Goal: Information Seeking & Learning: Check status

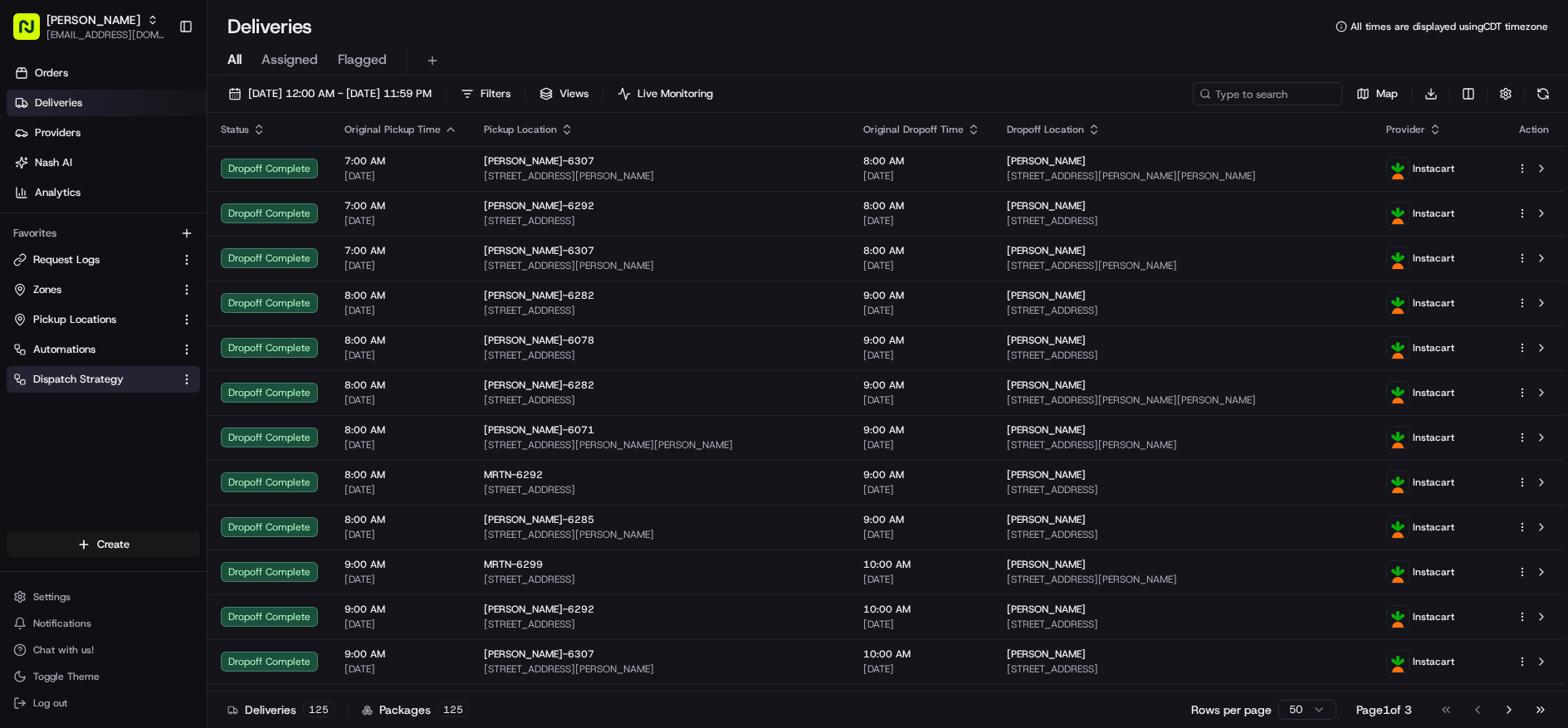
click at [103, 380] on span "Dispatch Strategy" at bounding box center [78, 380] width 90 height 15
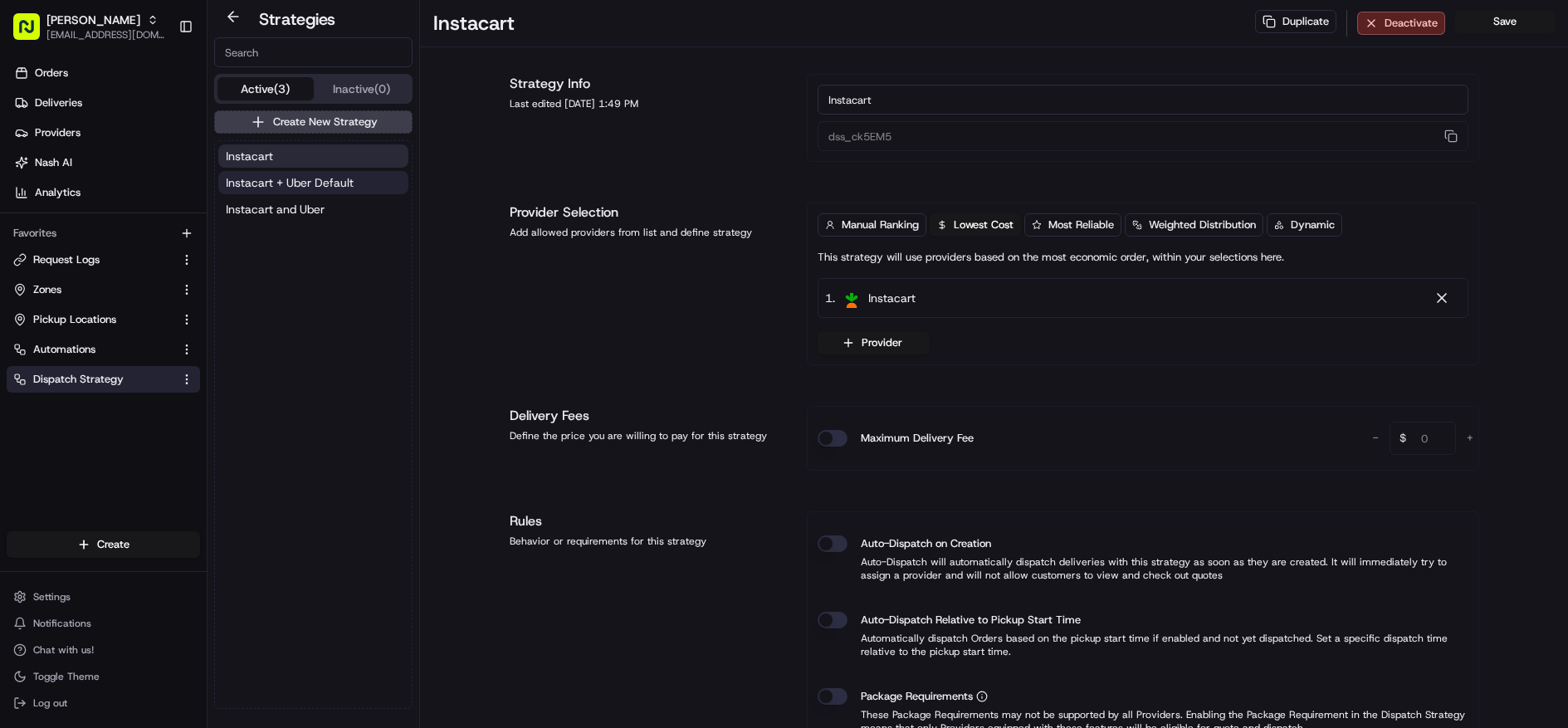
click at [250, 183] on span "Instacart + Uber Default" at bounding box center [289, 183] width 128 height 17
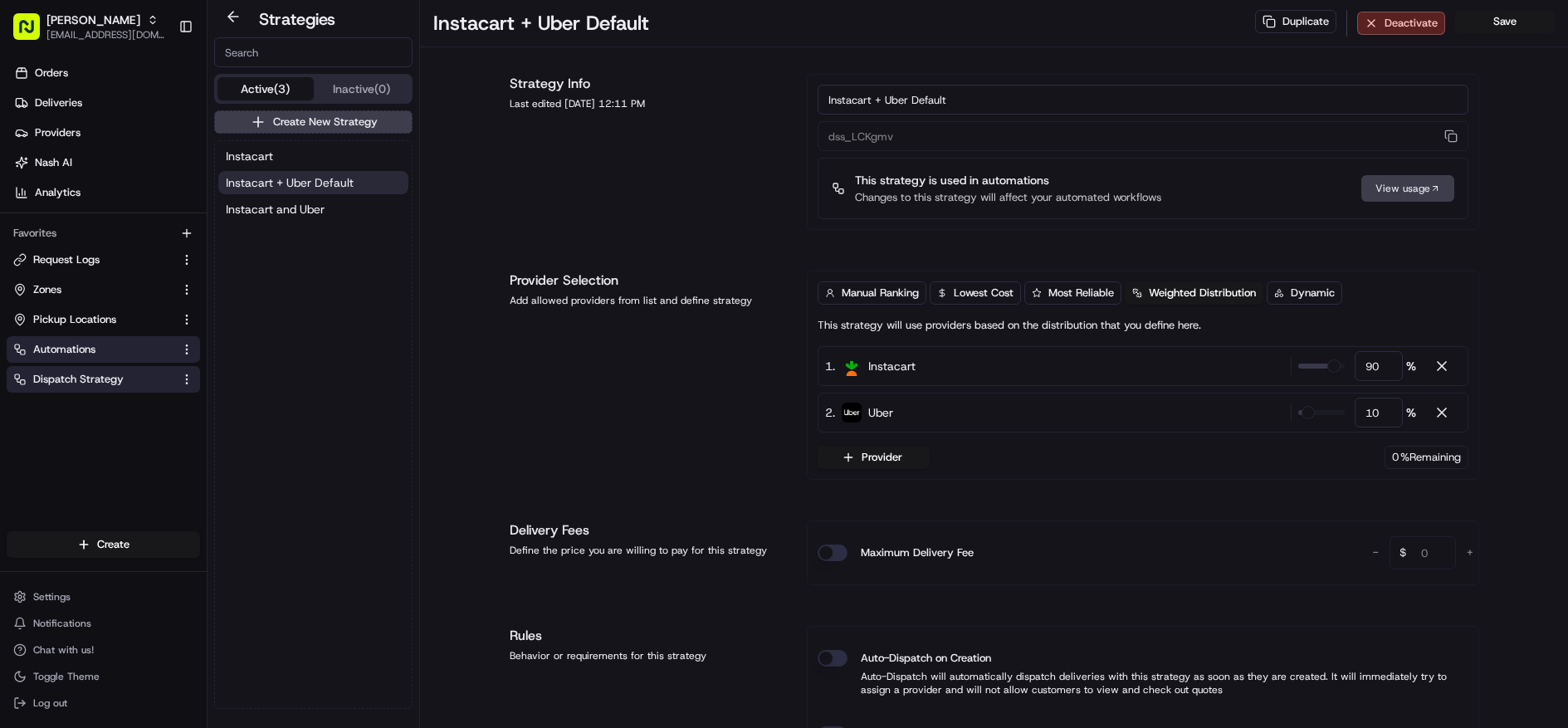
click at [100, 337] on button "Automations" at bounding box center [103, 349] width 194 height 26
click at [52, 345] on span "Automations" at bounding box center [64, 350] width 63 height 15
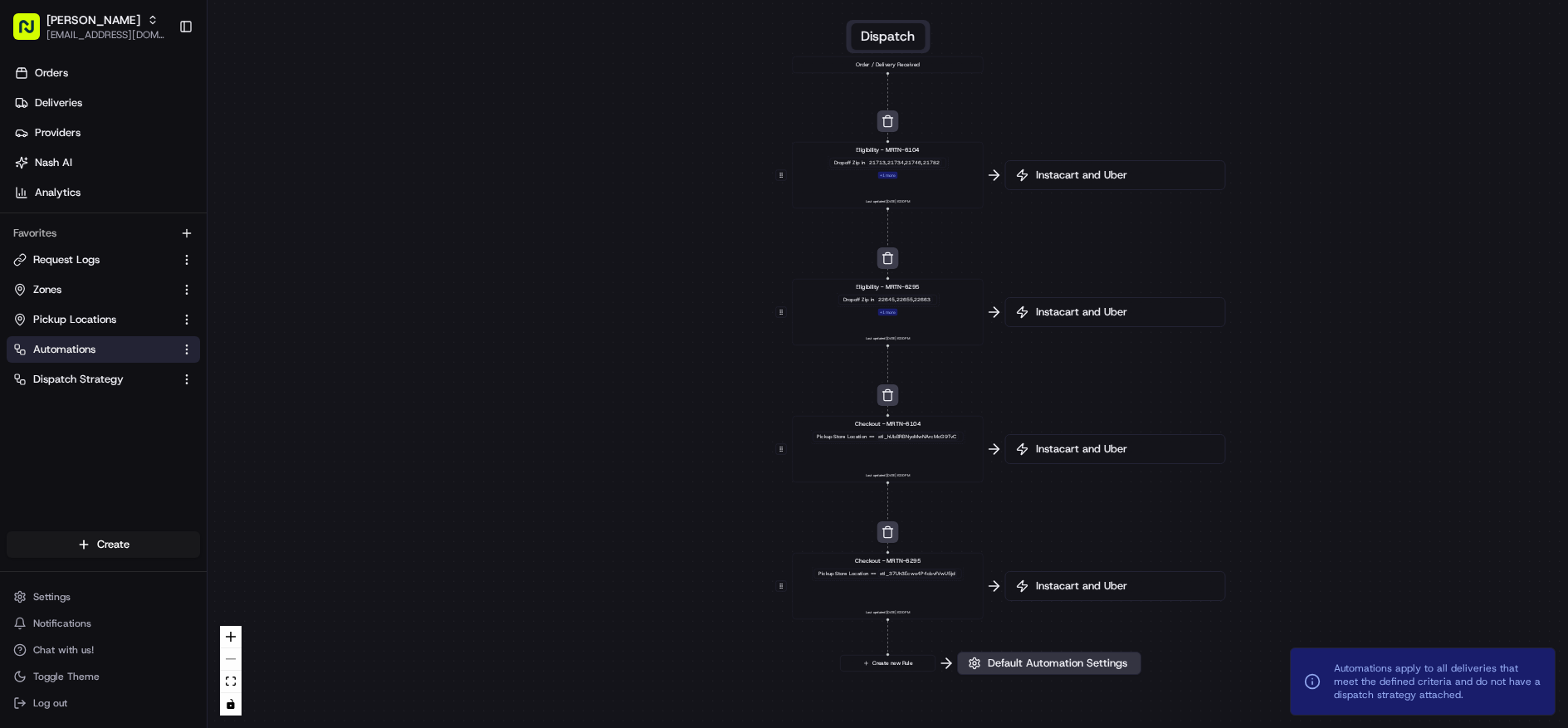
click at [1003, 662] on span "Default Automation Settings" at bounding box center [1057, 664] width 146 height 15
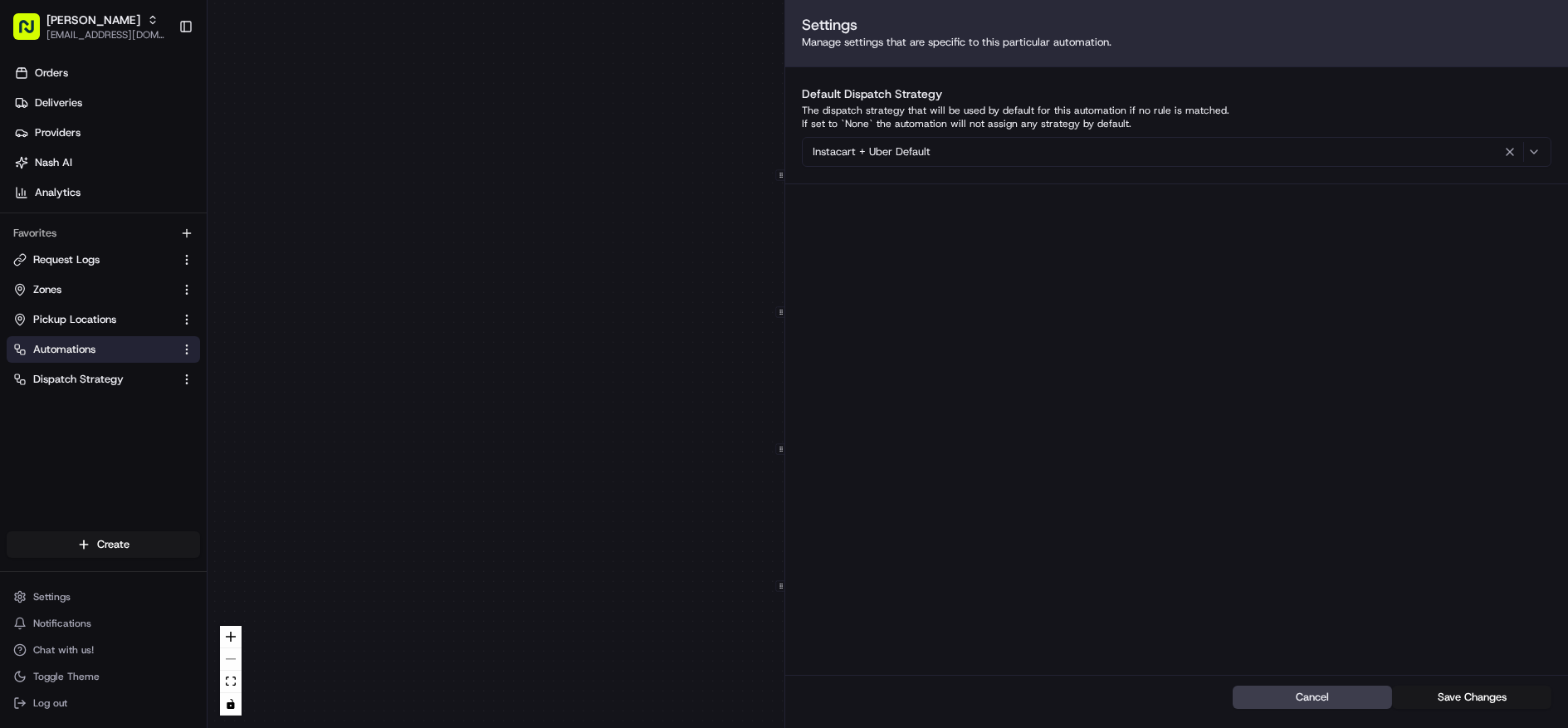
click at [608, 239] on div "0 0 0 0 0 Order / Delivery Received Eligibility - MRTN-6104 Dropoff Zip in 2171…" at bounding box center [888, 364] width 1361 height 728
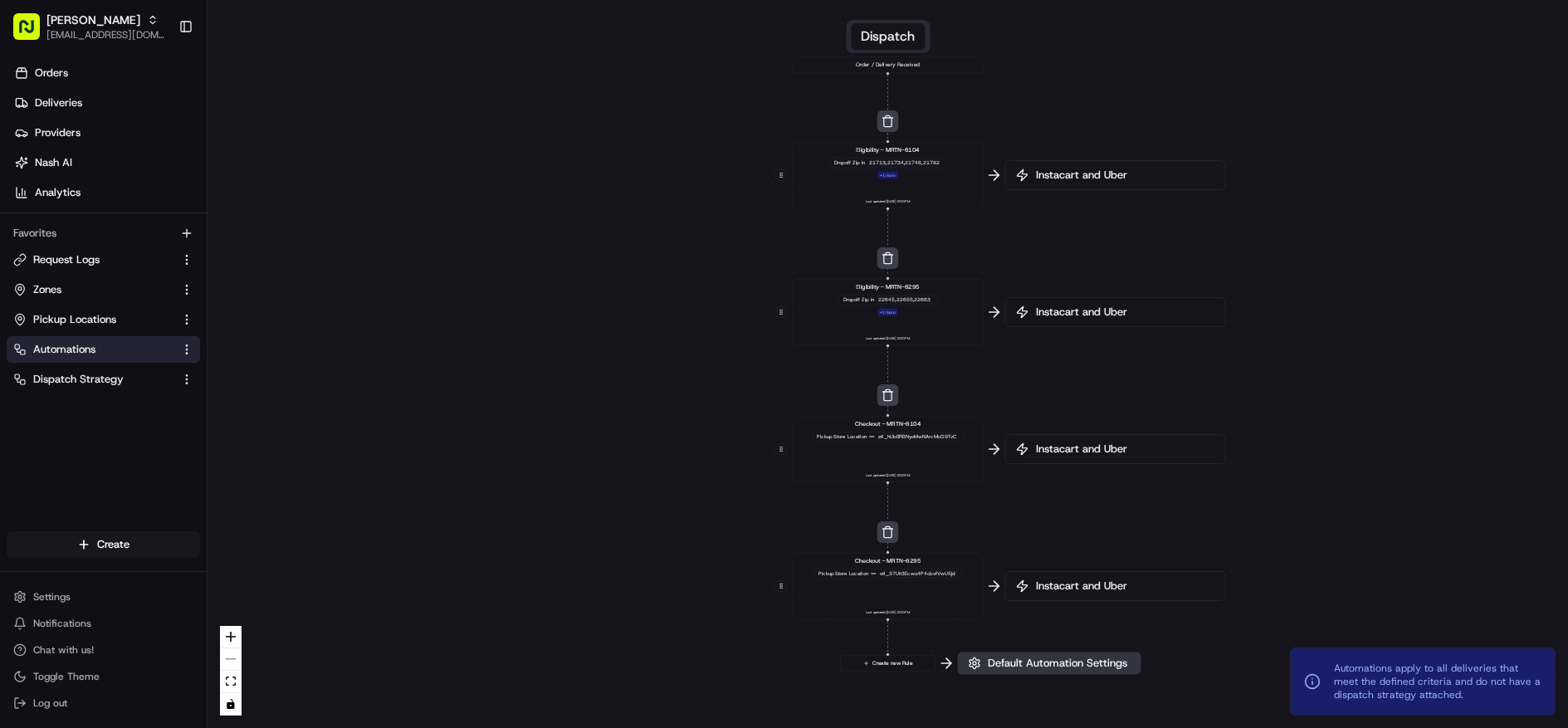
click at [1017, 654] on button "Default Automation Settings" at bounding box center [1049, 664] width 184 height 24
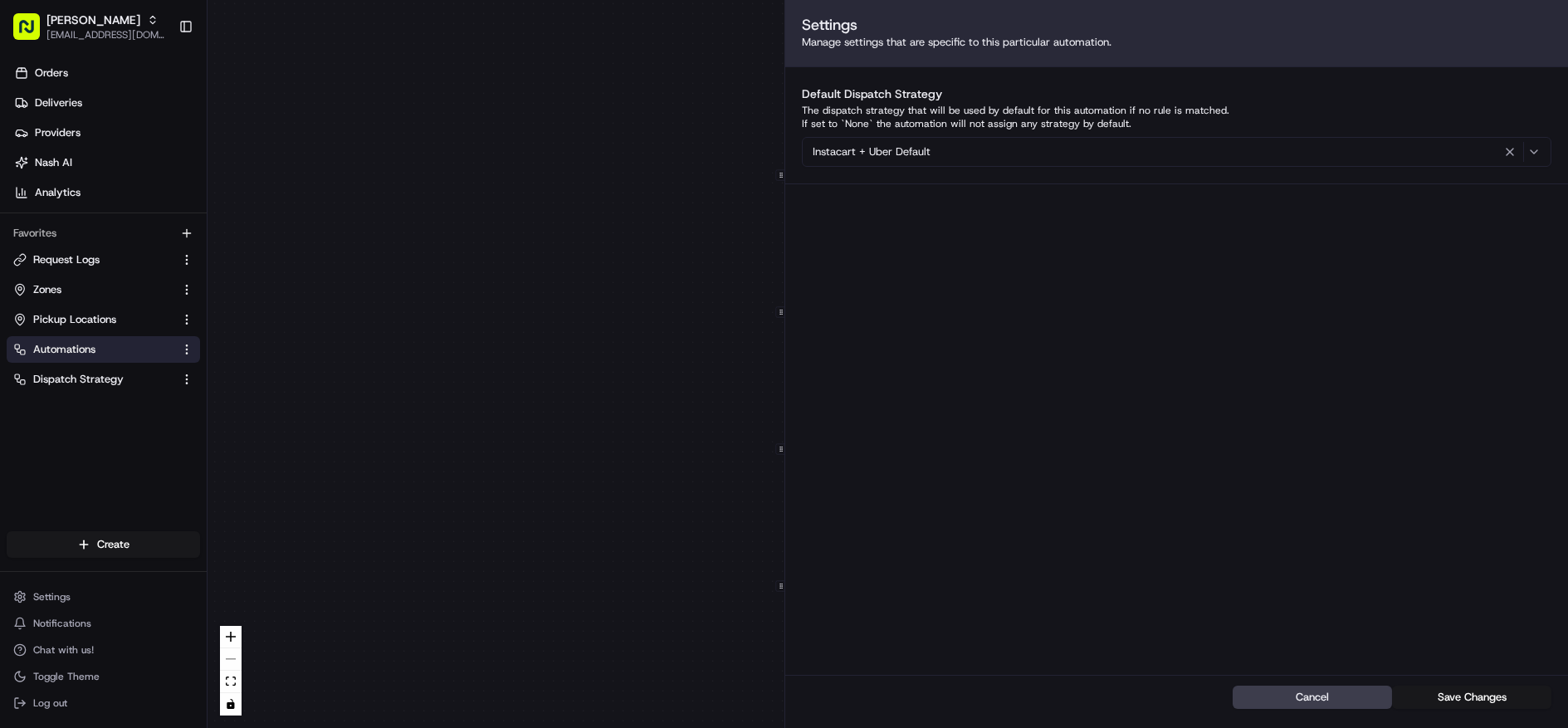
click at [508, 303] on div "0 0 0 0 0 Order / Delivery Received Eligibility - MRTN-6104 Dropoff Zip in 2171…" at bounding box center [888, 364] width 1361 height 728
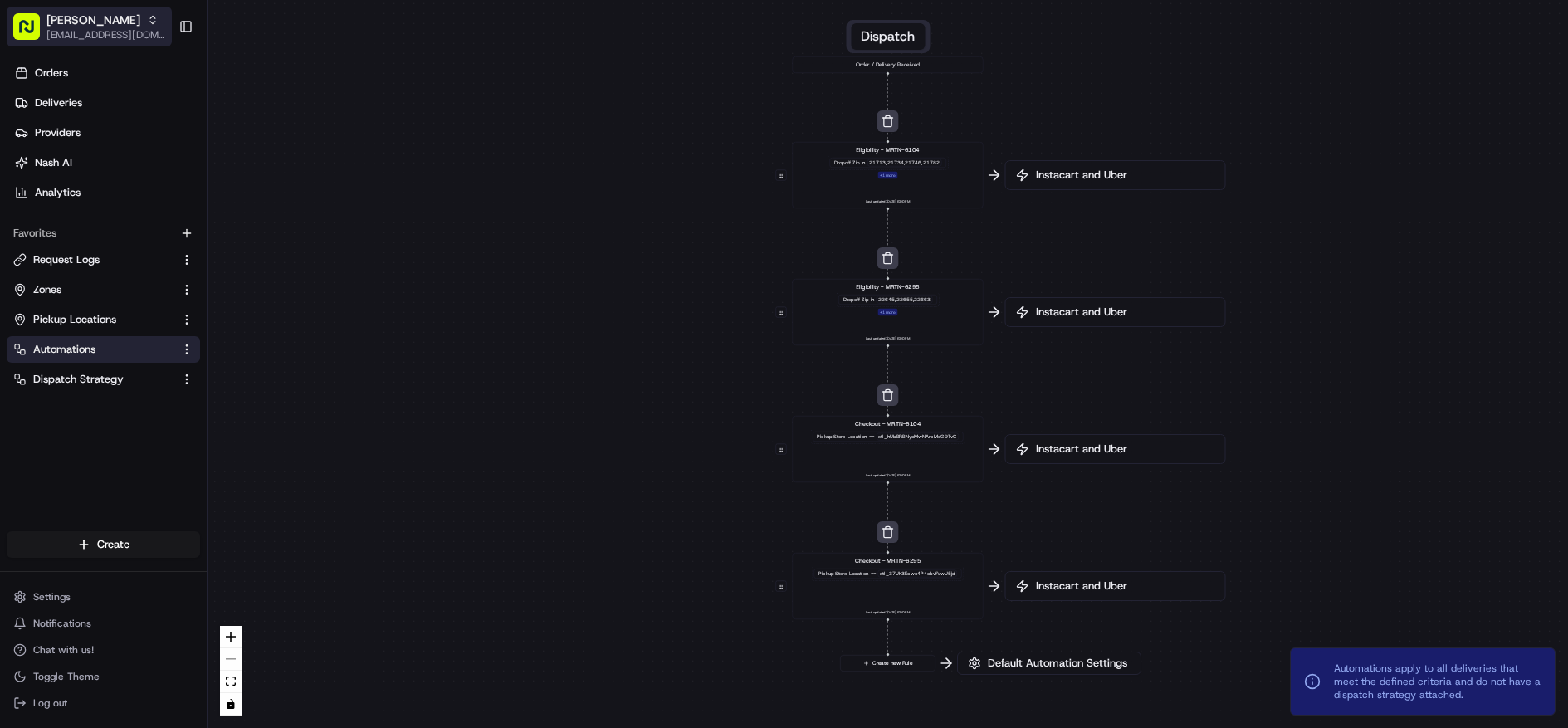
click at [57, 12] on span "[PERSON_NAME]" at bounding box center [93, 20] width 94 height 17
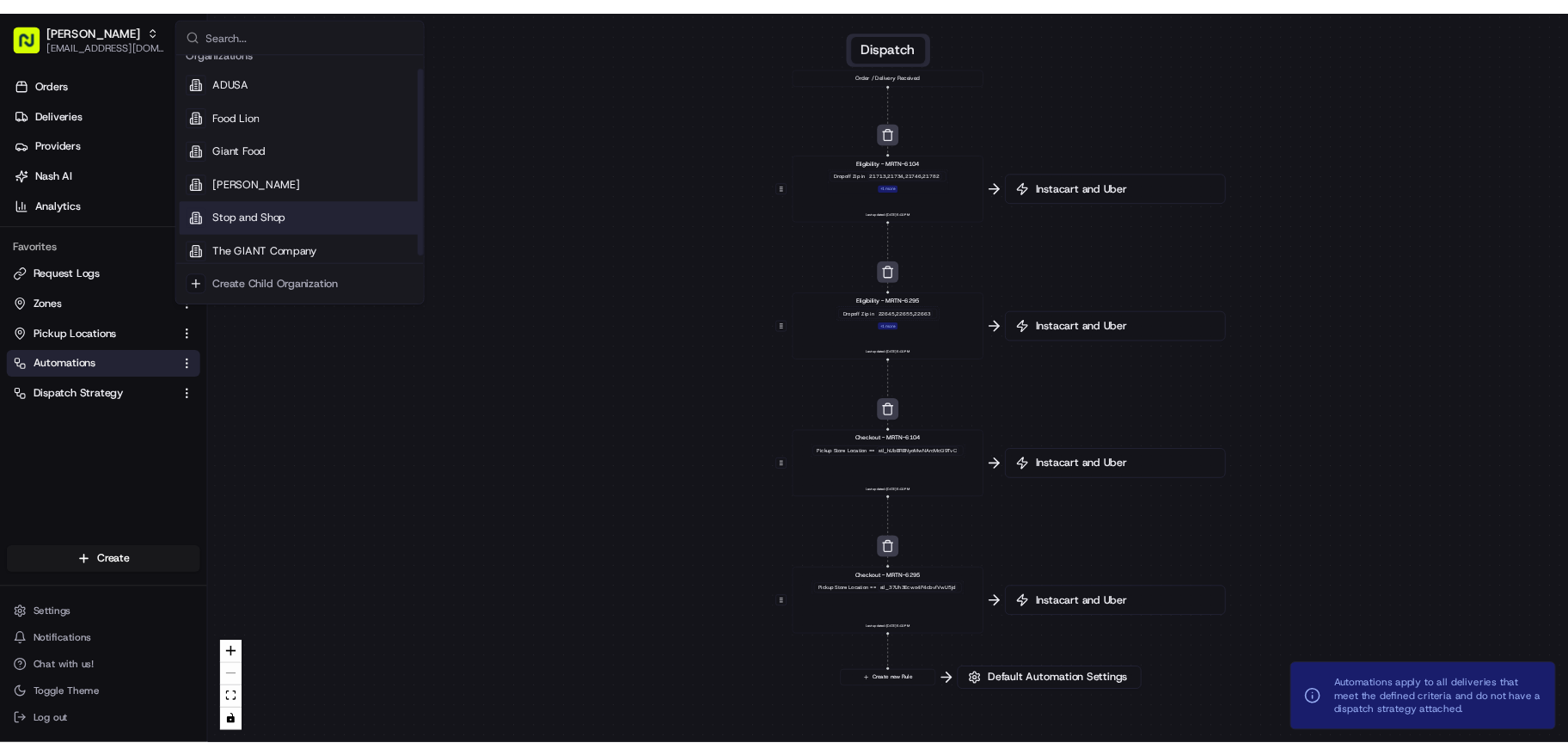
scroll to position [25, 0]
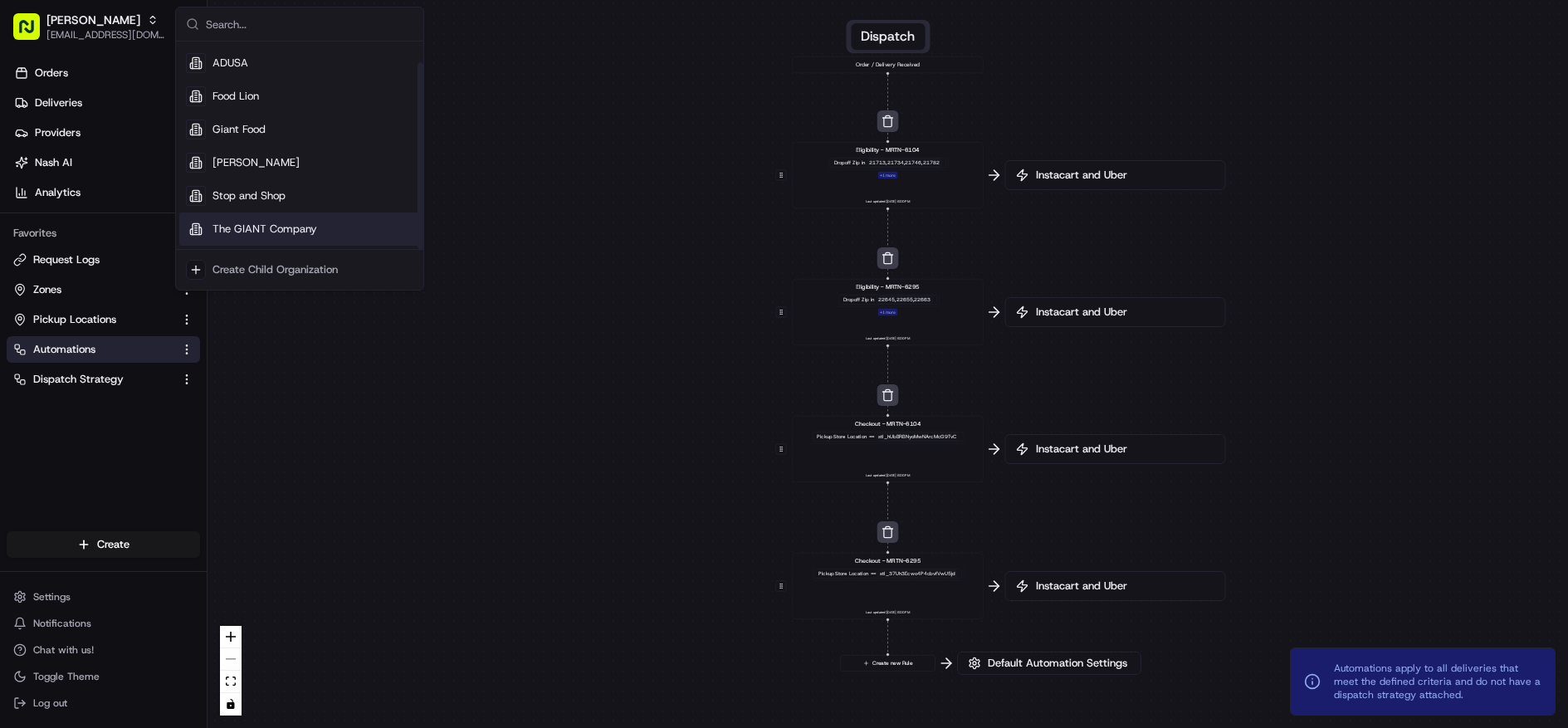
click at [307, 237] on div "The GIANT Company" at bounding box center [299, 228] width 241 height 33
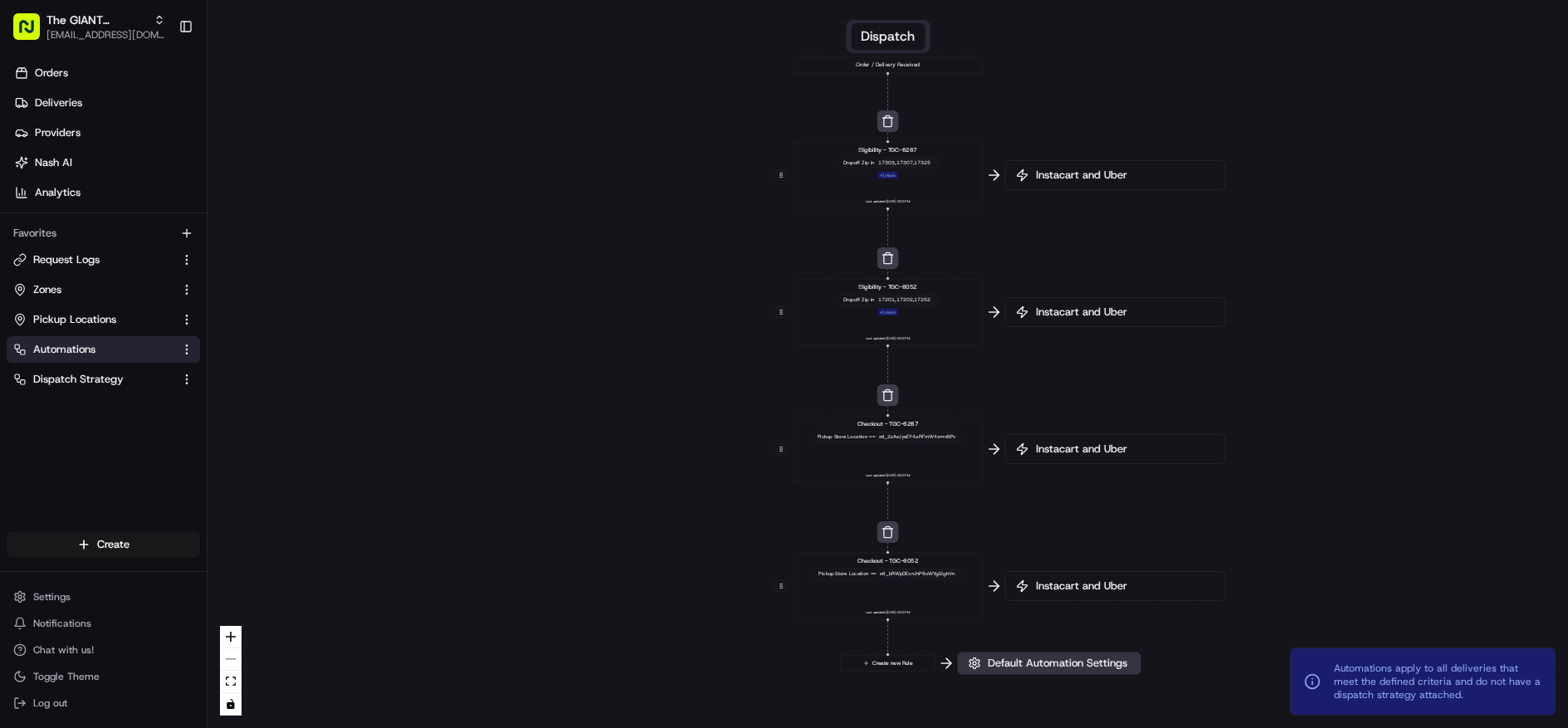
click at [1043, 670] on span "Default Automation Settings" at bounding box center [1057, 664] width 146 height 15
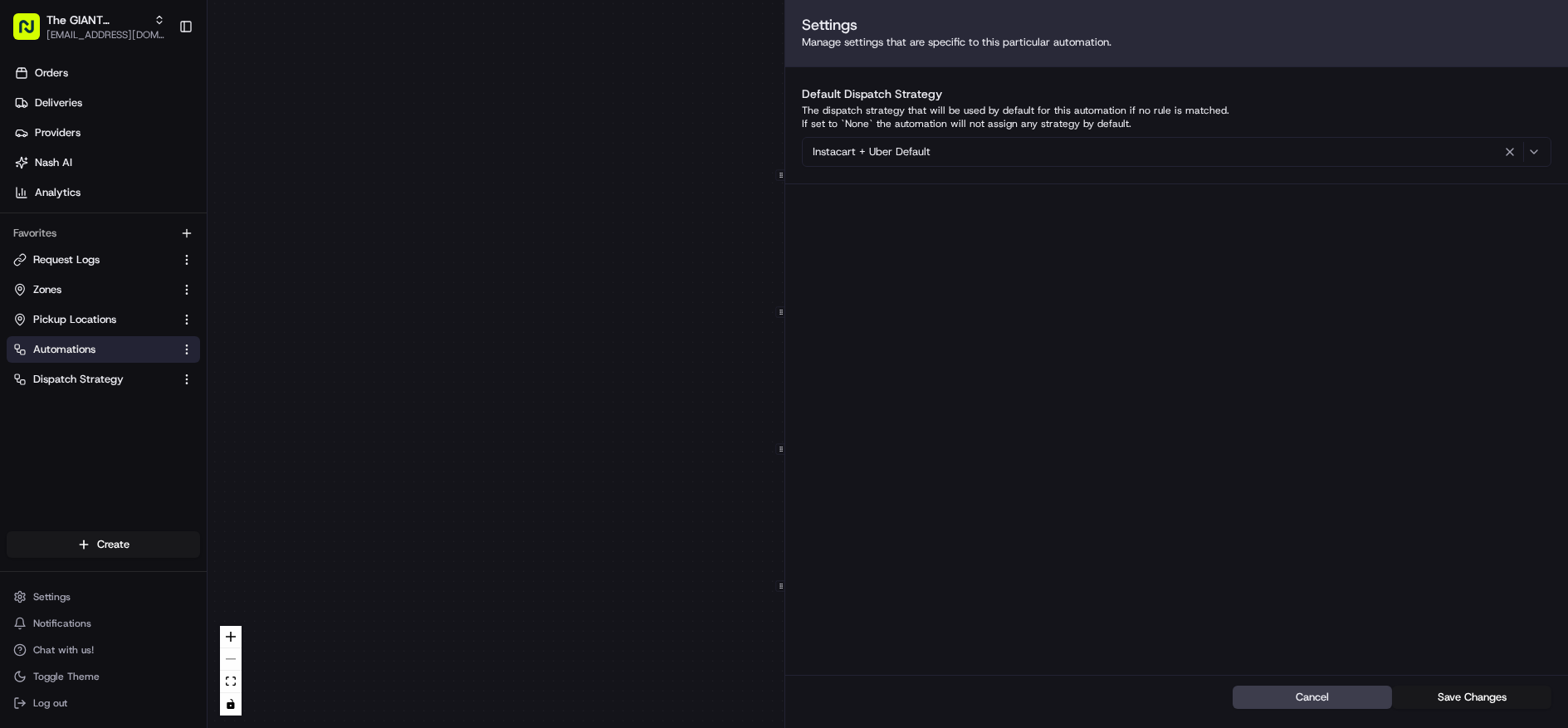
click at [541, 516] on div "0 0 0 0 0 Order / Delivery Received Eligibility - TGC-6267 Dropoff Zip in 17303…" at bounding box center [888, 364] width 1361 height 728
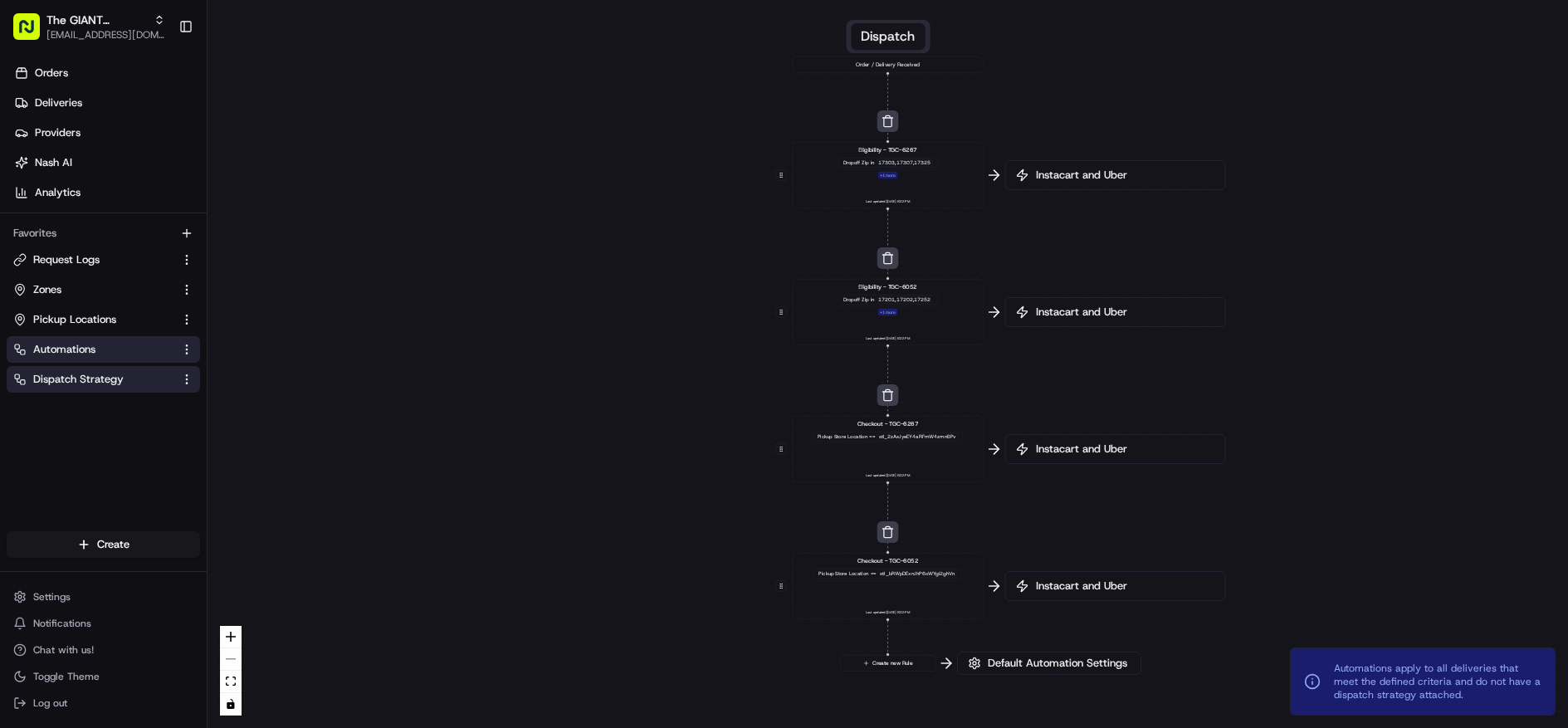
click at [114, 372] on span "Dispatch Strategy" at bounding box center [78, 380] width 90 height 15
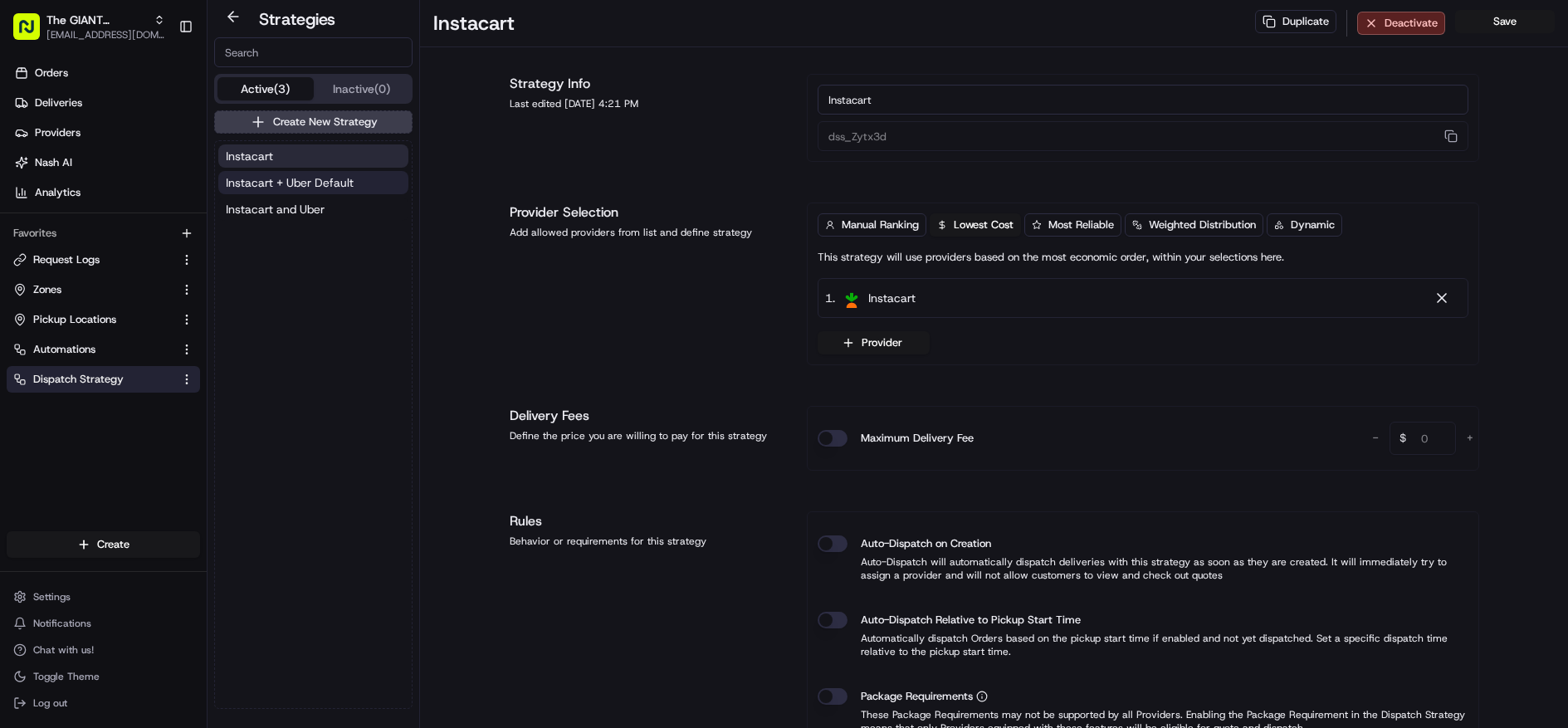
click at [292, 185] on span "Instacart + Uber Default" at bounding box center [289, 183] width 128 height 17
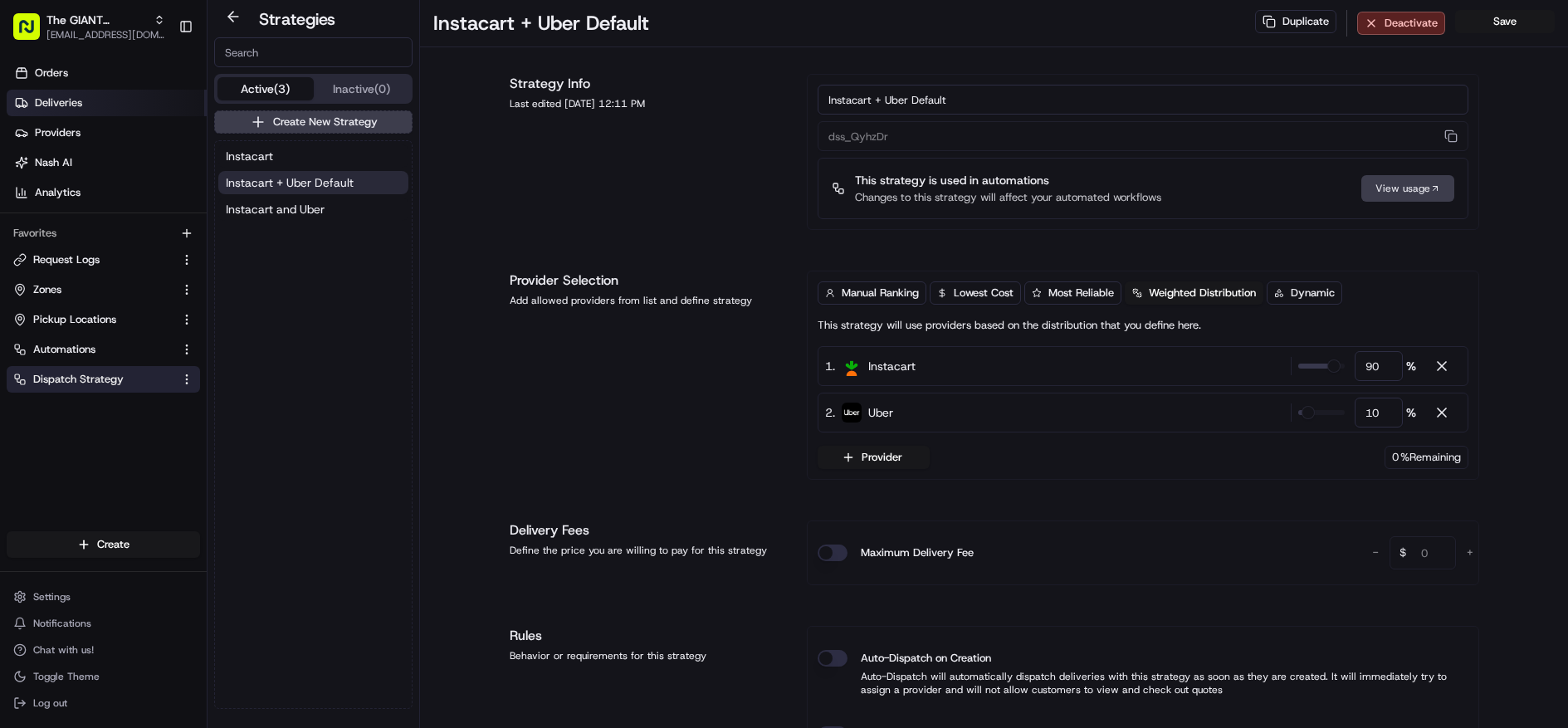
click at [84, 112] on link "Deliveries" at bounding box center [107, 102] width 200 height 26
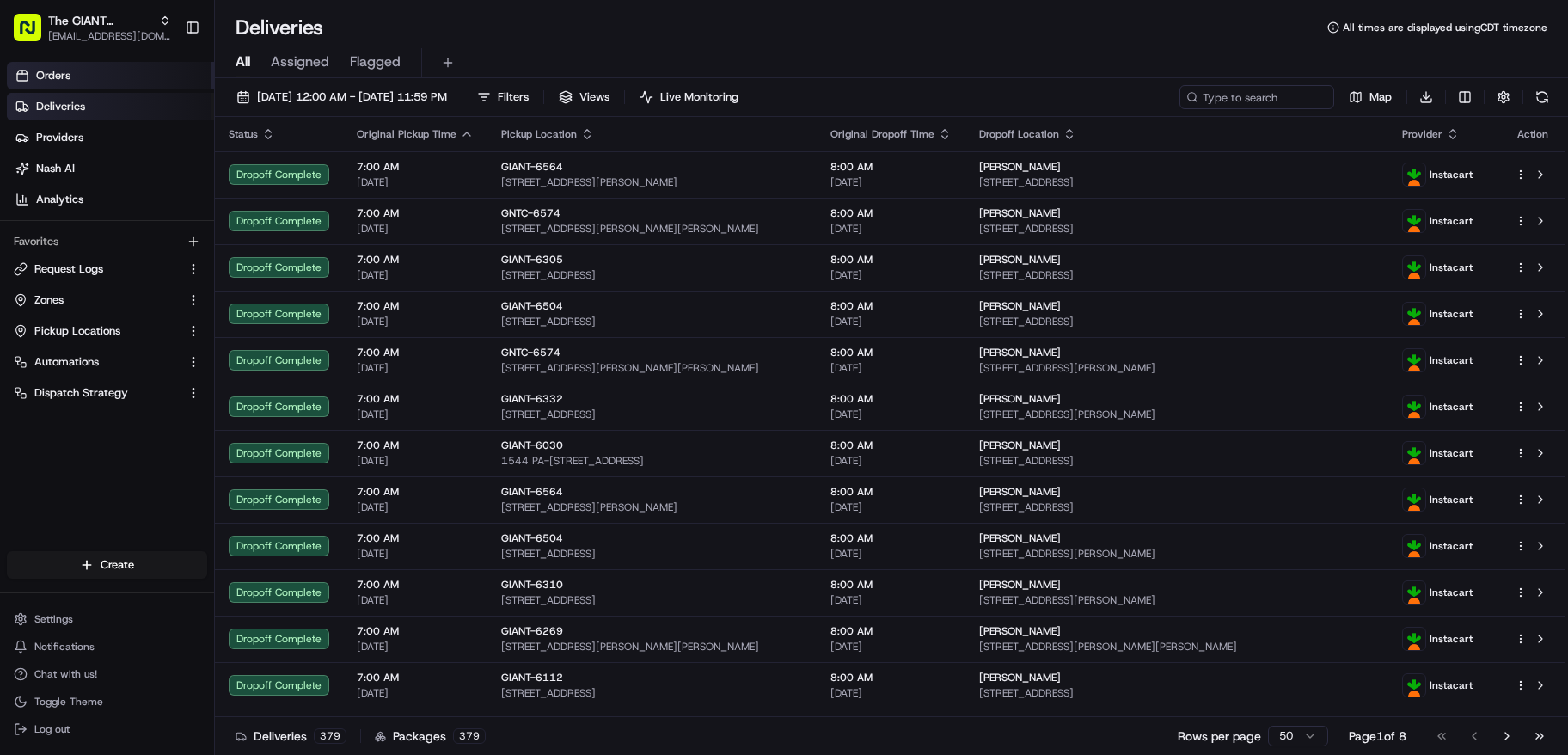
click at [76, 66] on link "Orders" at bounding box center [110, 75] width 207 height 27
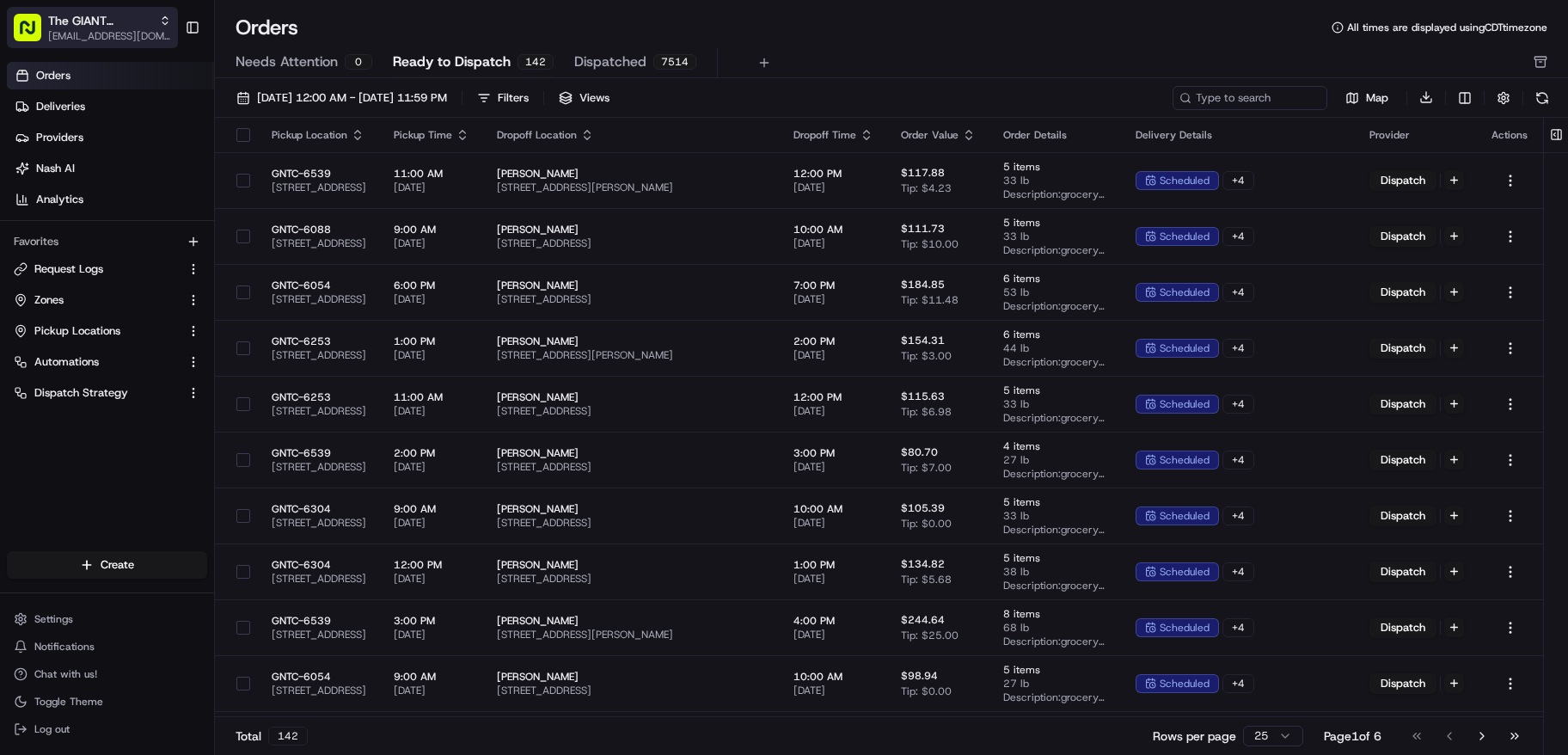
click at [102, 25] on span "The GIANT Company" at bounding box center [100, 21] width 104 height 18
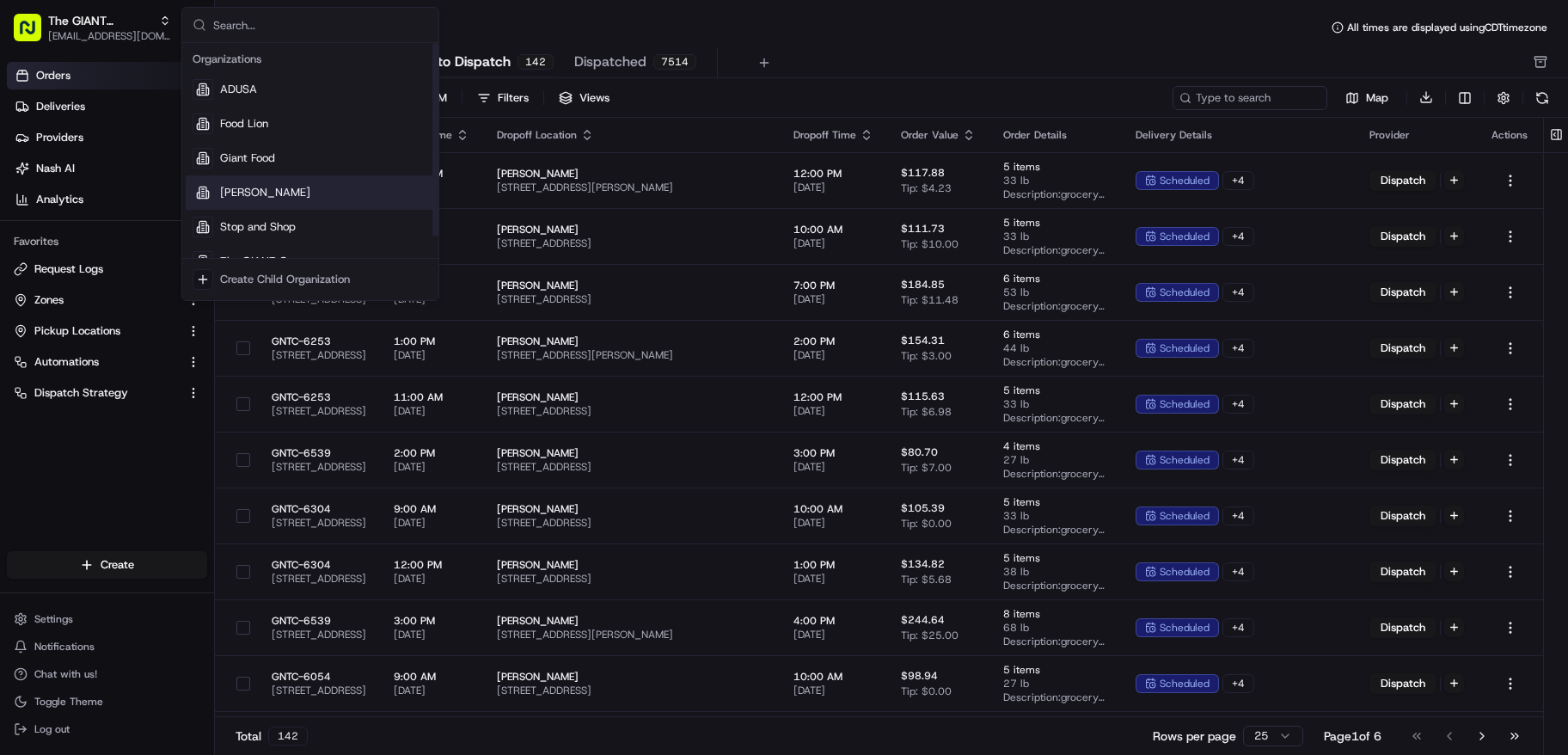
click at [288, 187] on div "[PERSON_NAME]" at bounding box center [310, 192] width 250 height 34
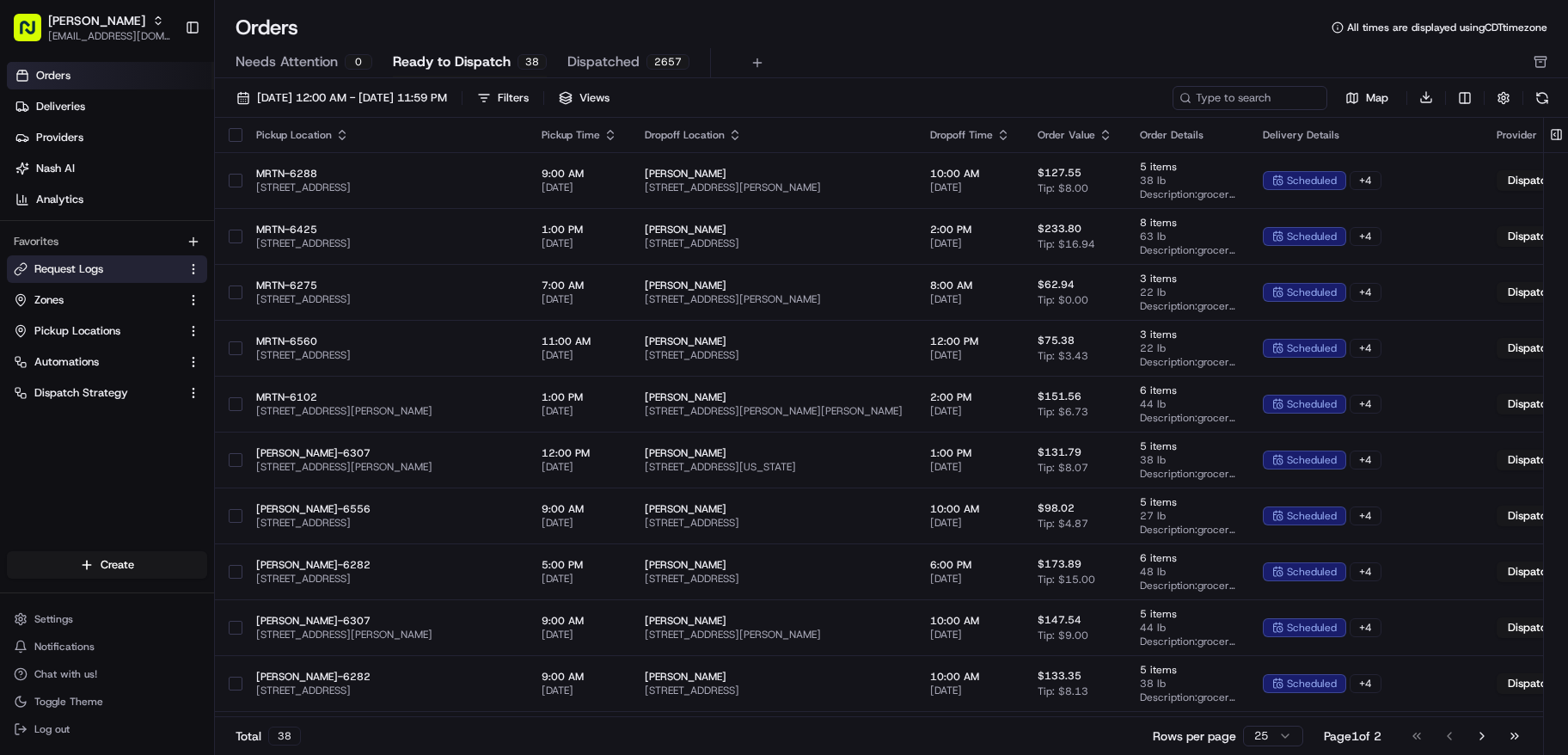
click at [99, 257] on button "Request Logs" at bounding box center [107, 269] width 200 height 27
click at [97, 265] on span "Request Logs" at bounding box center [68, 270] width 69 height 16
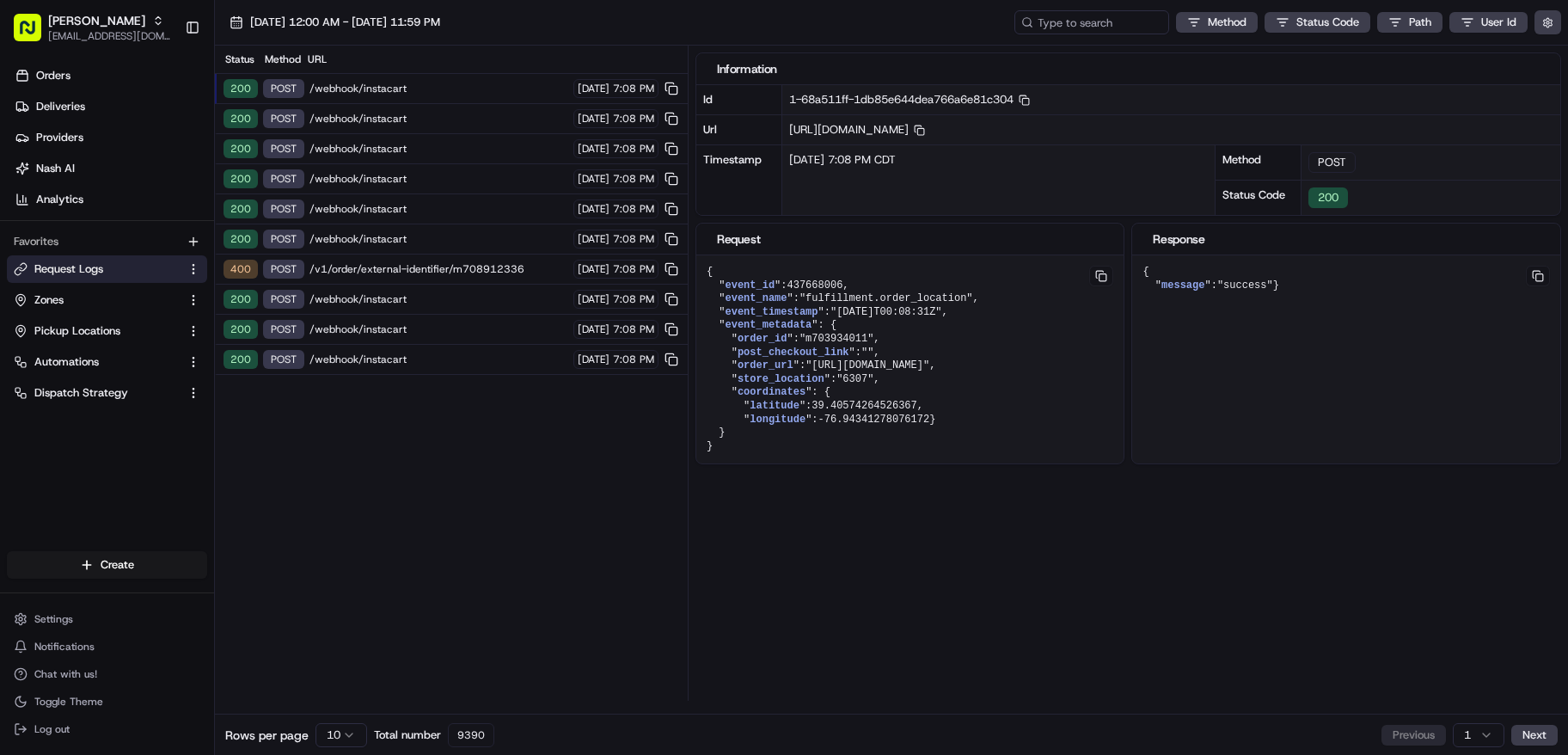
click at [314, 261] on div "400 POST /v1/order/external-identifier/m708912336 [DATE] 7:08 PM" at bounding box center [452, 270] width 473 height 30
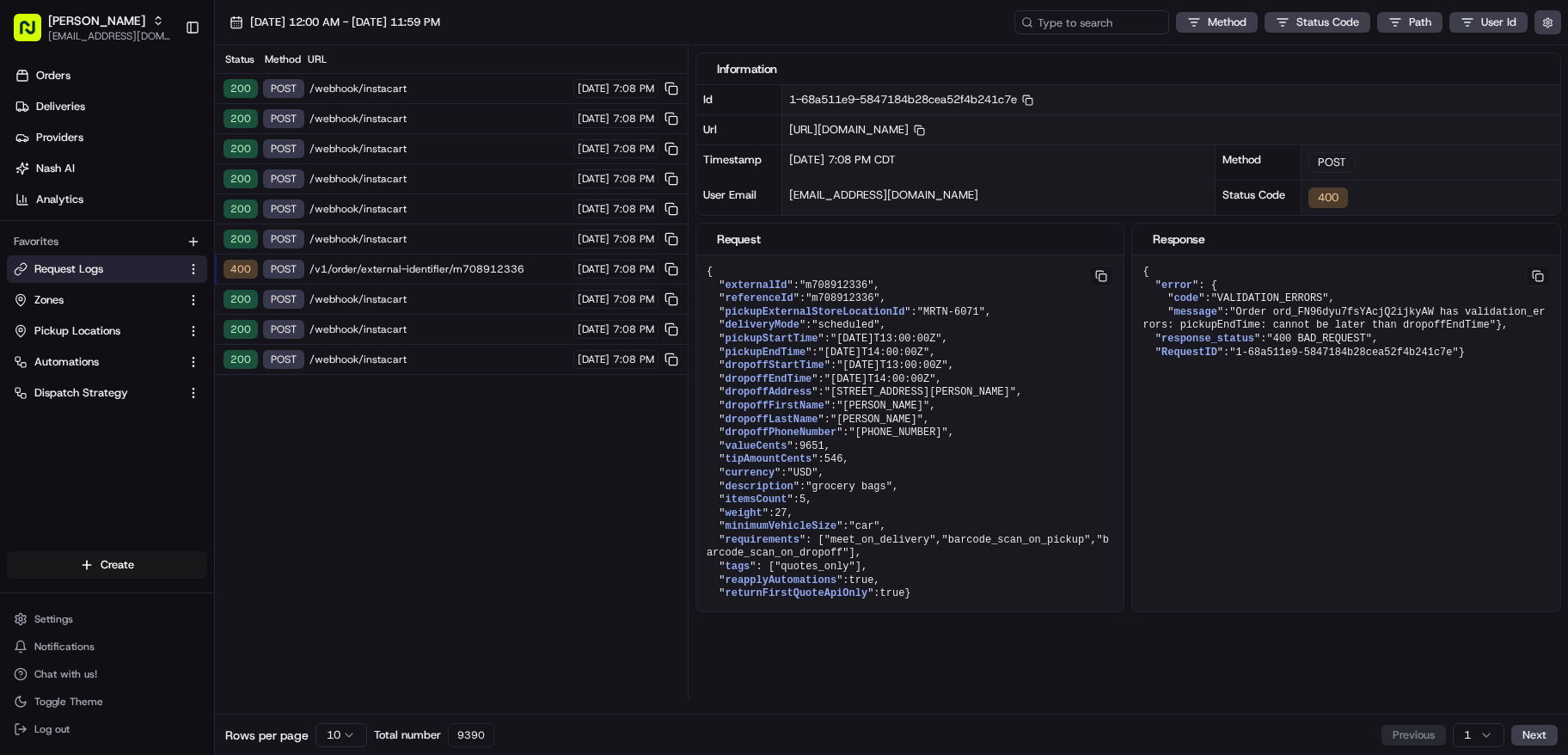
click at [413, 230] on div "200 POST /webhook/instacart [DATE] 7:08 PM" at bounding box center [452, 239] width 473 height 30
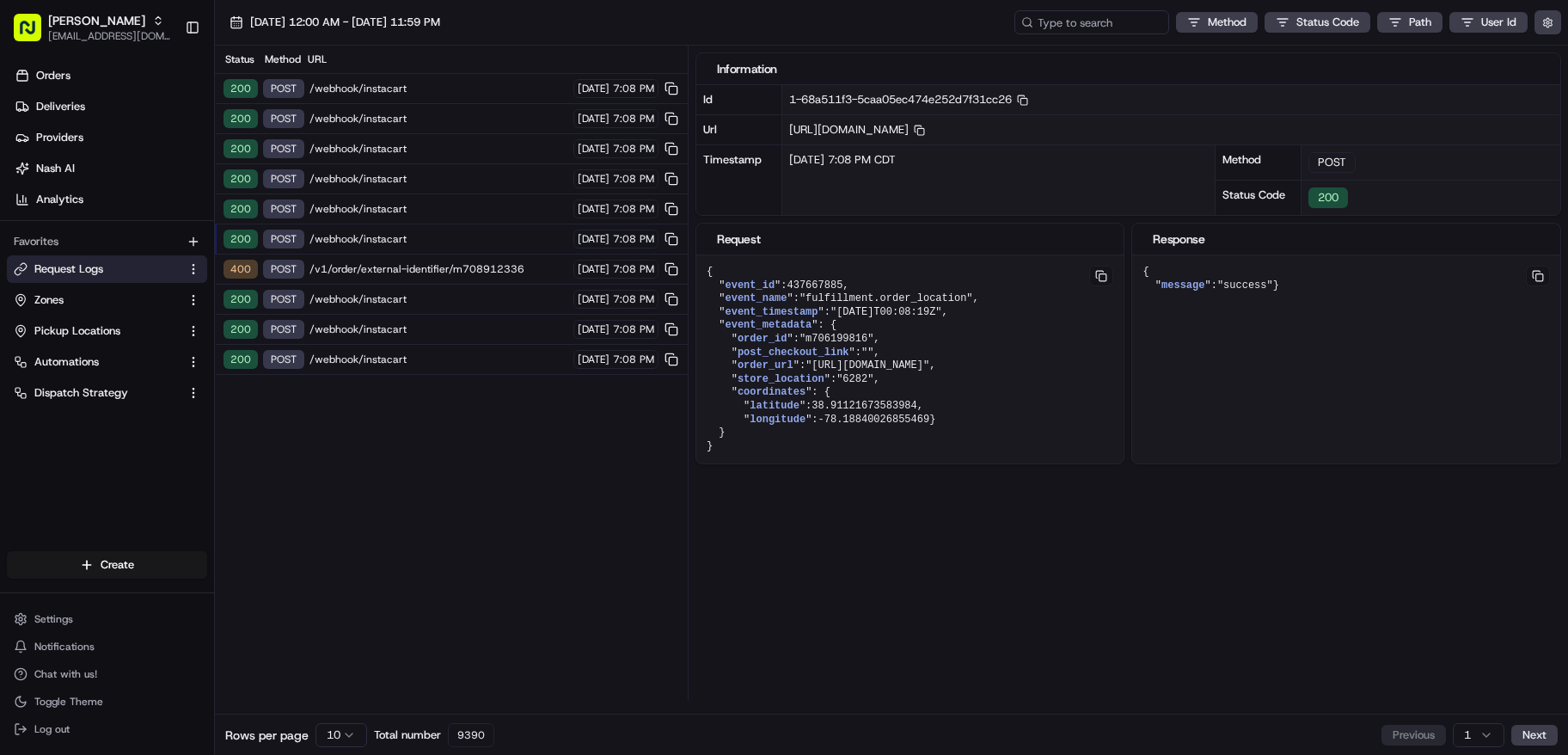
click at [407, 261] on div "400 POST /v1/order/external-identifier/m708912336 [DATE] 7:08 PM" at bounding box center [452, 270] width 473 height 30
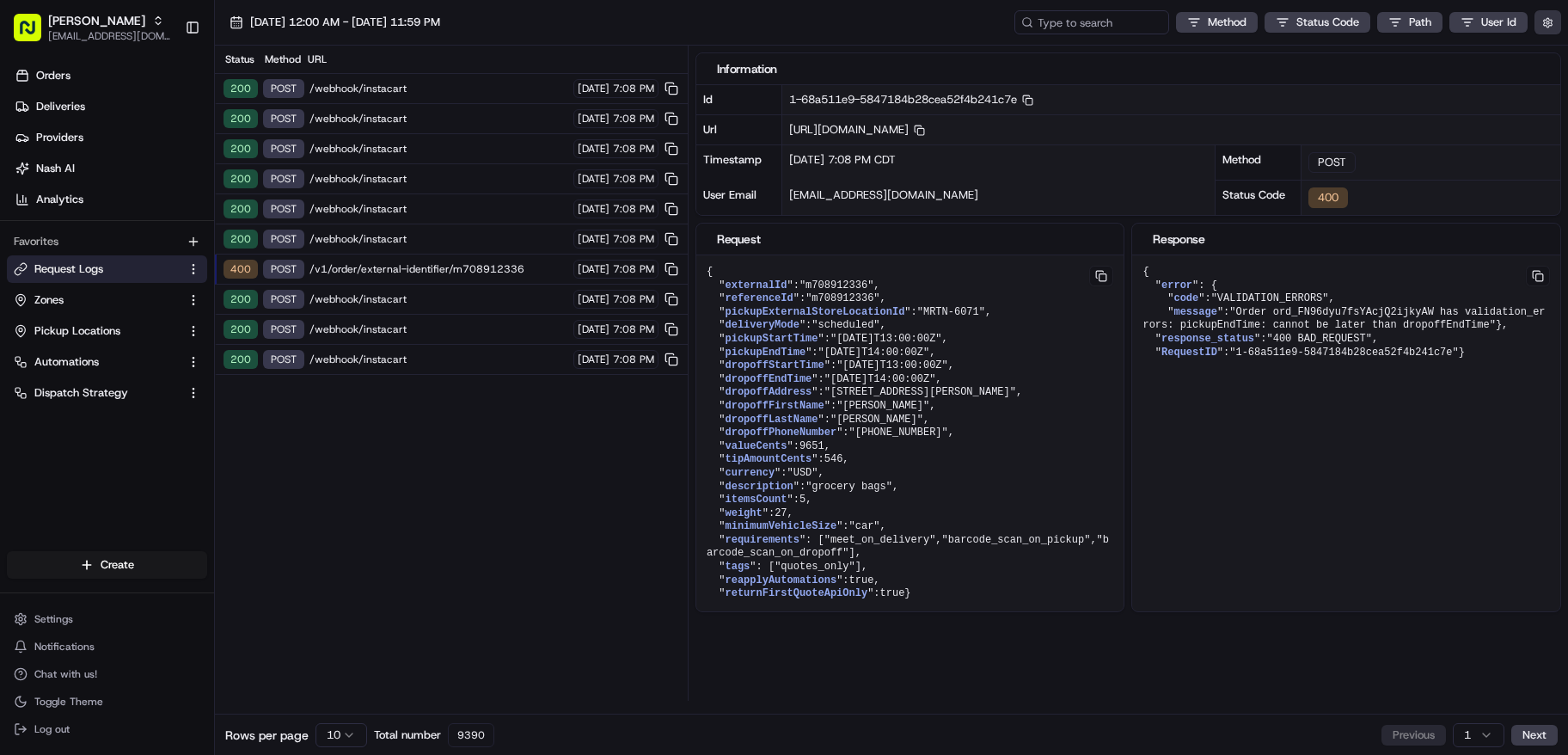
click at [1551, 33] on button "button" at bounding box center [1548, 23] width 26 height 25
click at [1408, 46] on label "Display Only Provider Logs" at bounding box center [1407, 53] width 137 height 16
click at [1543, 46] on button "Display Only Provider Logs" at bounding box center [1550, 53] width 14 height 14
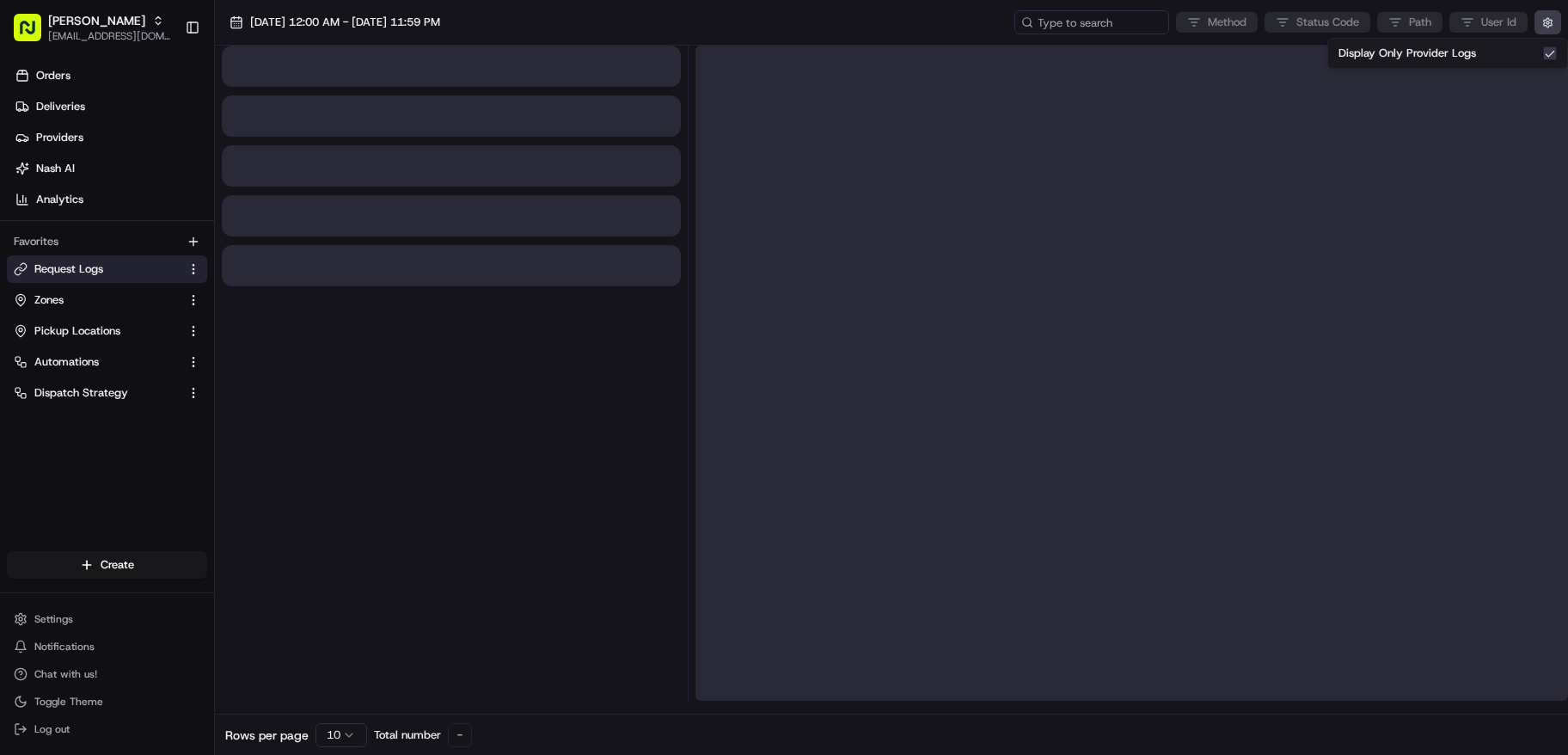
click at [379, 501] on div at bounding box center [451, 373] width 459 height 655
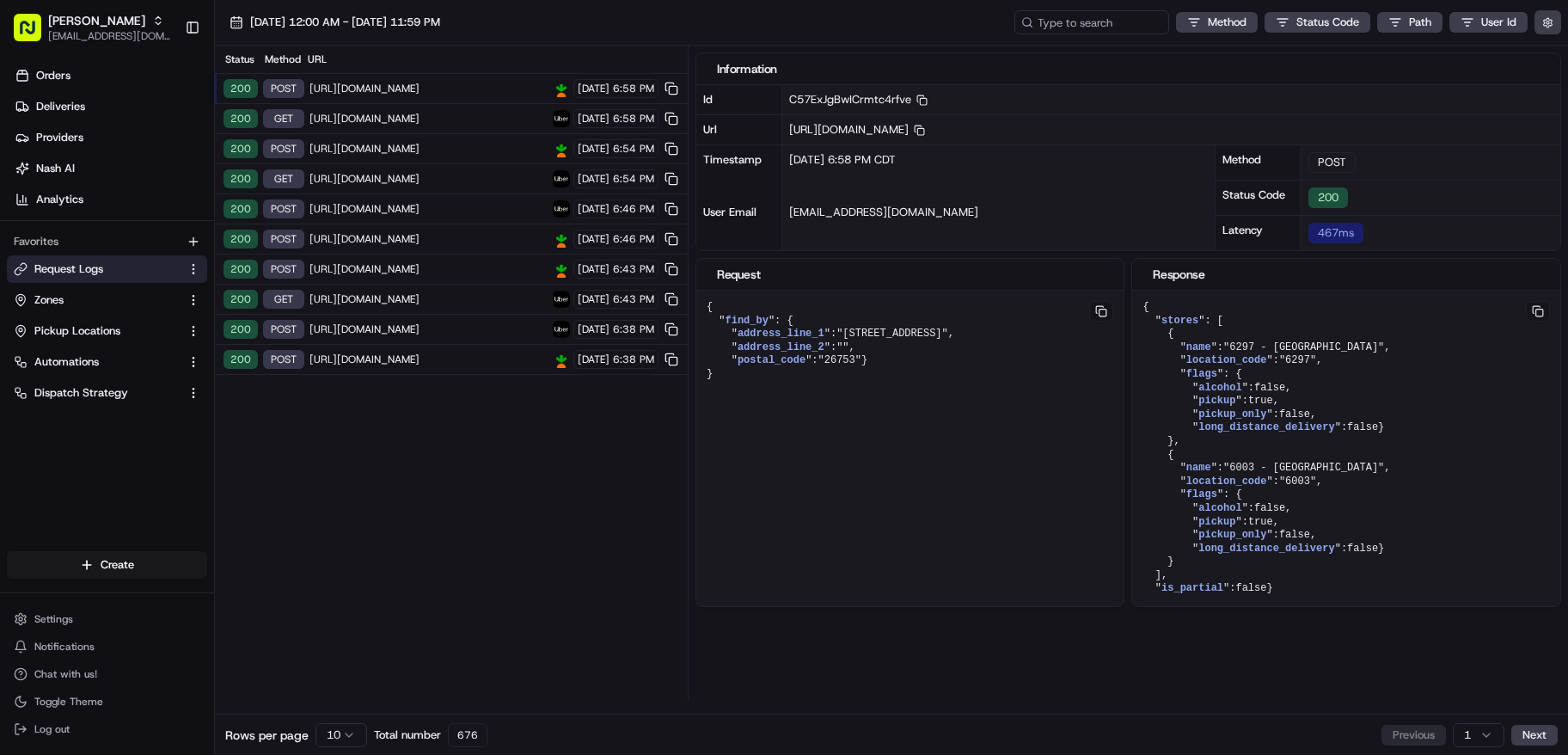
click at [389, 95] on span "[URL][DOMAIN_NAME]" at bounding box center [429, 88] width 238 height 14
click at [401, 121] on span "[URL][DOMAIN_NAME]" at bounding box center [429, 119] width 238 height 14
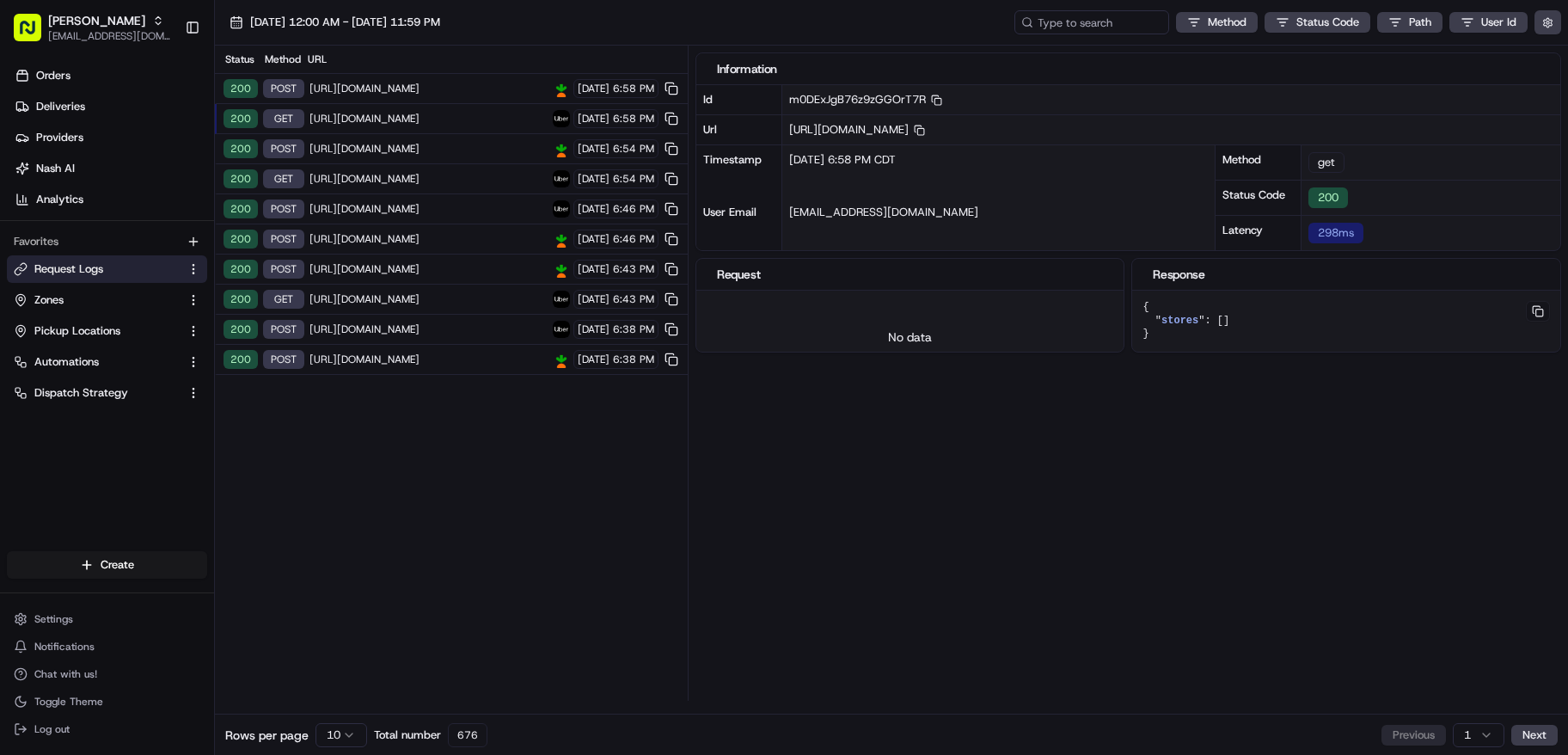
click at [397, 153] on span "[URL][DOMAIN_NAME]" at bounding box center [429, 149] width 238 height 14
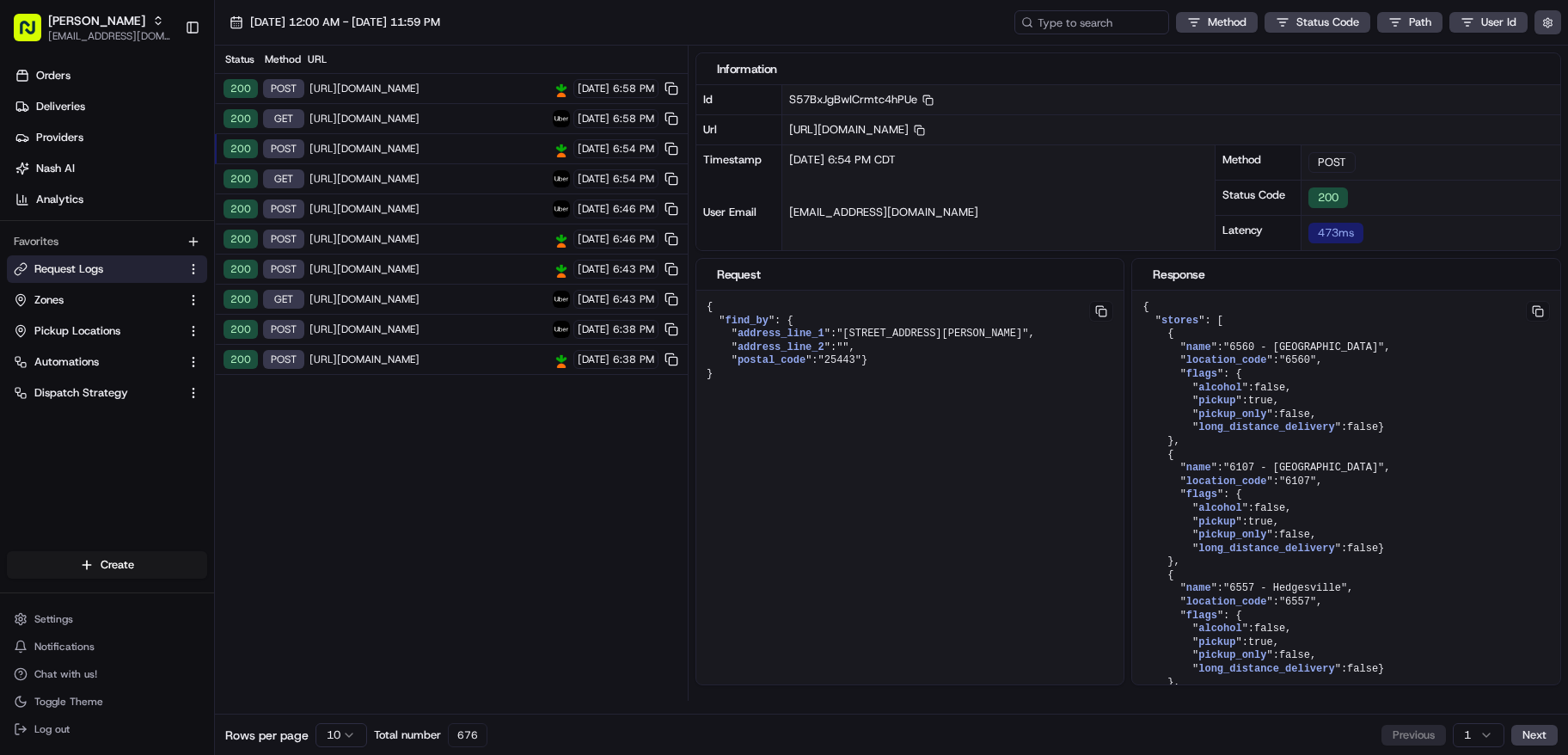
click at [396, 172] on span "[URL][DOMAIN_NAME]" at bounding box center [429, 179] width 238 height 14
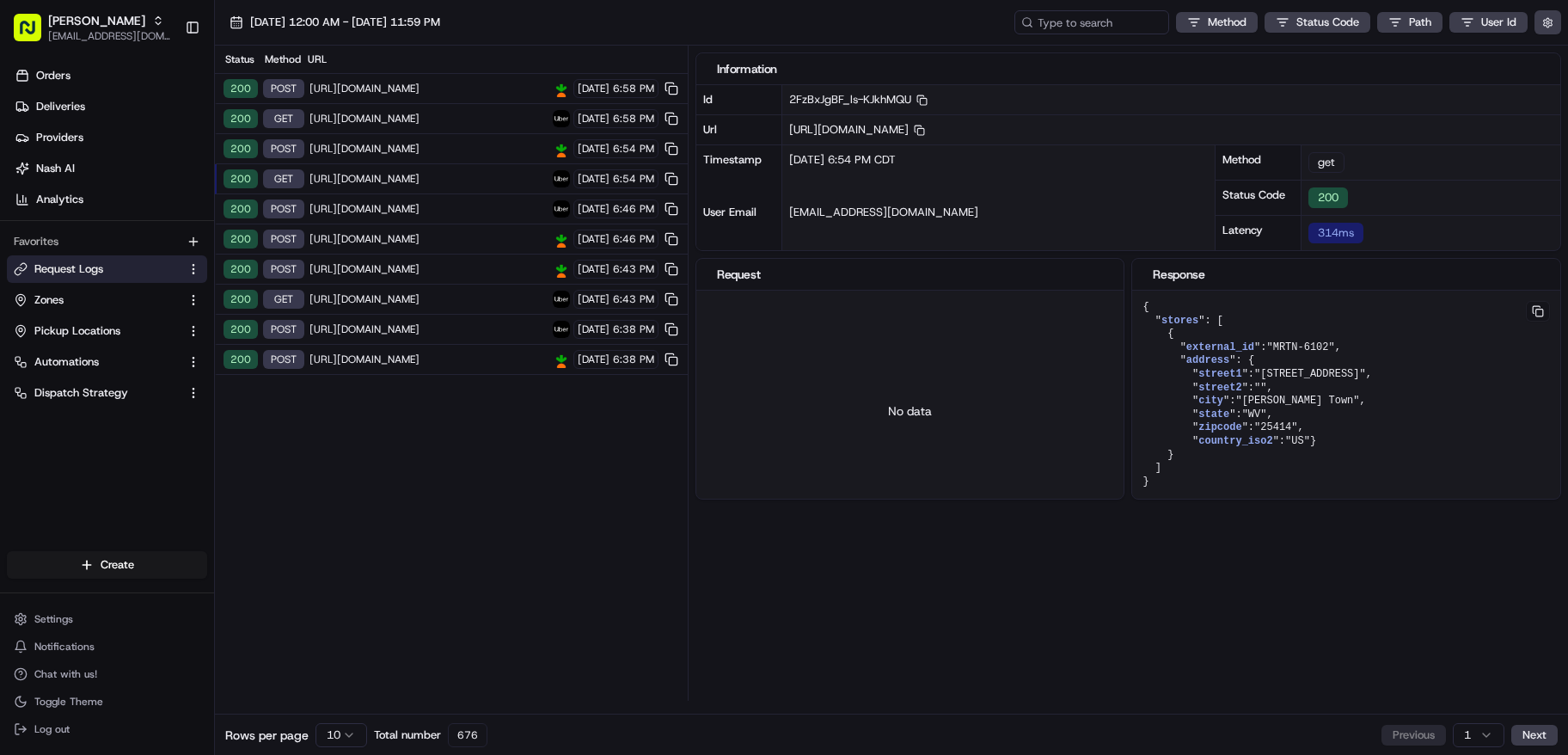
click at [388, 192] on div "200 get [URL][DOMAIN_NAME] [DATE] 6:54 PM" at bounding box center [452, 180] width 473 height 30
click at [385, 198] on div "200 post [URL][DOMAIN_NAME] [DATE] 6:46 PM" at bounding box center [452, 209] width 473 height 30
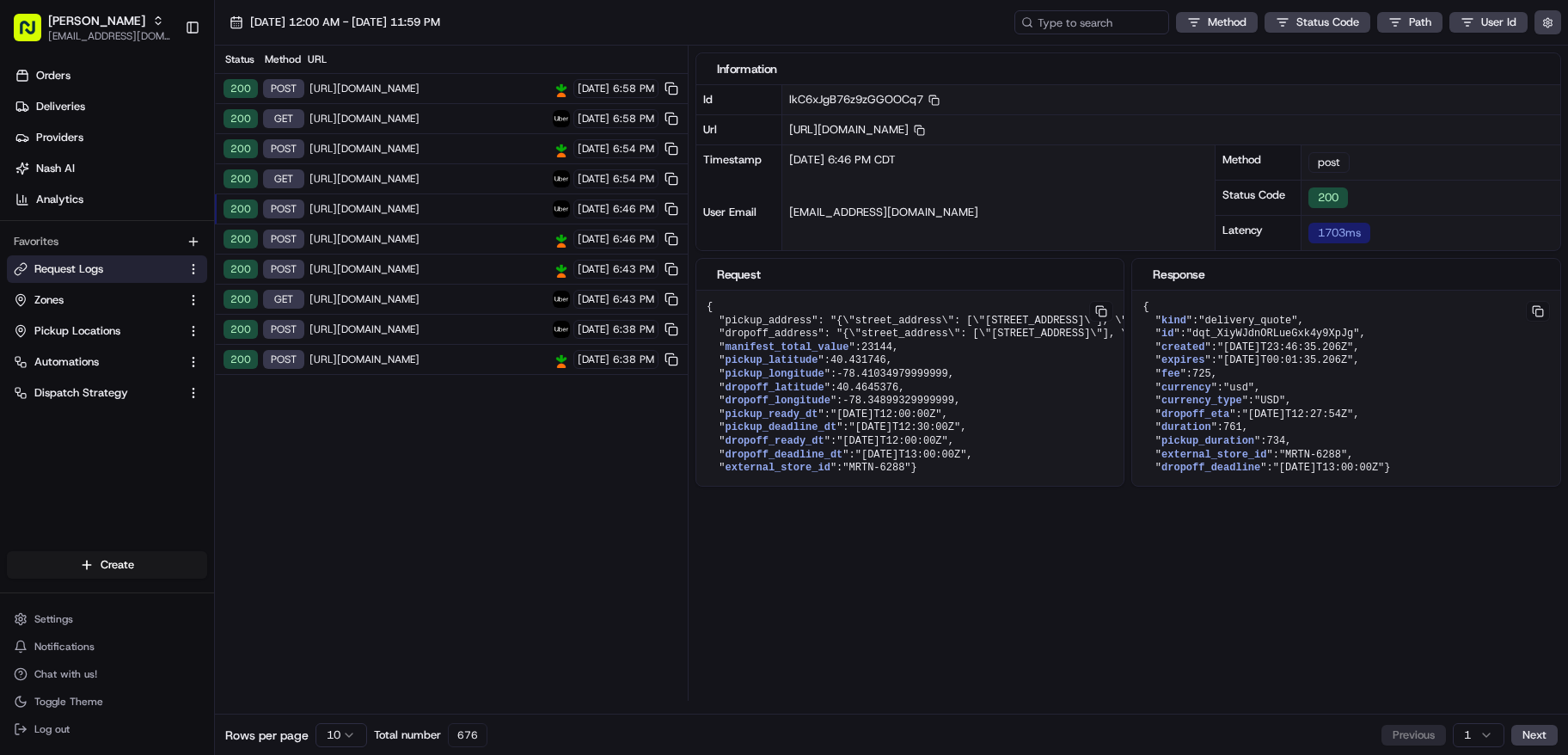
click at [390, 215] on span "[URL][DOMAIN_NAME]" at bounding box center [429, 209] width 238 height 14
click at [383, 252] on div "200 POST [URL][DOMAIN_NAME] [DATE] 6:46 PM" at bounding box center [452, 239] width 473 height 30
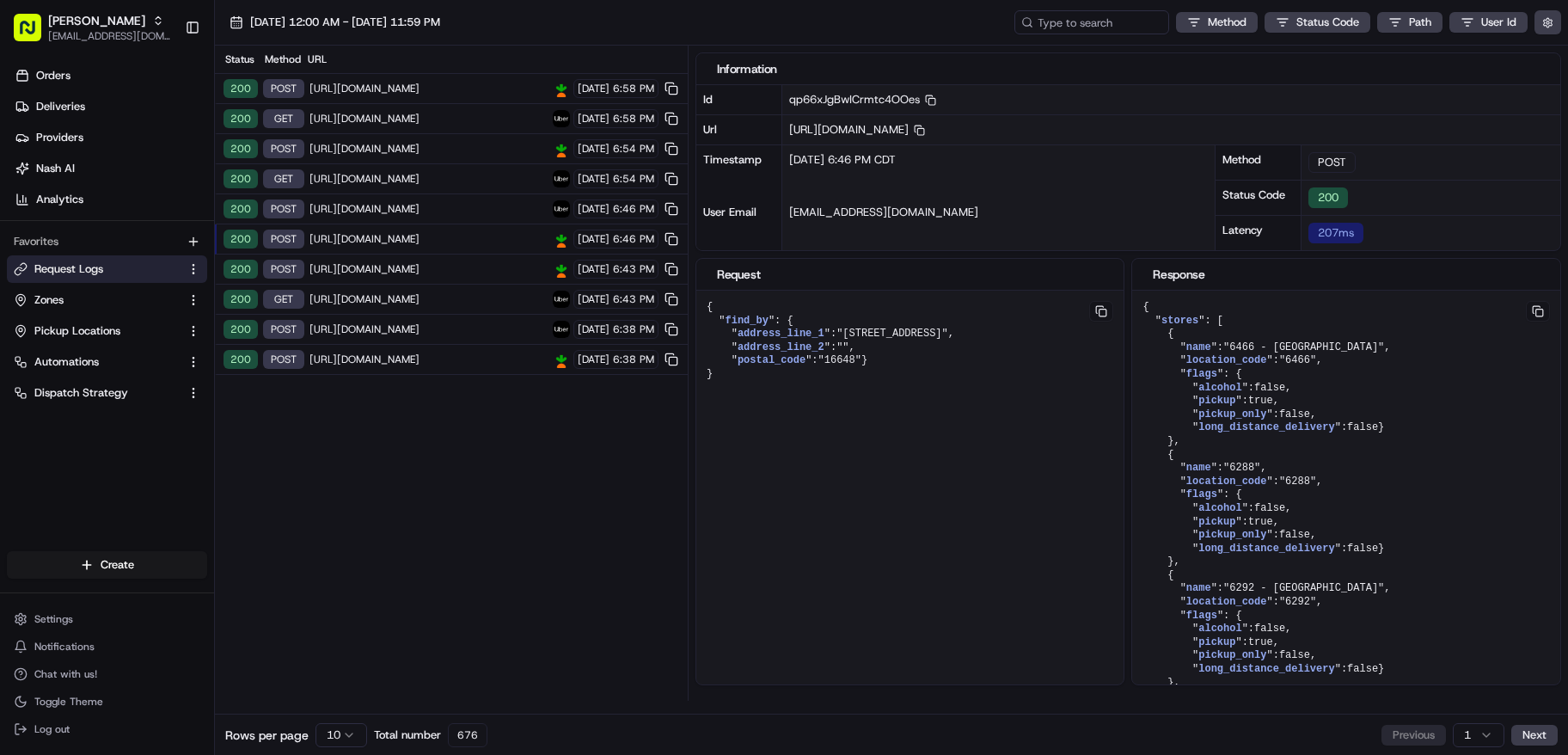
click at [371, 300] on span "[URL][DOMAIN_NAME]" at bounding box center [429, 300] width 238 height 14
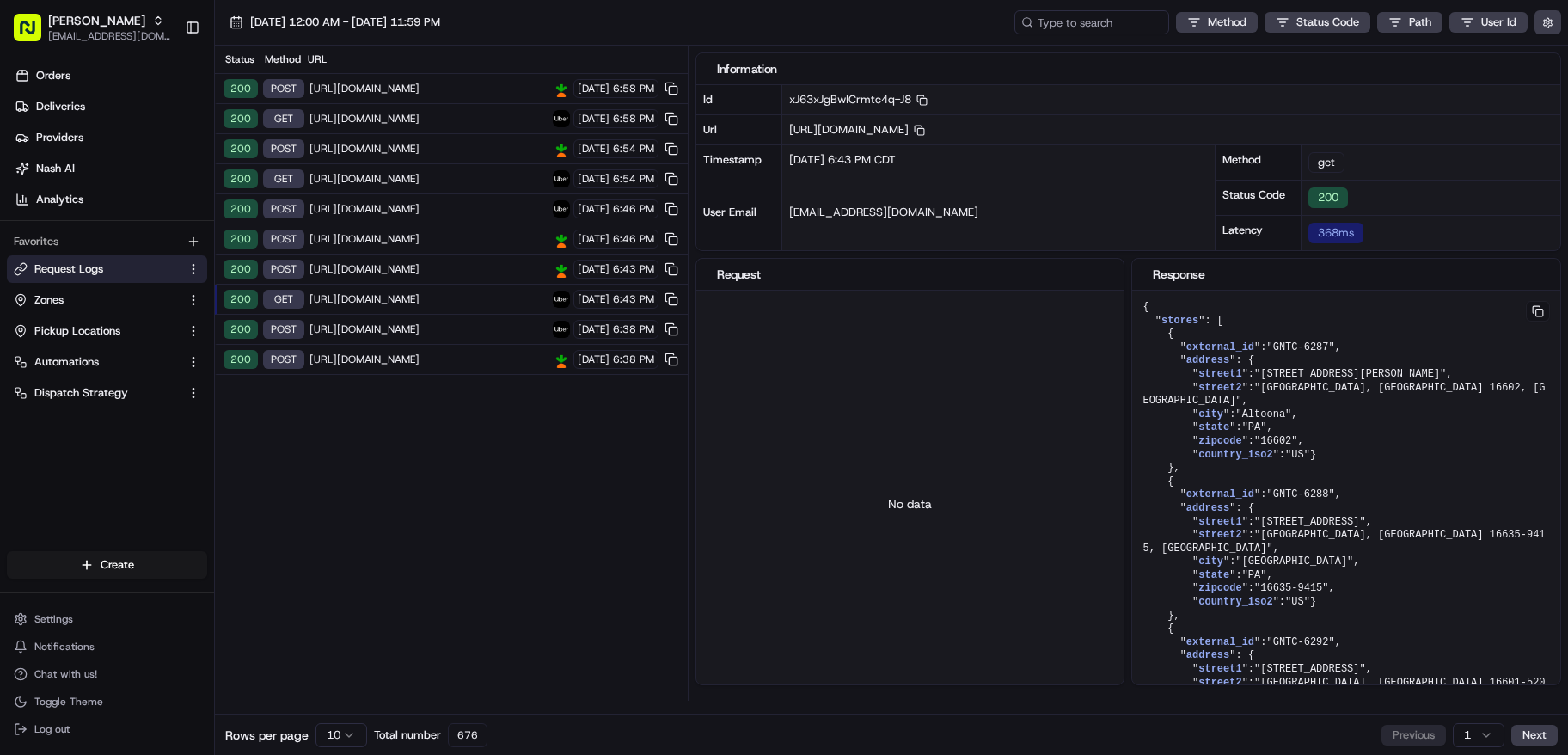
click at [119, 272] on link "Request Logs" at bounding box center [97, 270] width 166 height 16
click at [1557, 18] on button "button" at bounding box center [1548, 23] width 26 height 25
click at [1550, 53] on button "Display Only Provider Logs" at bounding box center [1550, 53] width 14 height 14
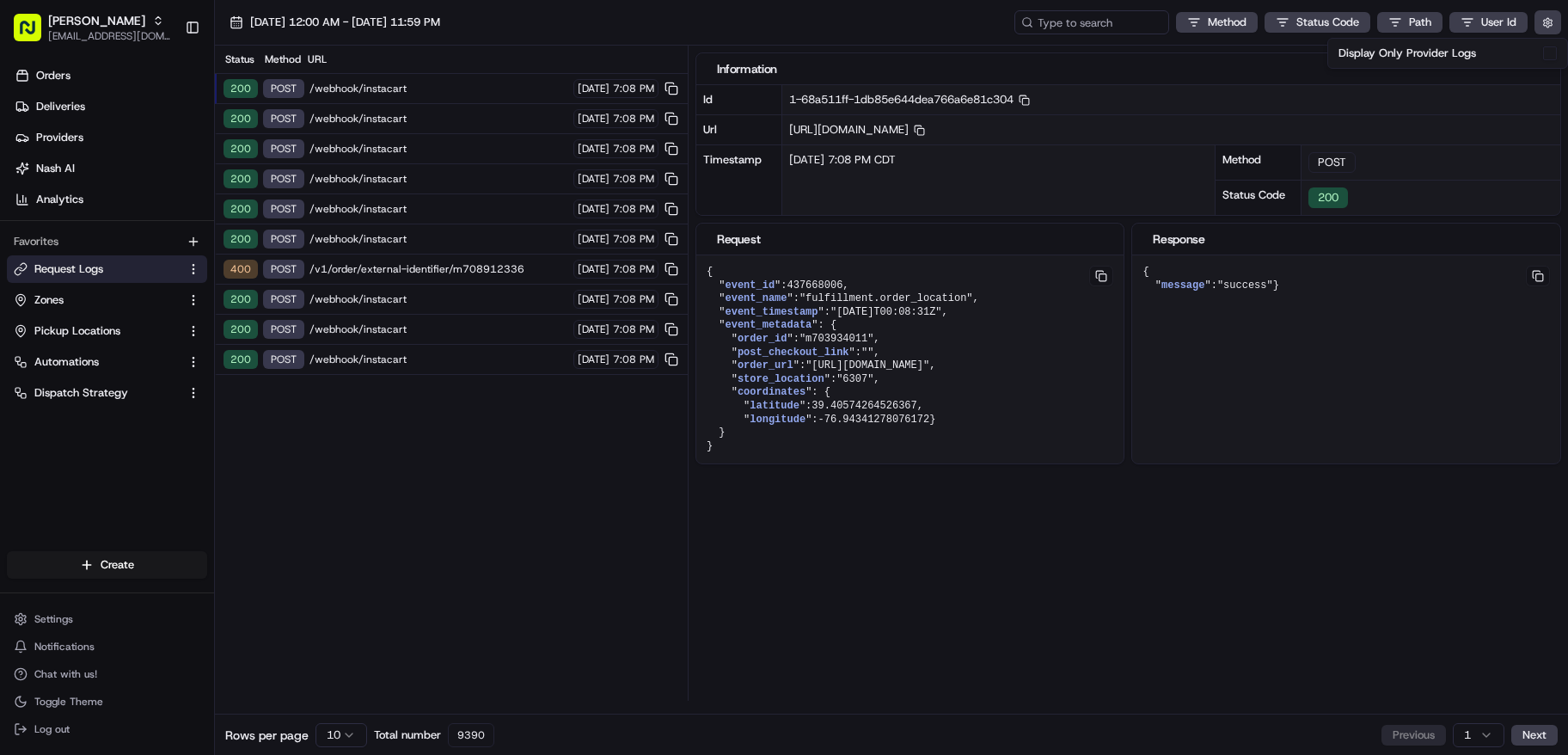
click at [385, 409] on div "Status Method URL 200 POST /webhook/instacart [DATE] 7:08 PM 200 POST /webhook/…" at bounding box center [452, 373] width 473 height 655
click at [347, 737] on html "Martin's [EMAIL_ADDRESS][DOMAIN_NAME] Toggle Sidebar Orders Deliveries Provider…" at bounding box center [784, 378] width 1568 height 755
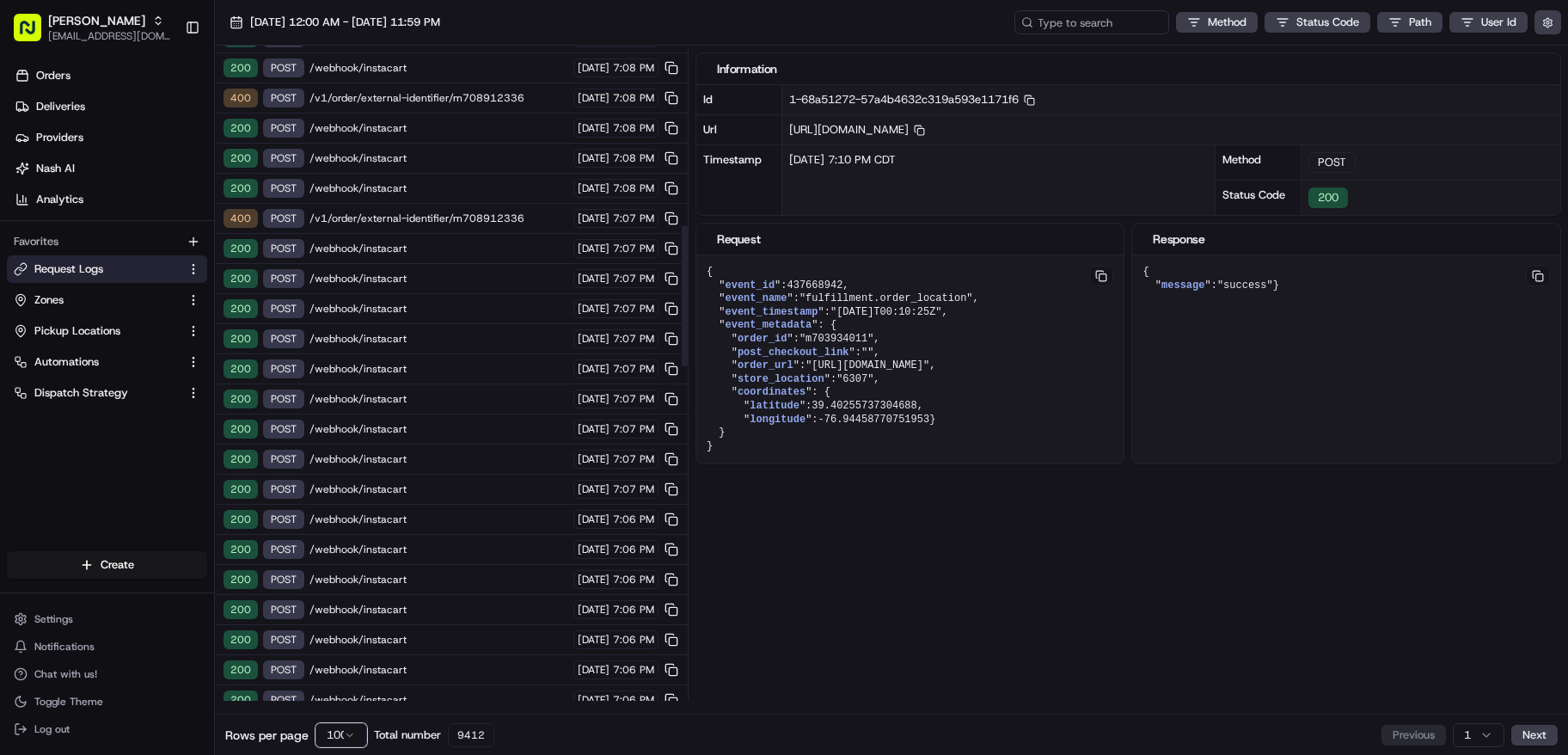
scroll to position [835, 0]
click at [474, 219] on span "/v1/order/external-identifier/m708912336" at bounding box center [439, 218] width 259 height 14
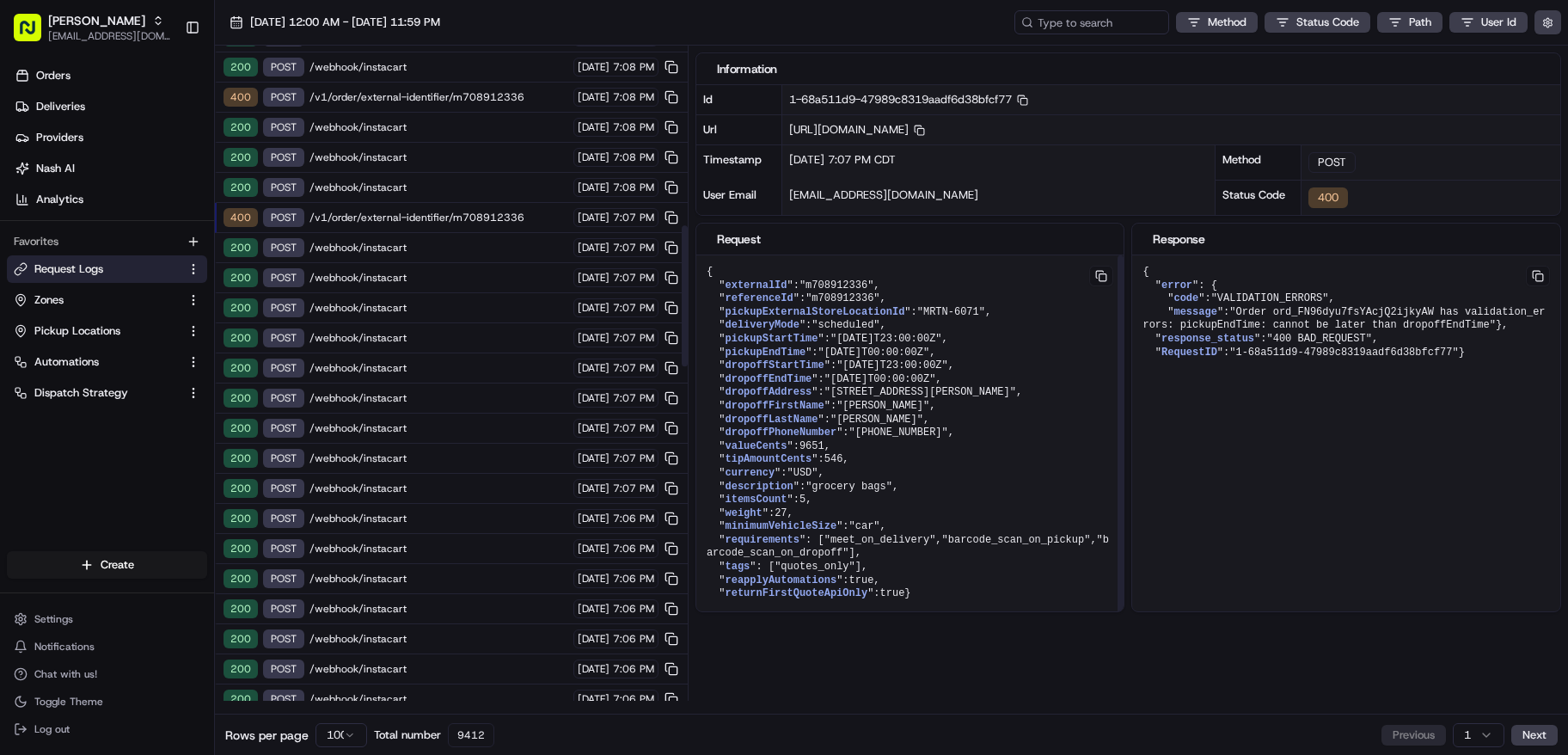
scroll to position [11, 0]
drag, startPoint x: 979, startPoint y: 370, endPoint x: 721, endPoint y: 370, distance: 258.0
click at [721, 370] on pre "{ " externalId ": "m708912336" , " referenceId ": "m708912336" , " pickupExtern…" at bounding box center [911, 434] width 428 height 356
click at [948, 360] on span ""[DATE]T23:00:00Z"" at bounding box center [893, 366] width 112 height 12
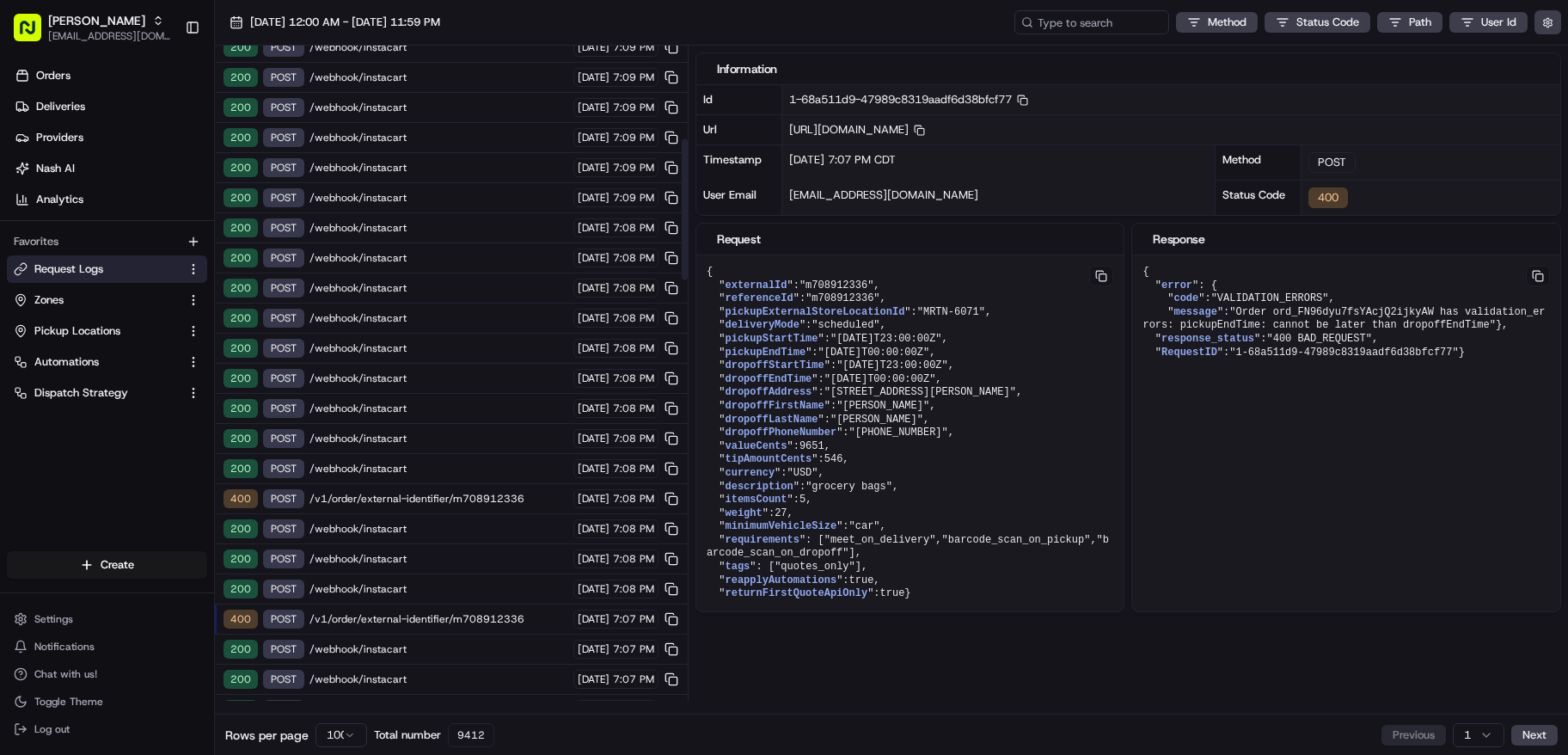
scroll to position [435, 0]
click at [1029, 102] on icon "button" at bounding box center [1023, 100] width 11 height 11
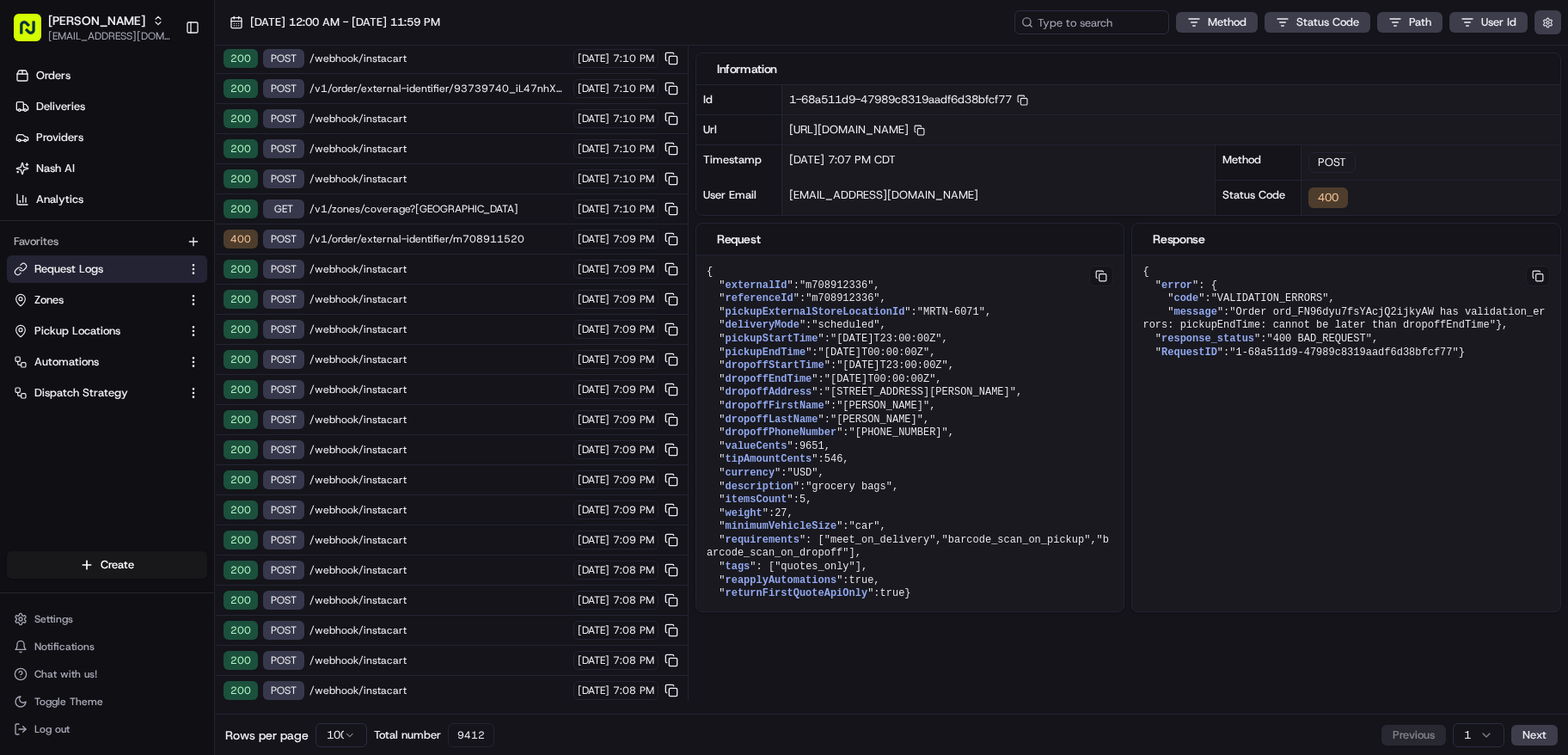
scroll to position [0, 0]
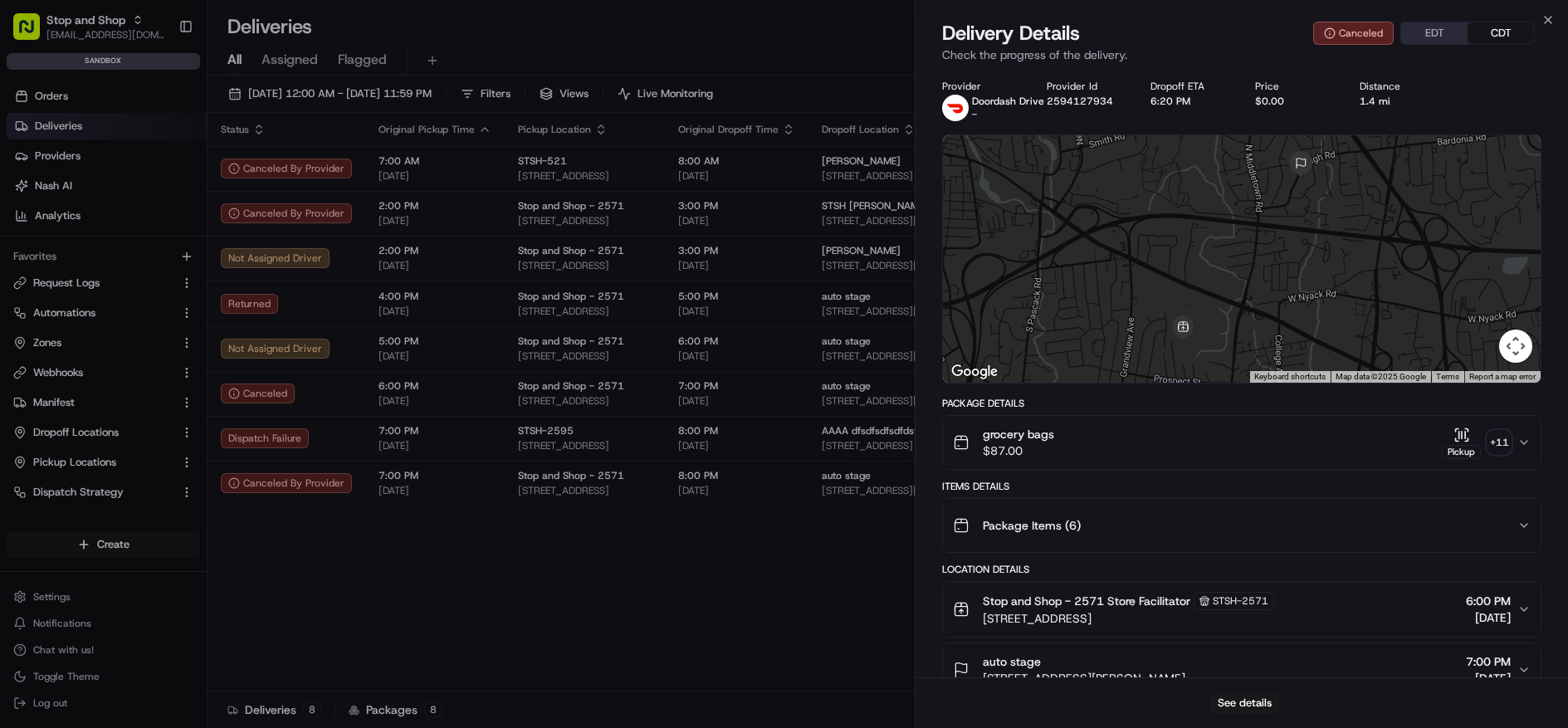
scroll to position [233, 0]
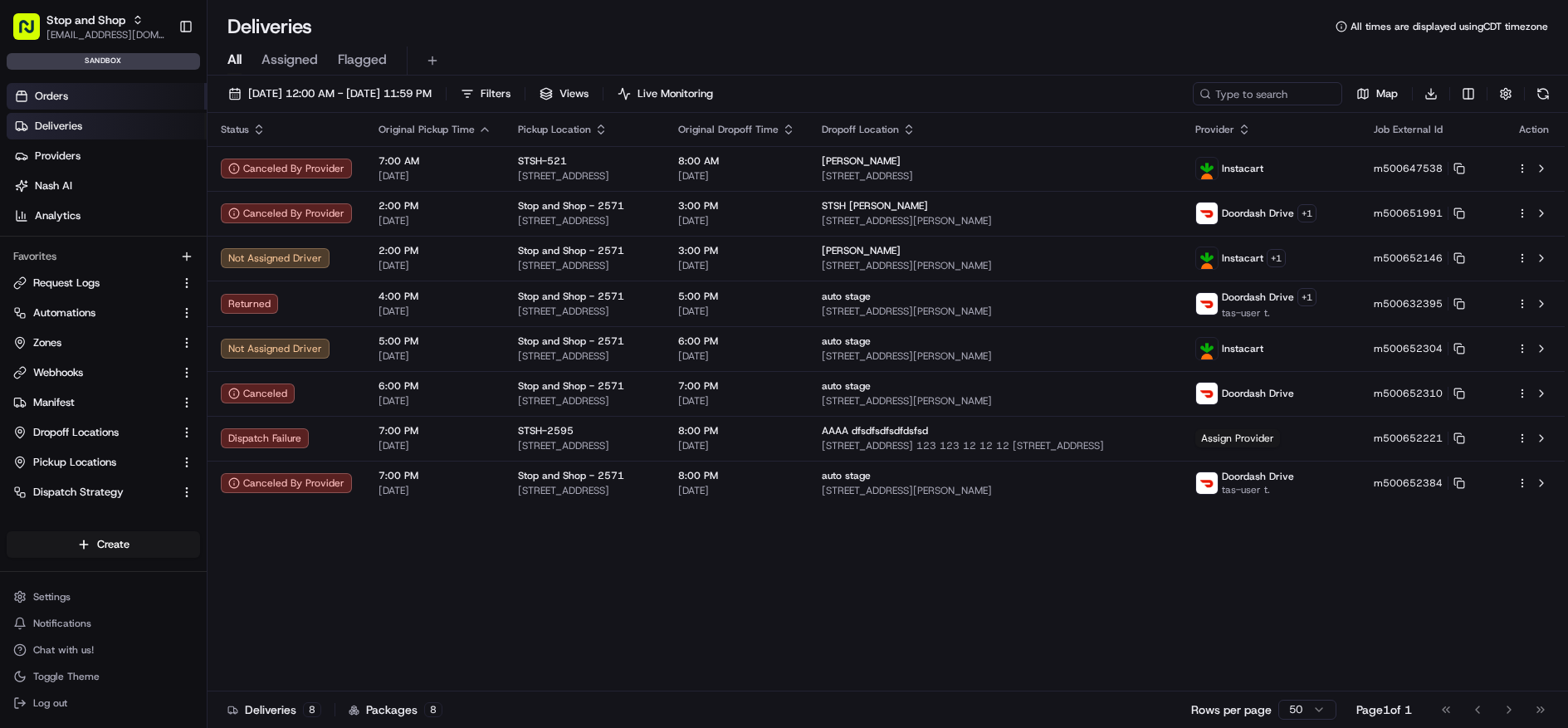
click at [86, 106] on link "Orders" at bounding box center [107, 96] width 200 height 26
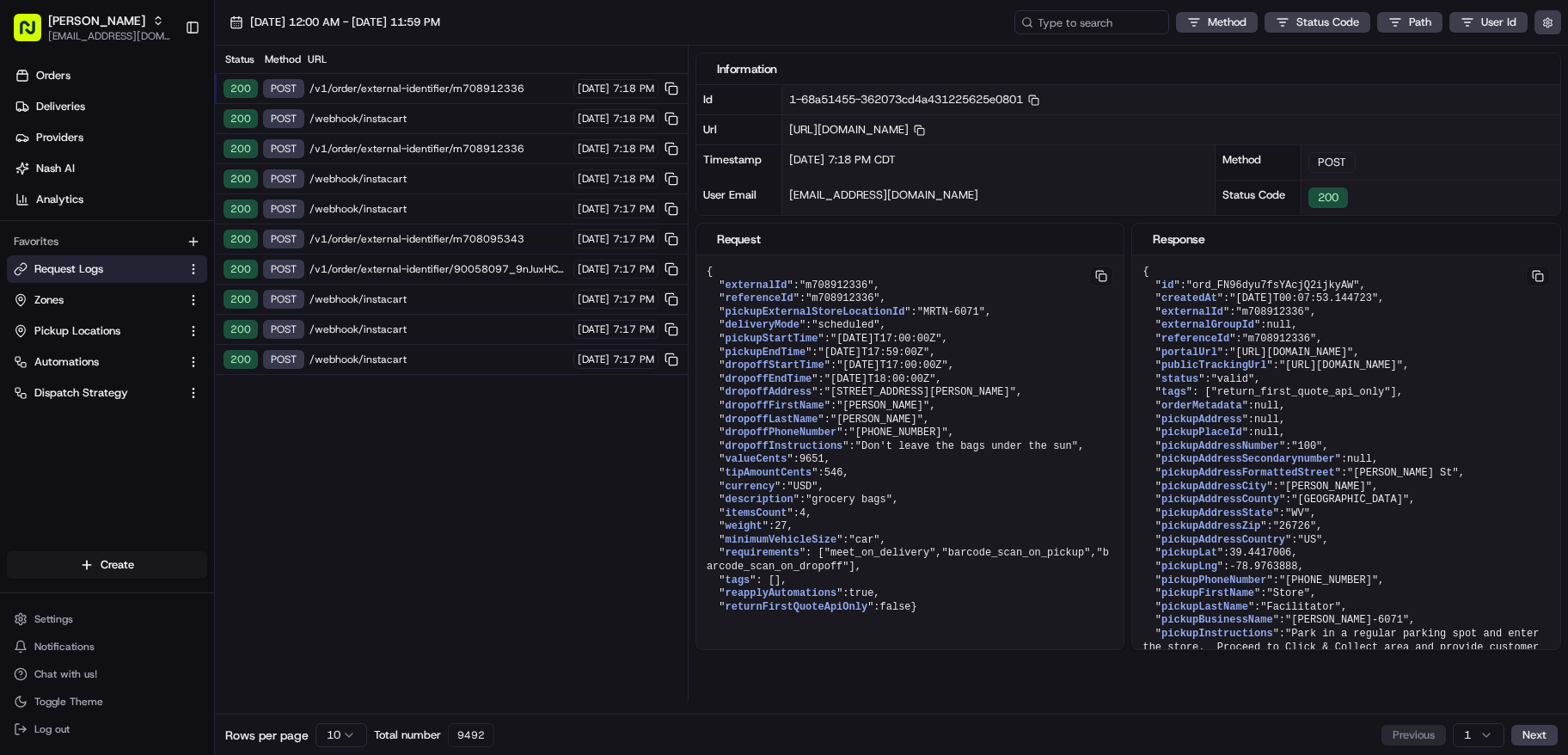
click at [446, 92] on span "/v1/order/external-identifier/m708912336" at bounding box center [439, 88] width 259 height 14
click at [114, 86] on link "Orders" at bounding box center [110, 75] width 207 height 27
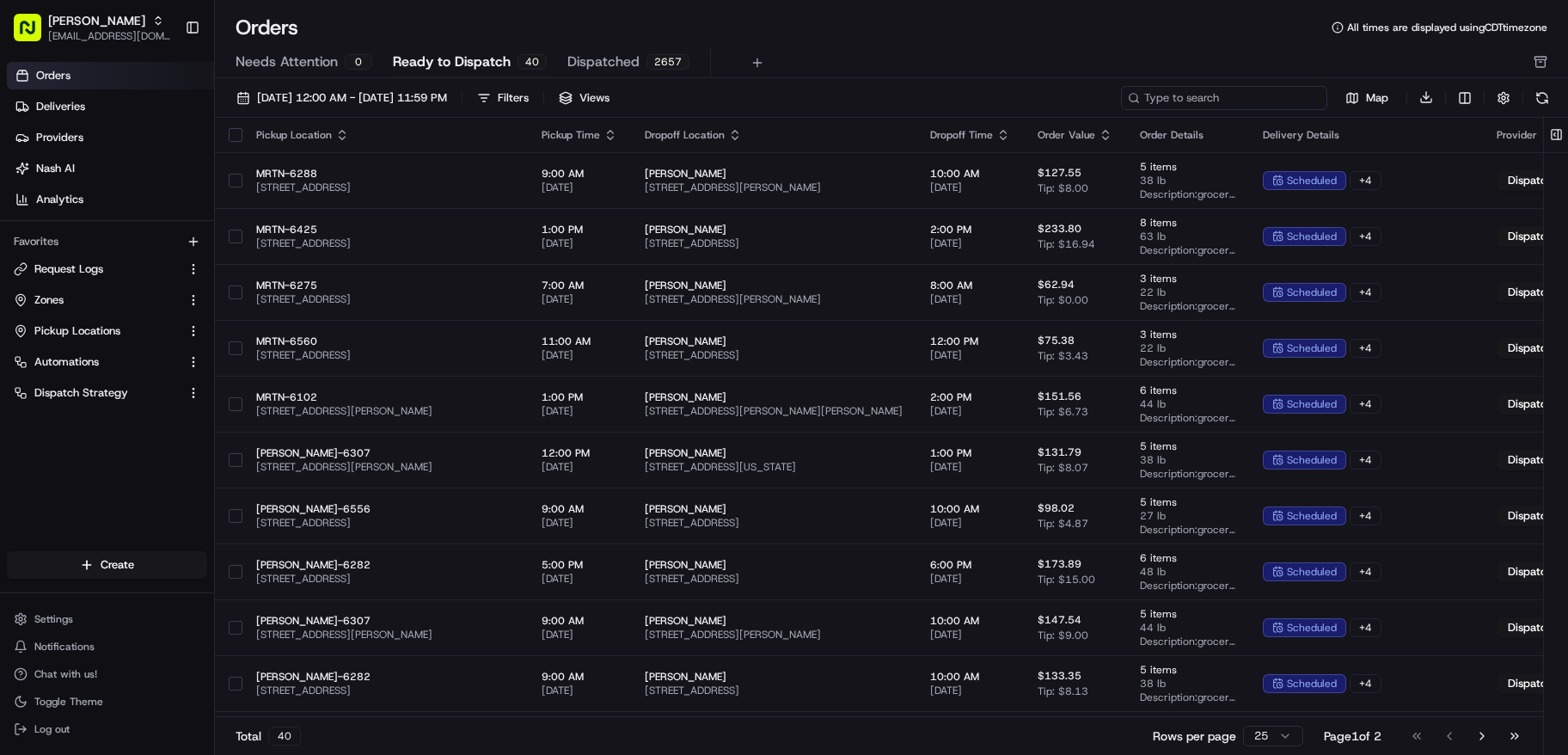
click at [1269, 105] on input at bounding box center [1225, 98] width 207 height 25
paste input "m708912336"
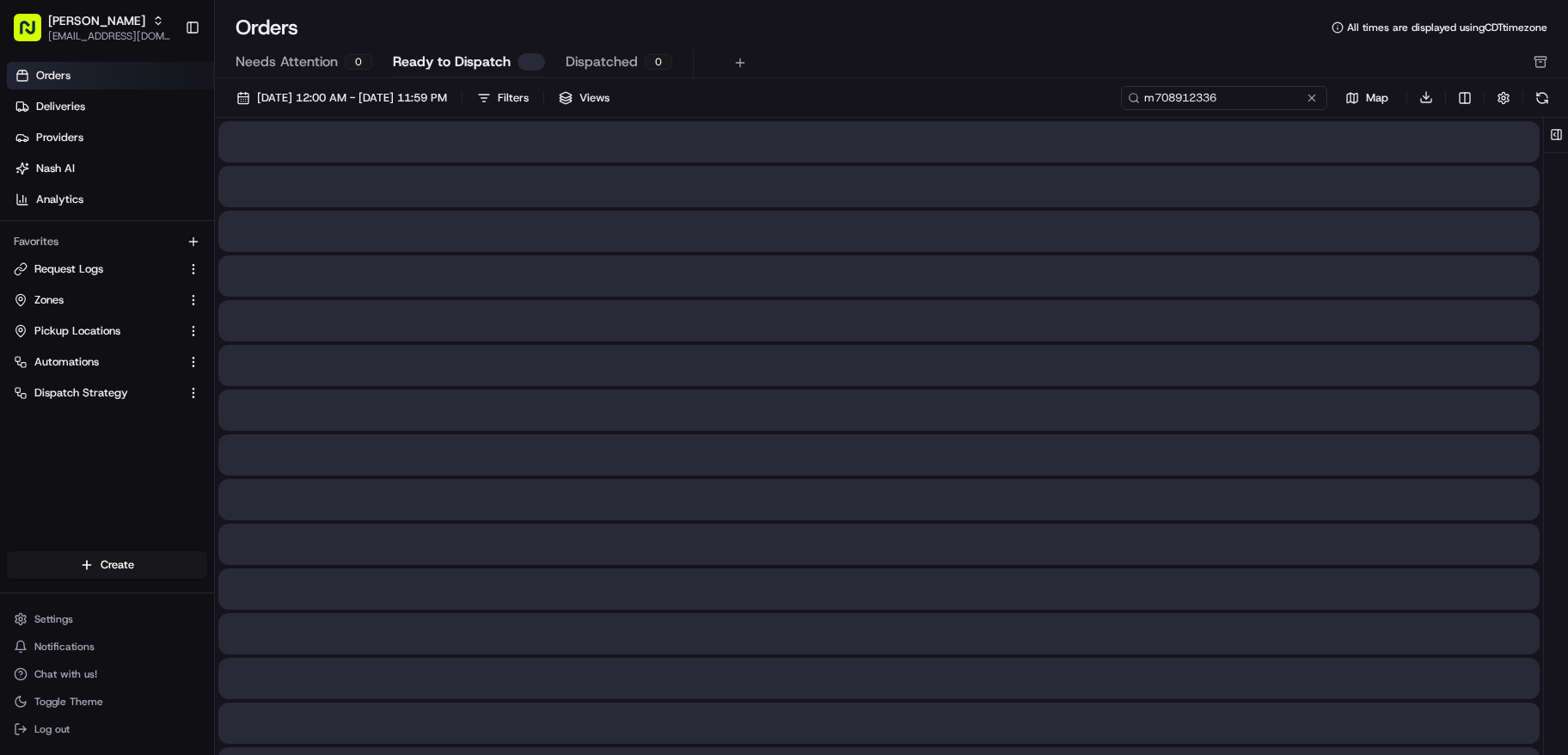
type input "m708912336"
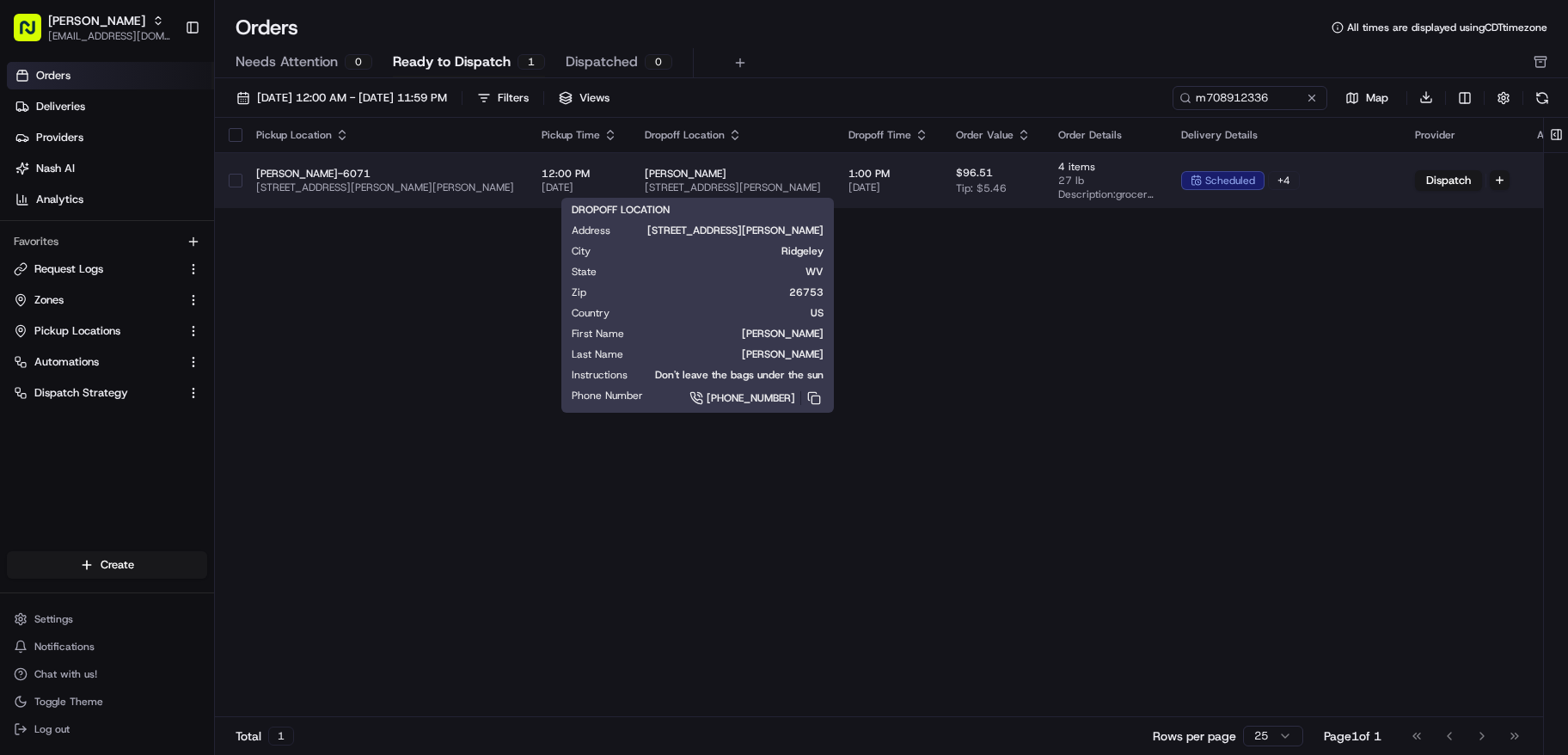
click at [795, 187] on span "3517 Frankfort Hwy, Ridgeley, WV 26753, USA" at bounding box center [733, 187] width 176 height 14
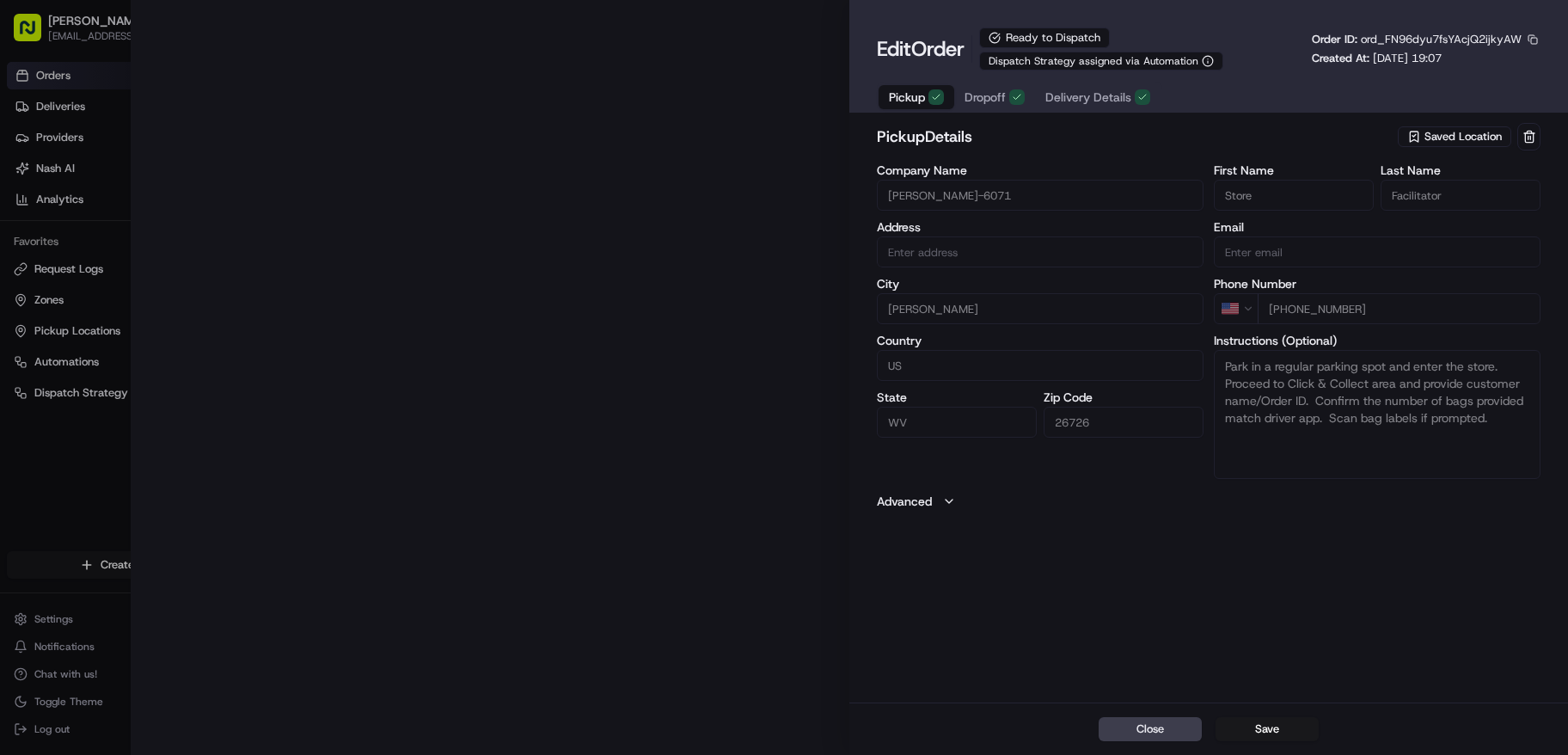
type input "100 W Armstrong St, Keyser, WV 26726, US"
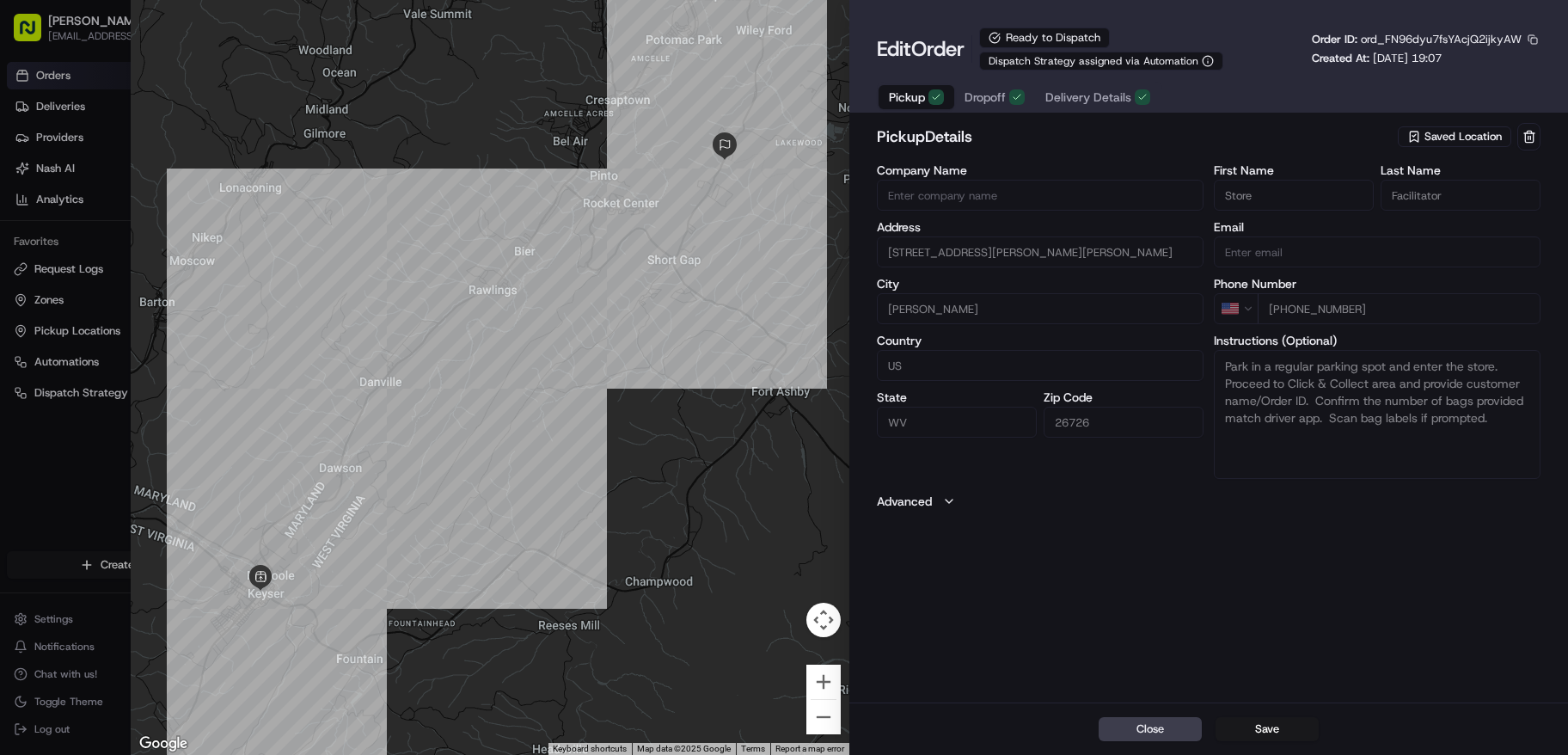
type input "+1"
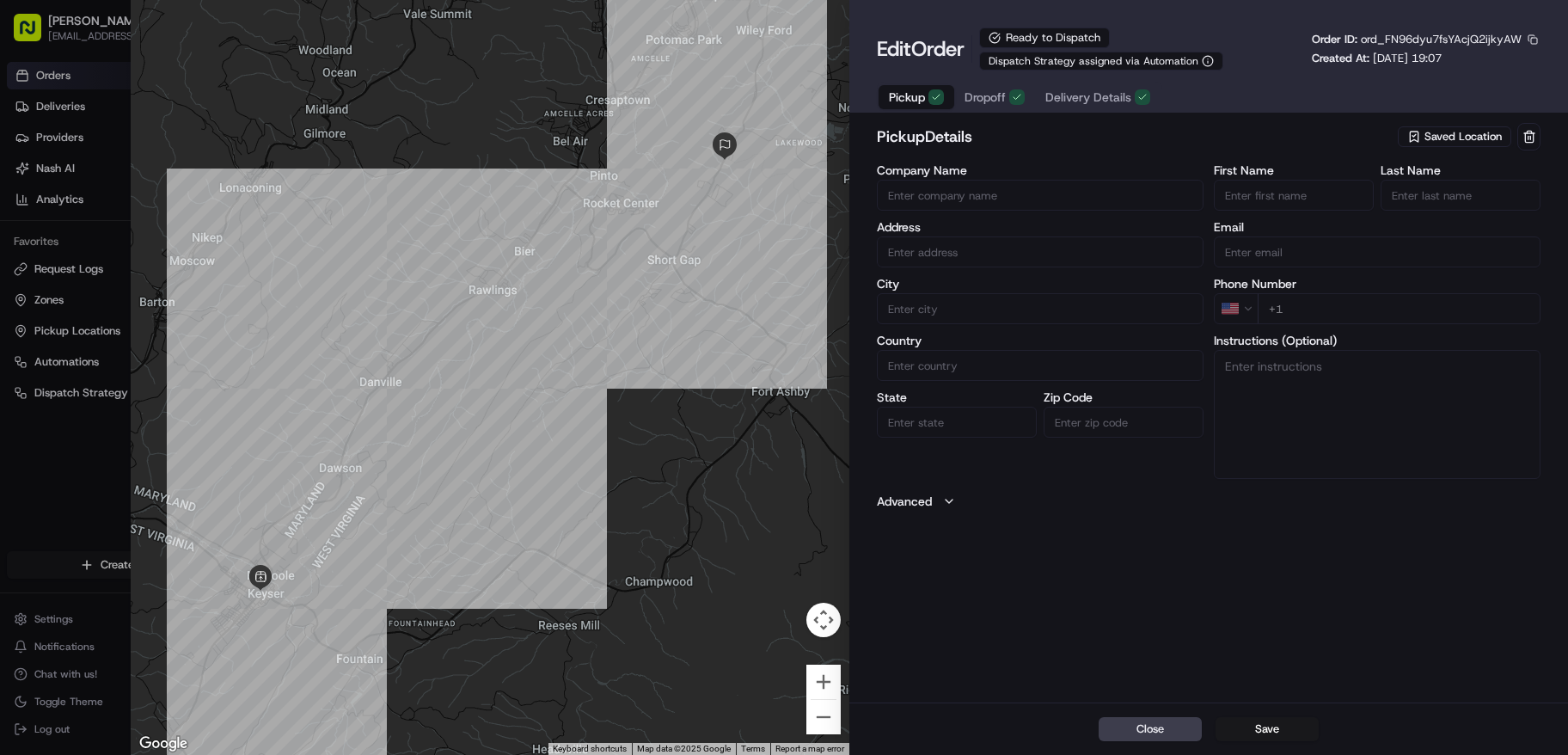
click at [112, 2] on div at bounding box center [784, 378] width 1568 height 755
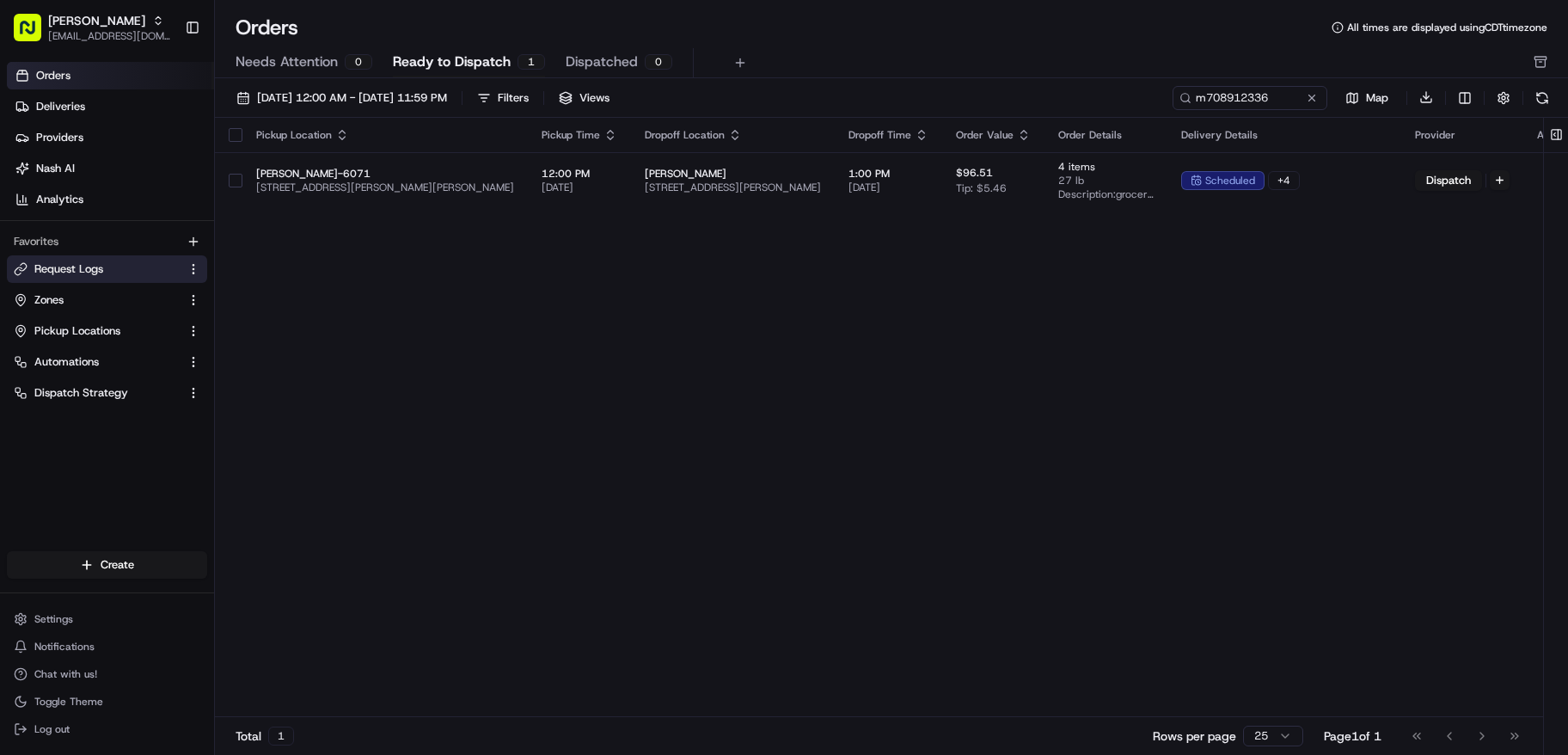
click at [79, 266] on span "Request Logs" at bounding box center [68, 270] width 69 height 16
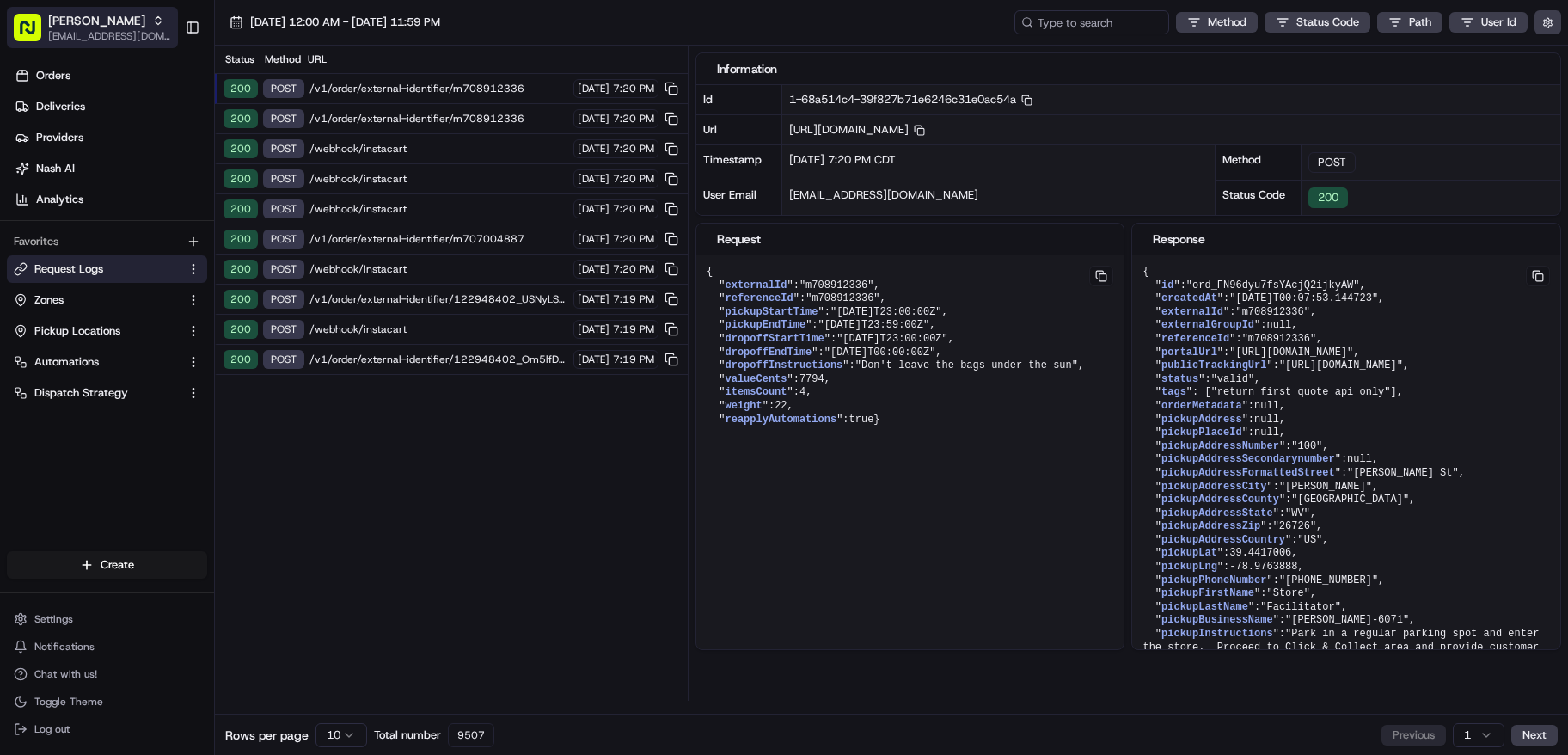
click at [92, 30] on span "[EMAIL_ADDRESS][DOMAIN_NAME]" at bounding box center [109, 36] width 123 height 14
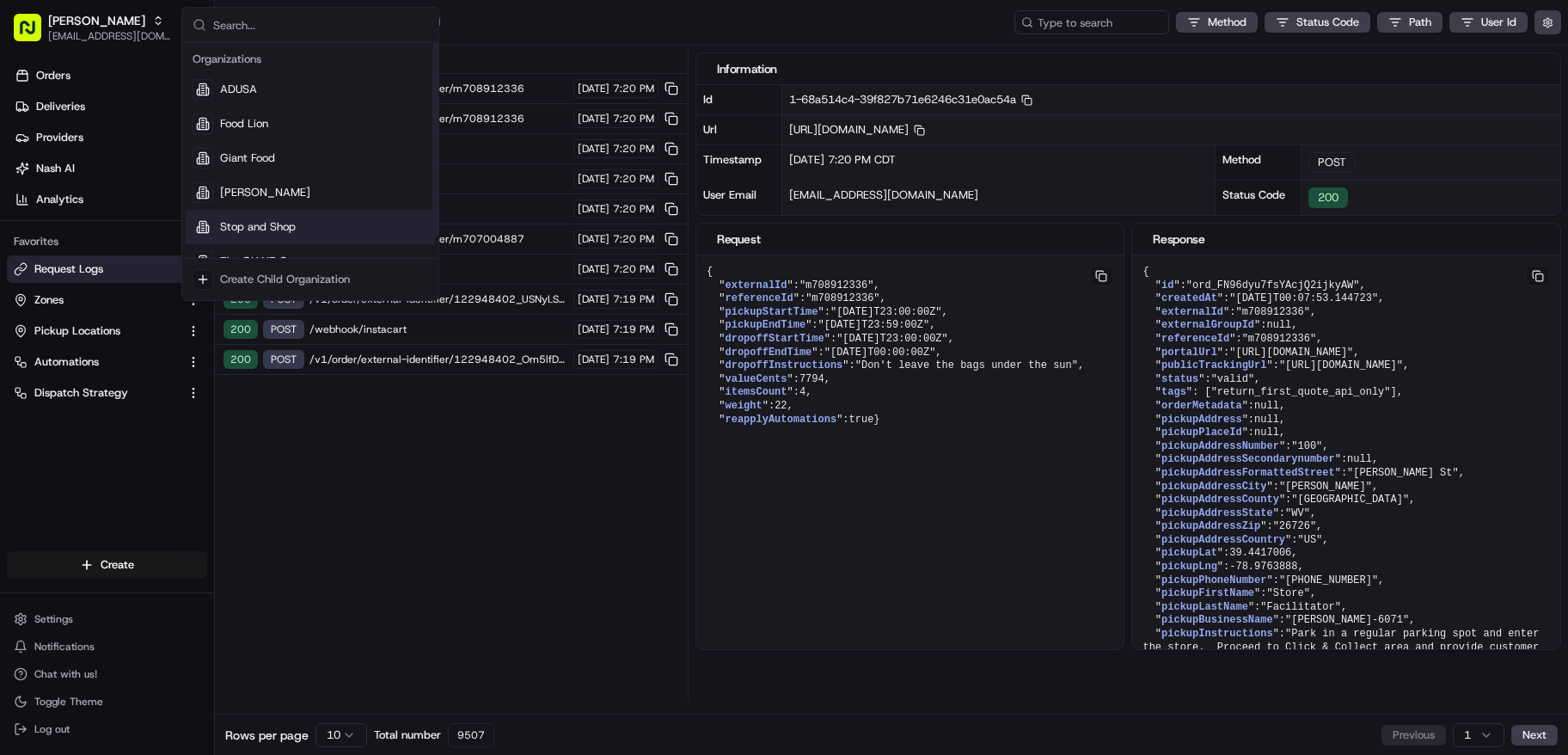
click at [320, 222] on div "Stop and Shop" at bounding box center [310, 227] width 250 height 34
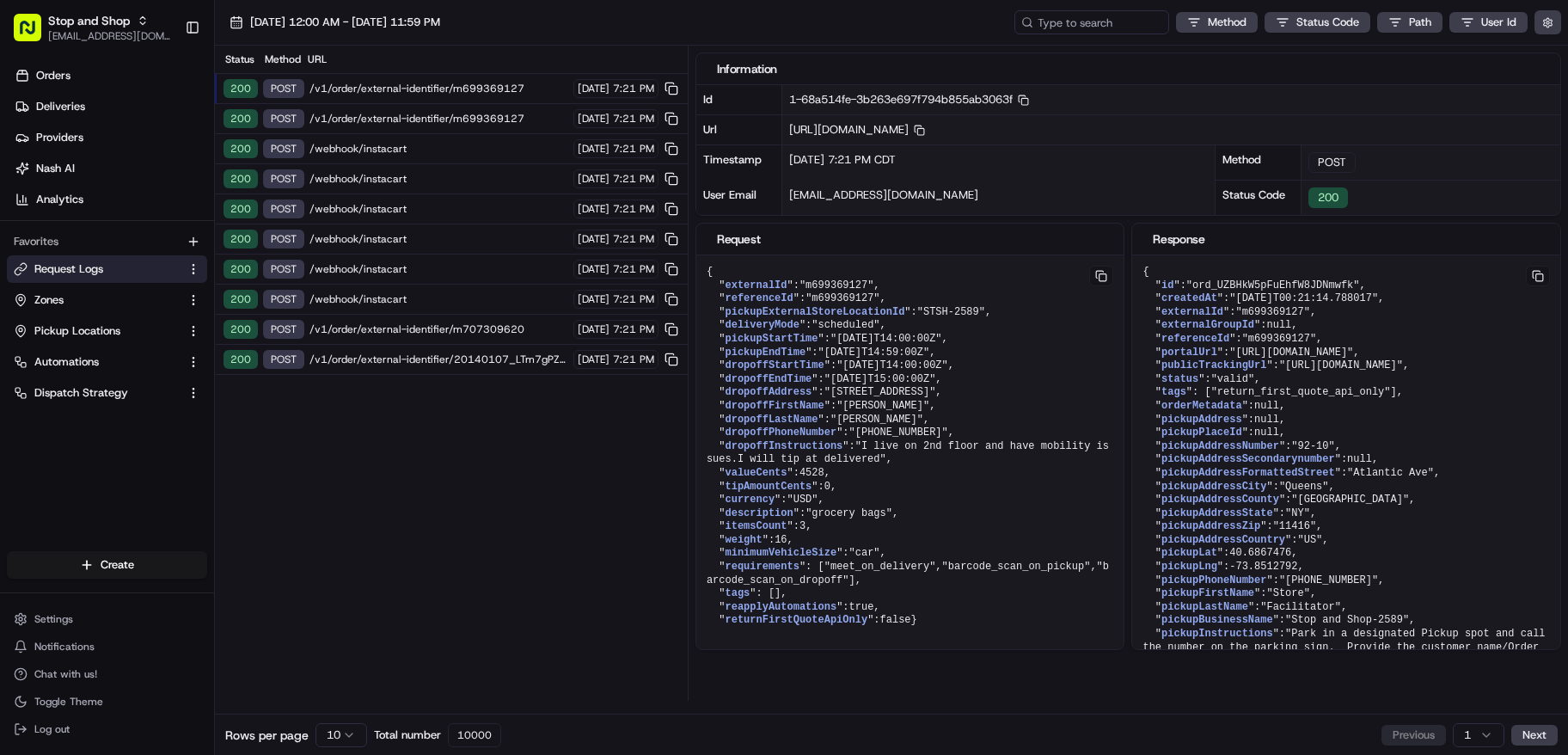
click at [425, 89] on span "/v1/order/external-identifier/m699369127" at bounding box center [439, 88] width 259 height 14
click at [68, 23] on span "Stop and Shop" at bounding box center [88, 21] width 81 height 18
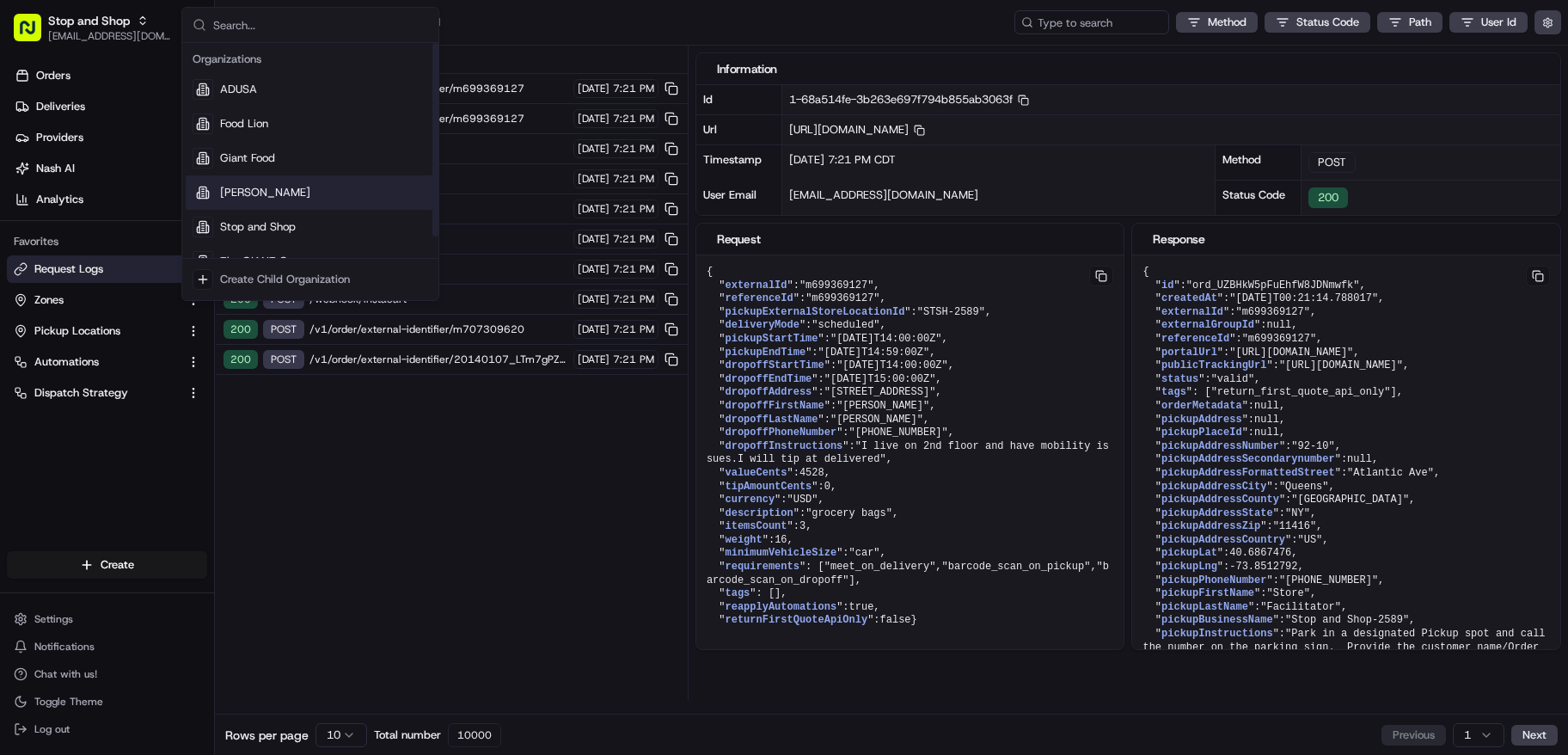
click at [323, 208] on div "[PERSON_NAME]" at bounding box center [310, 192] width 250 height 34
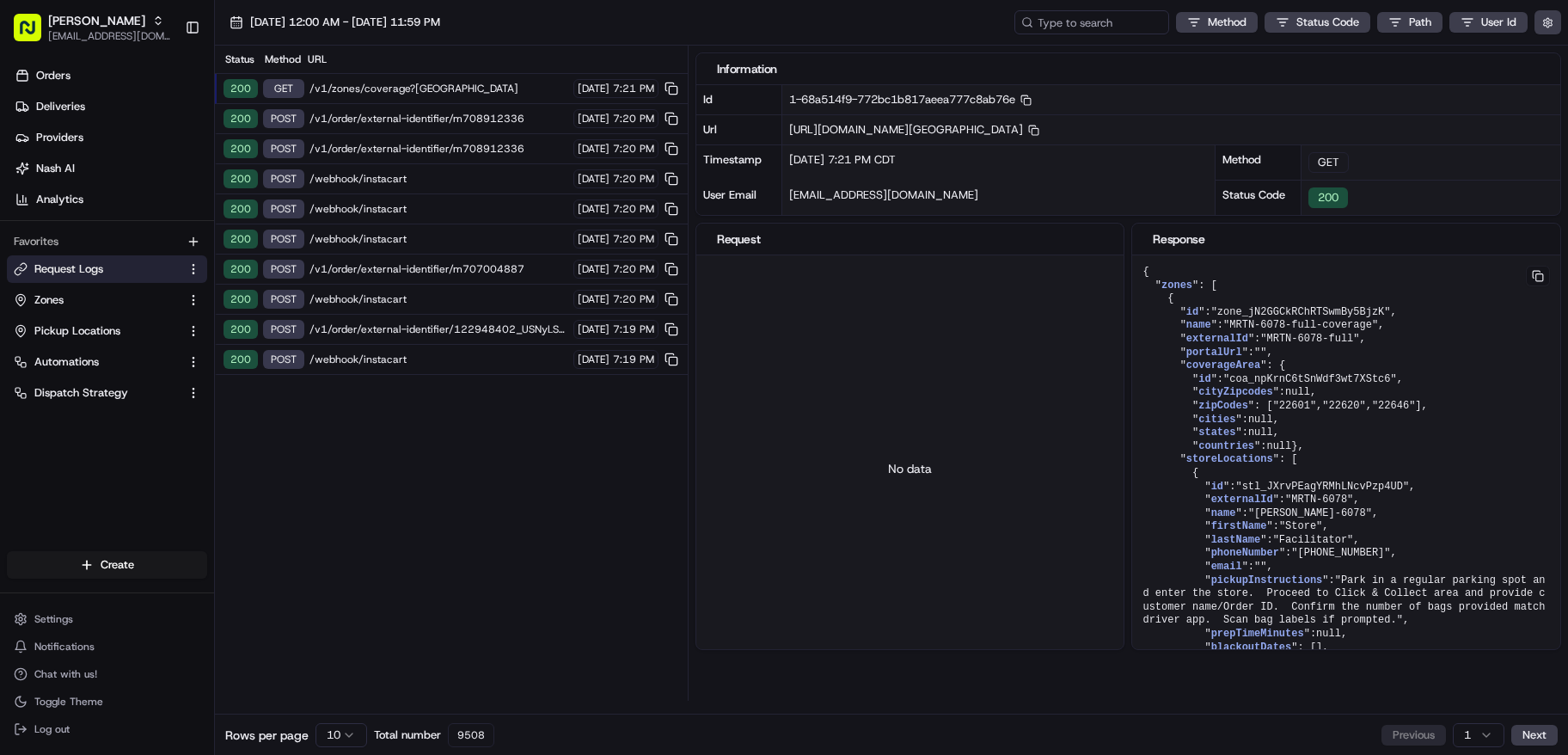
click at [418, 117] on span "/v1/order/external-identifier/m708912336" at bounding box center [439, 119] width 259 height 14
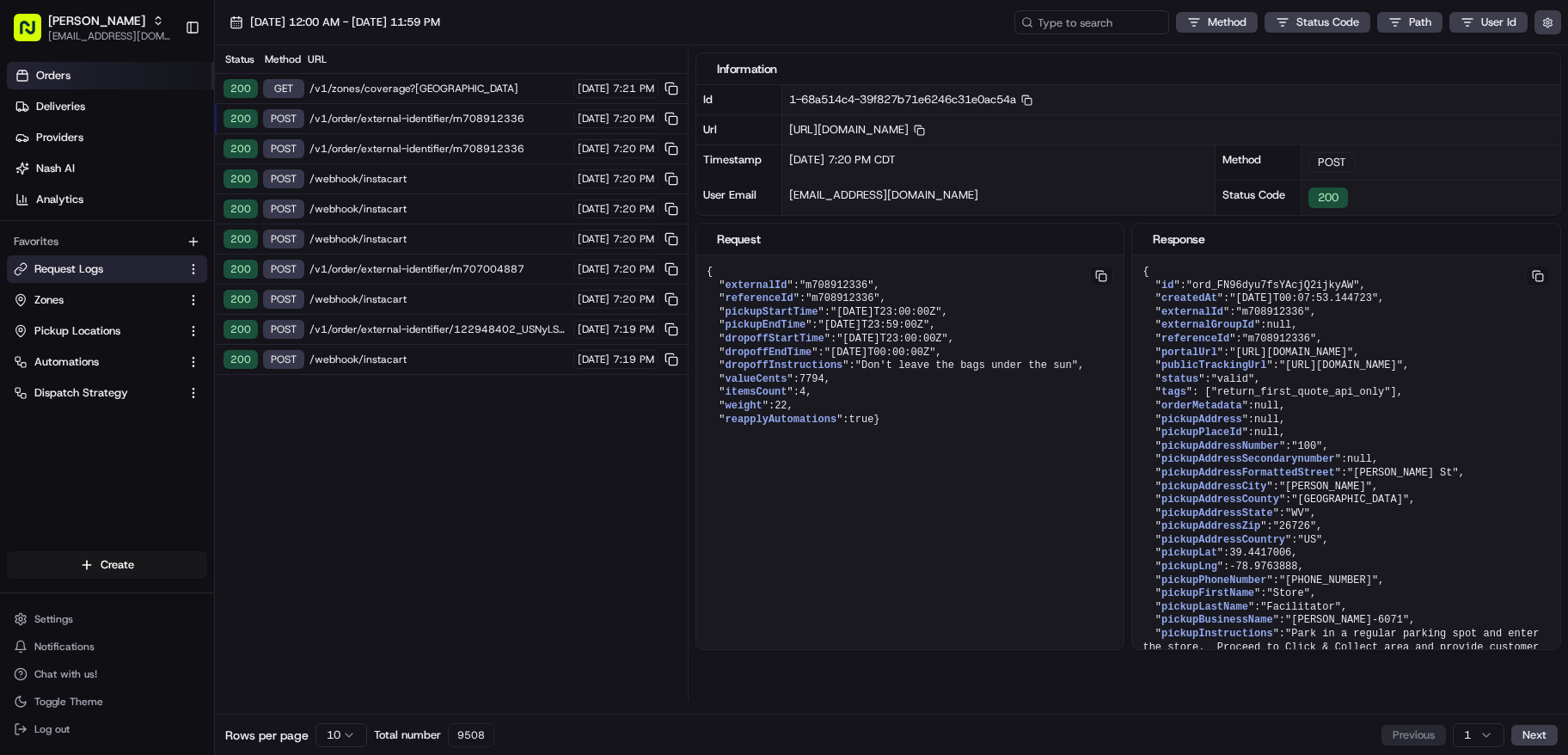
click at [71, 85] on link "Orders" at bounding box center [110, 75] width 207 height 27
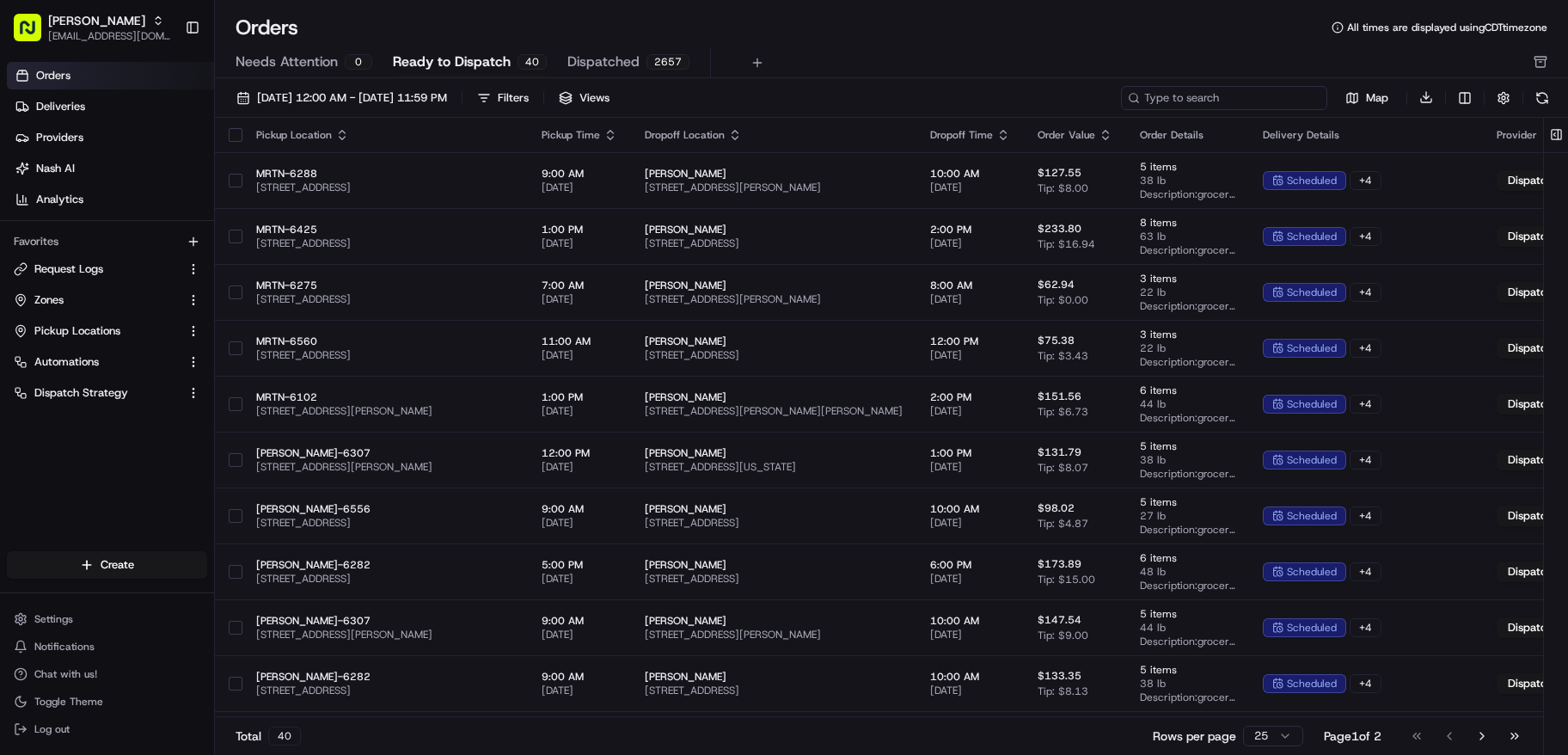
click at [1225, 100] on input at bounding box center [1225, 98] width 207 height 25
paste input "m708912336"
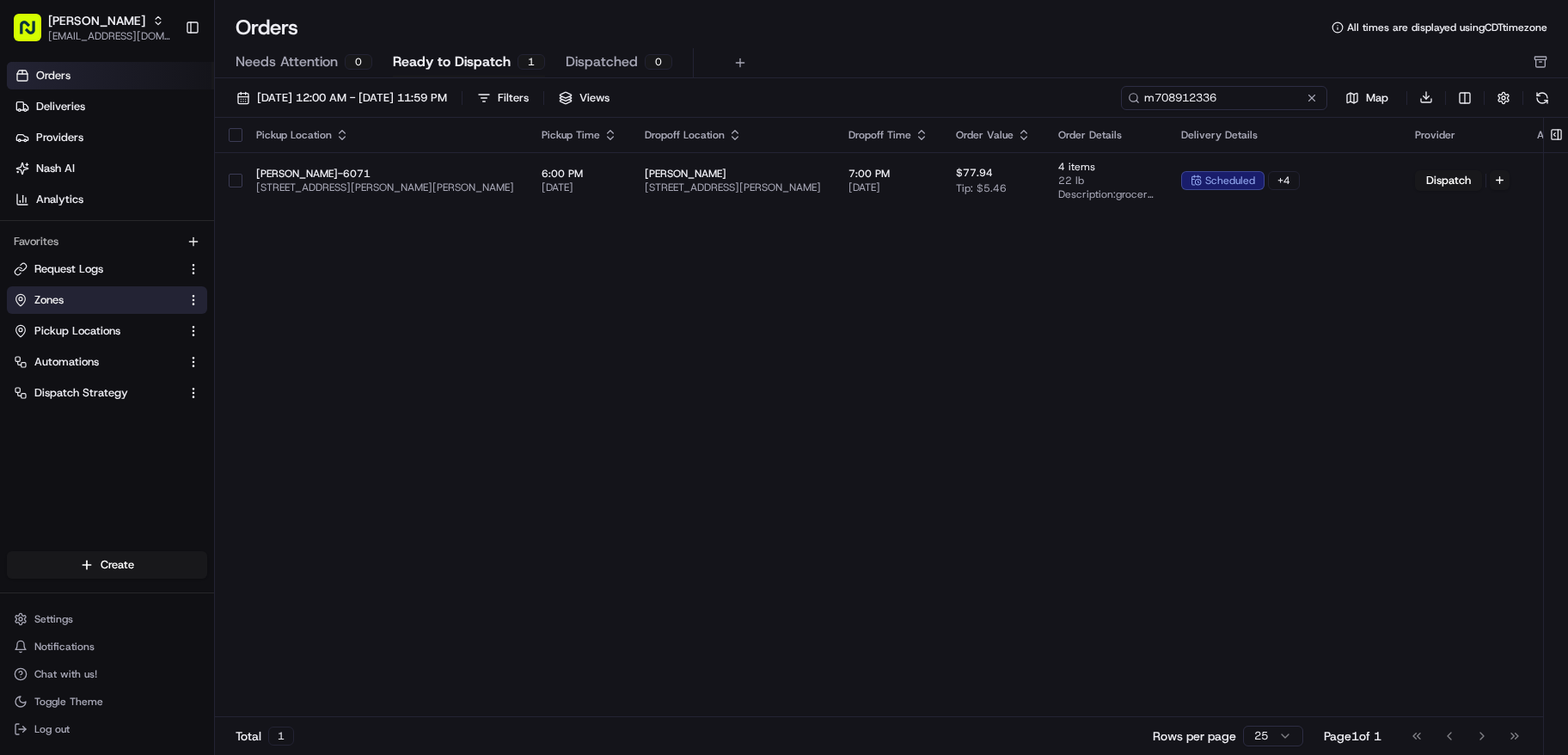
type input "m708912336"
click at [1542, 99] on button at bounding box center [1543, 98] width 25 height 25
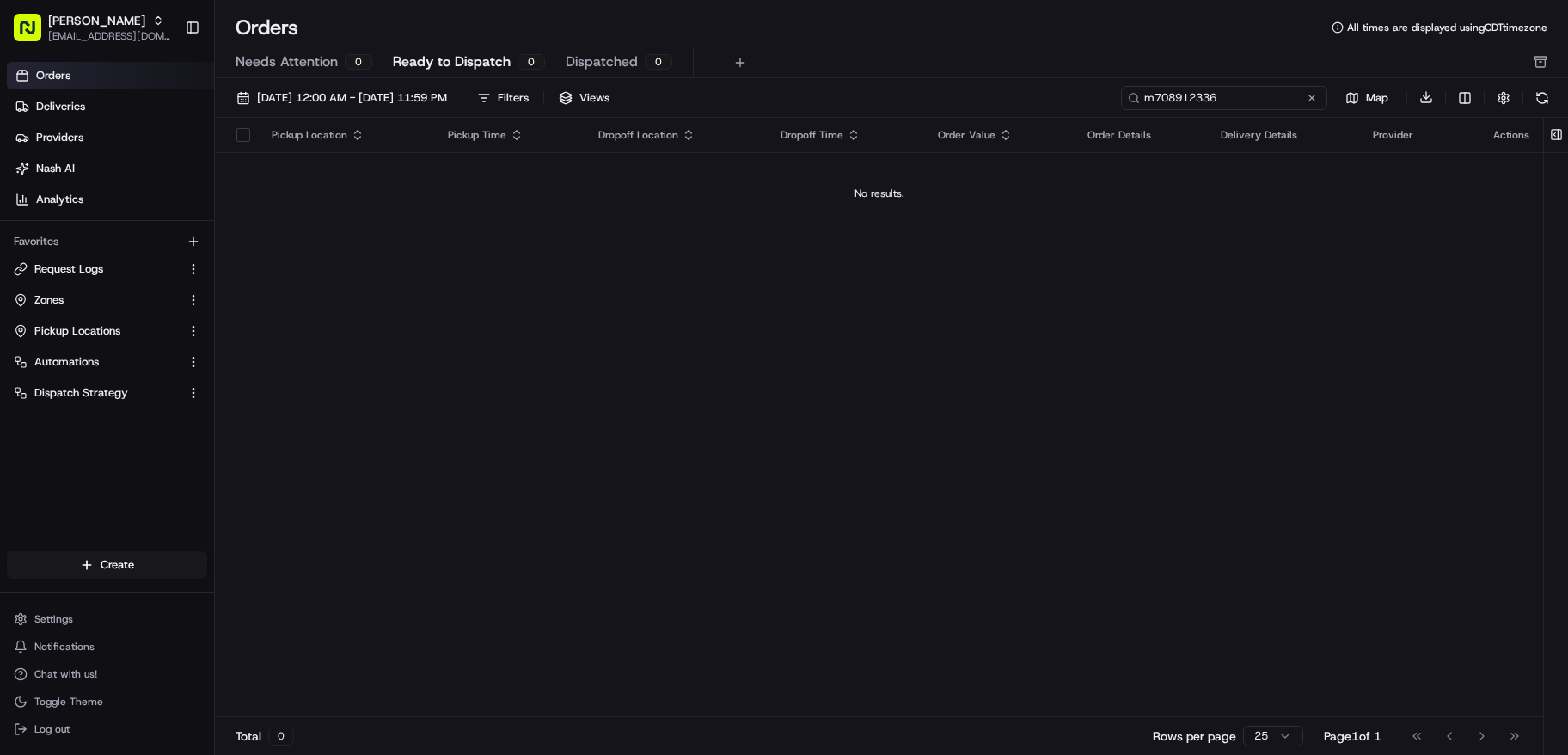
drag, startPoint x: 1281, startPoint y: 100, endPoint x: 1198, endPoint y: 107, distance: 83.3
click at [1274, 101] on input "m708912336" at bounding box center [1225, 98] width 207 height 25
click at [1167, 100] on input "m708912336" at bounding box center [1225, 98] width 207 height 25
click at [1530, 57] on div "Needs Attention 0 Ready to Dispatch 0 Dispatched 0" at bounding box center [892, 63] width 1354 height 30
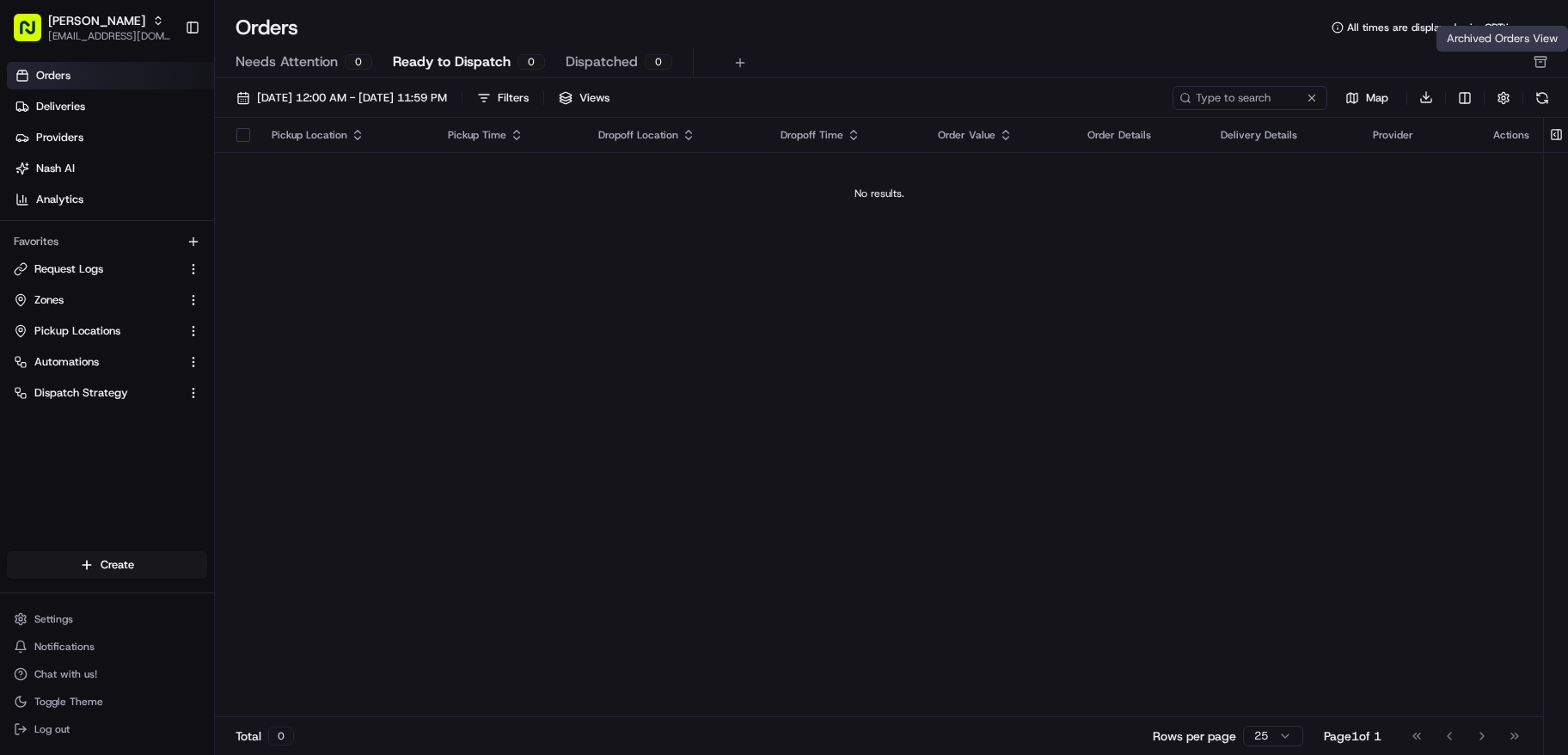
click at [1536, 61] on icon "button" at bounding box center [1541, 62] width 14 height 14
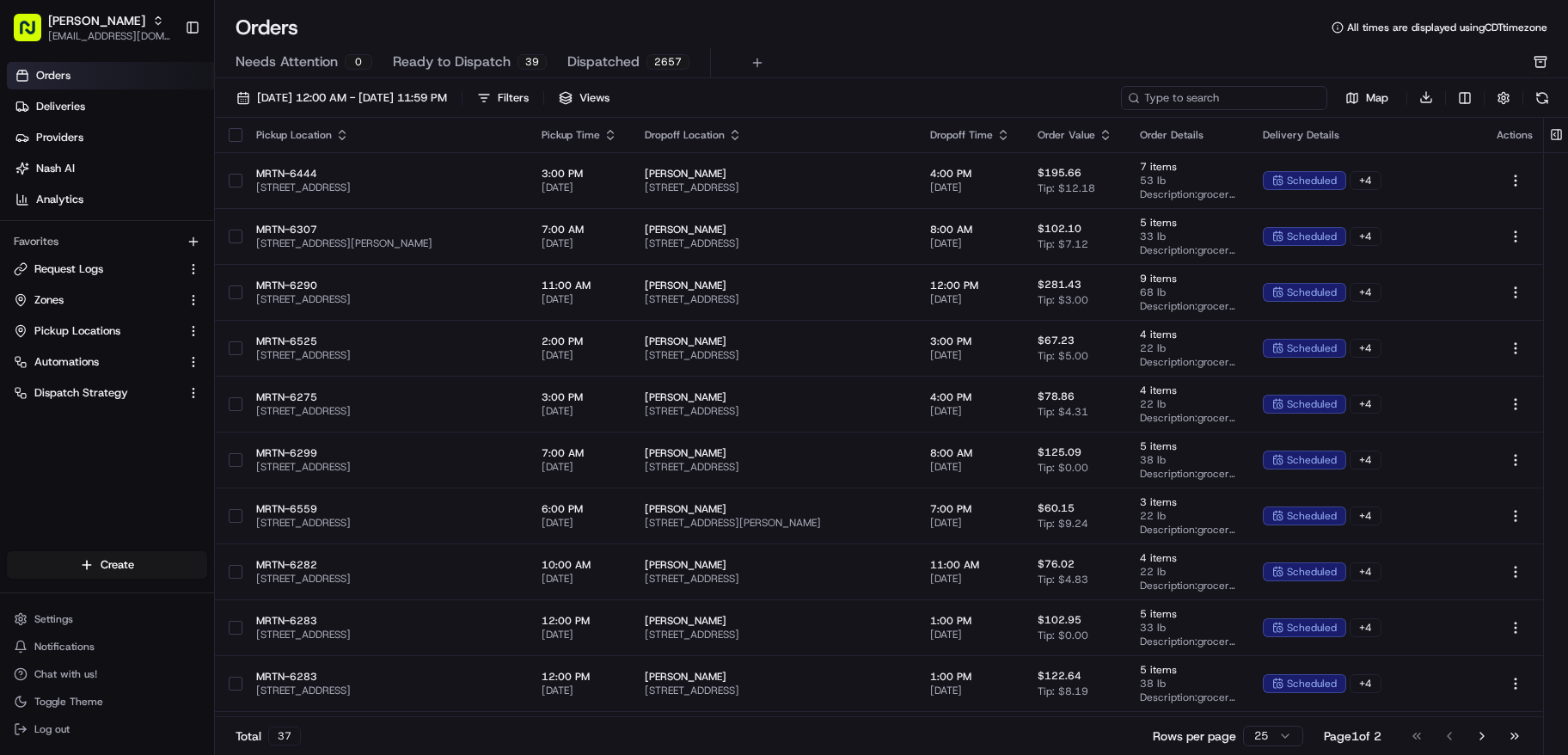
click at [1264, 101] on input at bounding box center [1225, 98] width 207 height 25
paste input "m708912336"
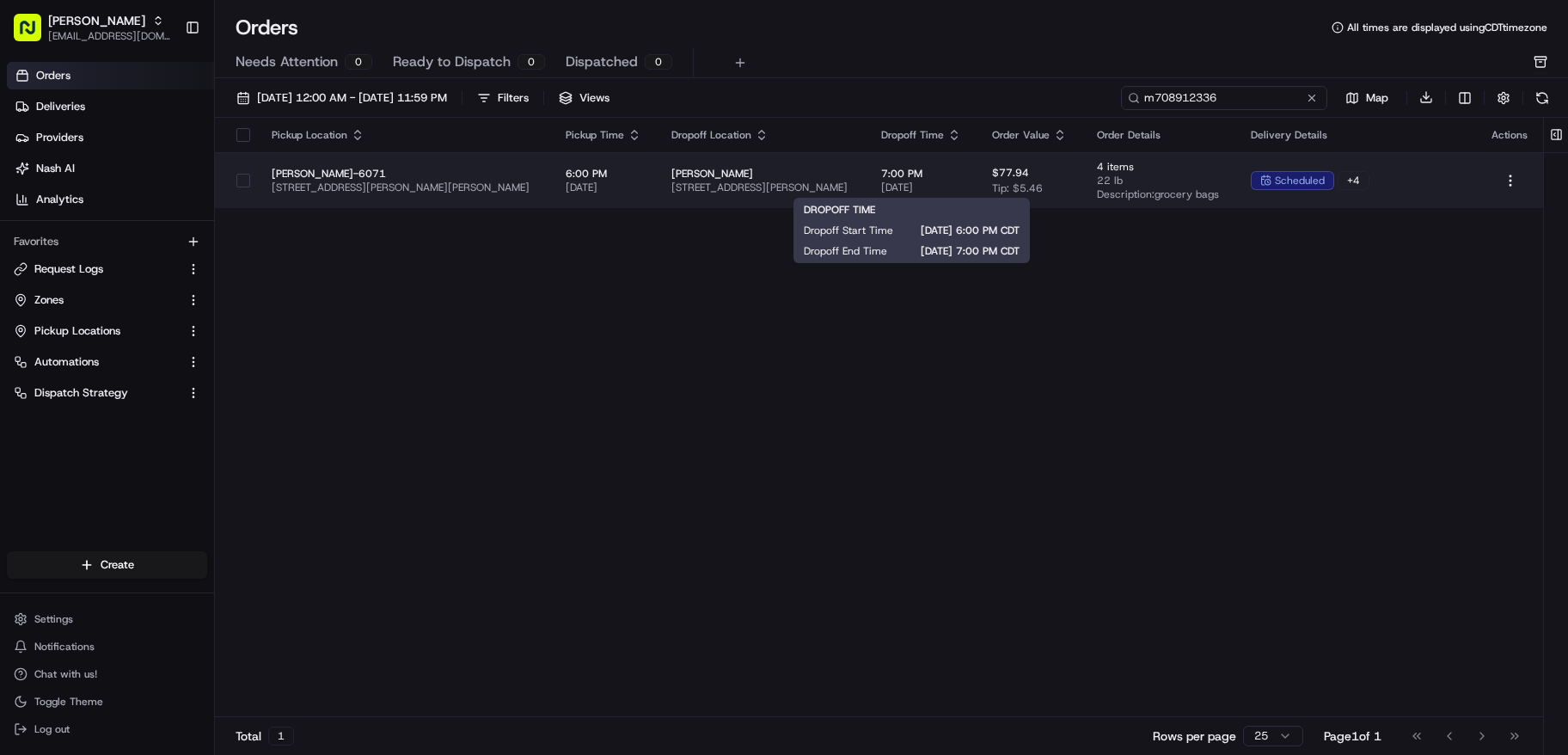
type input "m708912336"
click at [938, 174] on span "7:00 PM" at bounding box center [923, 174] width 83 height 14
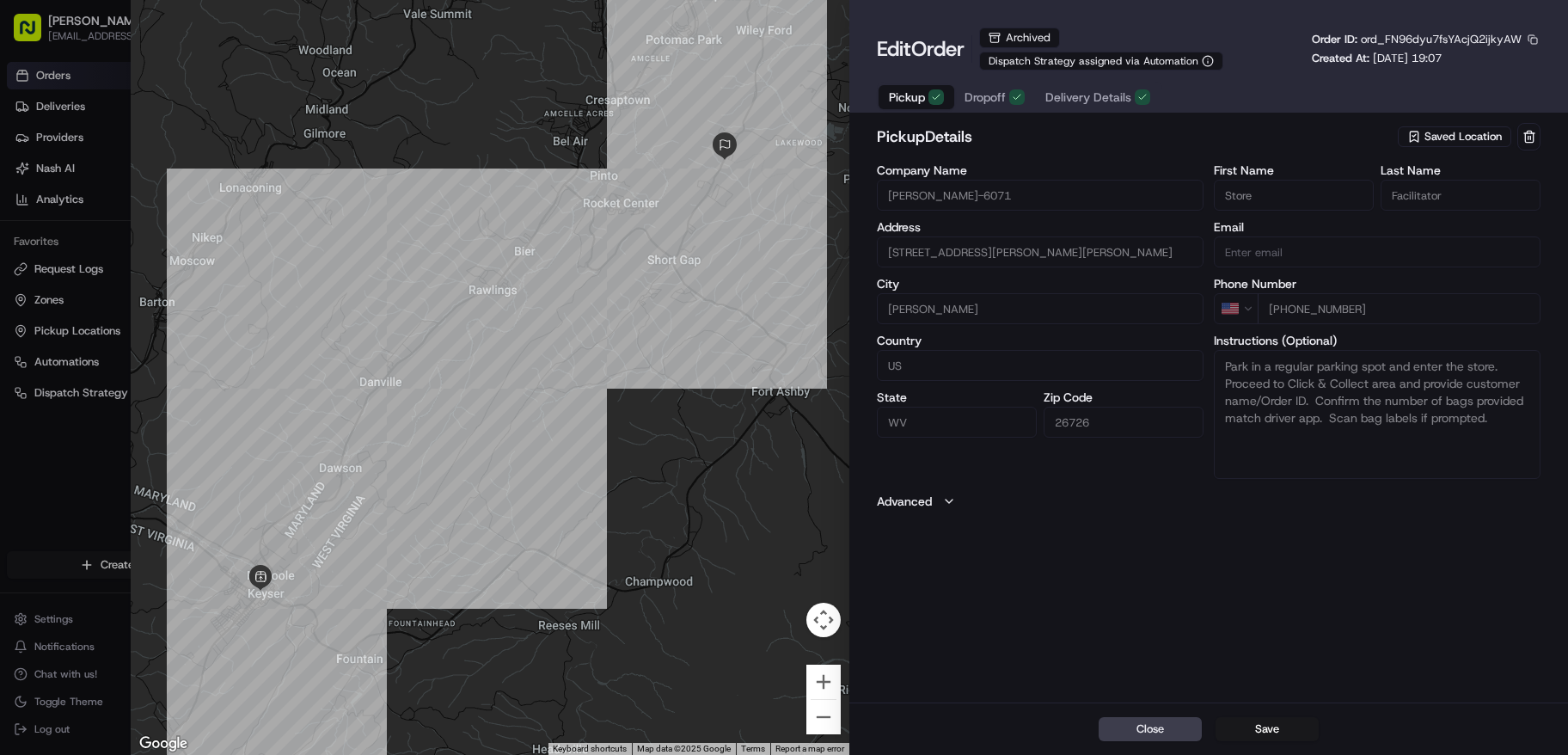
type input "+1"
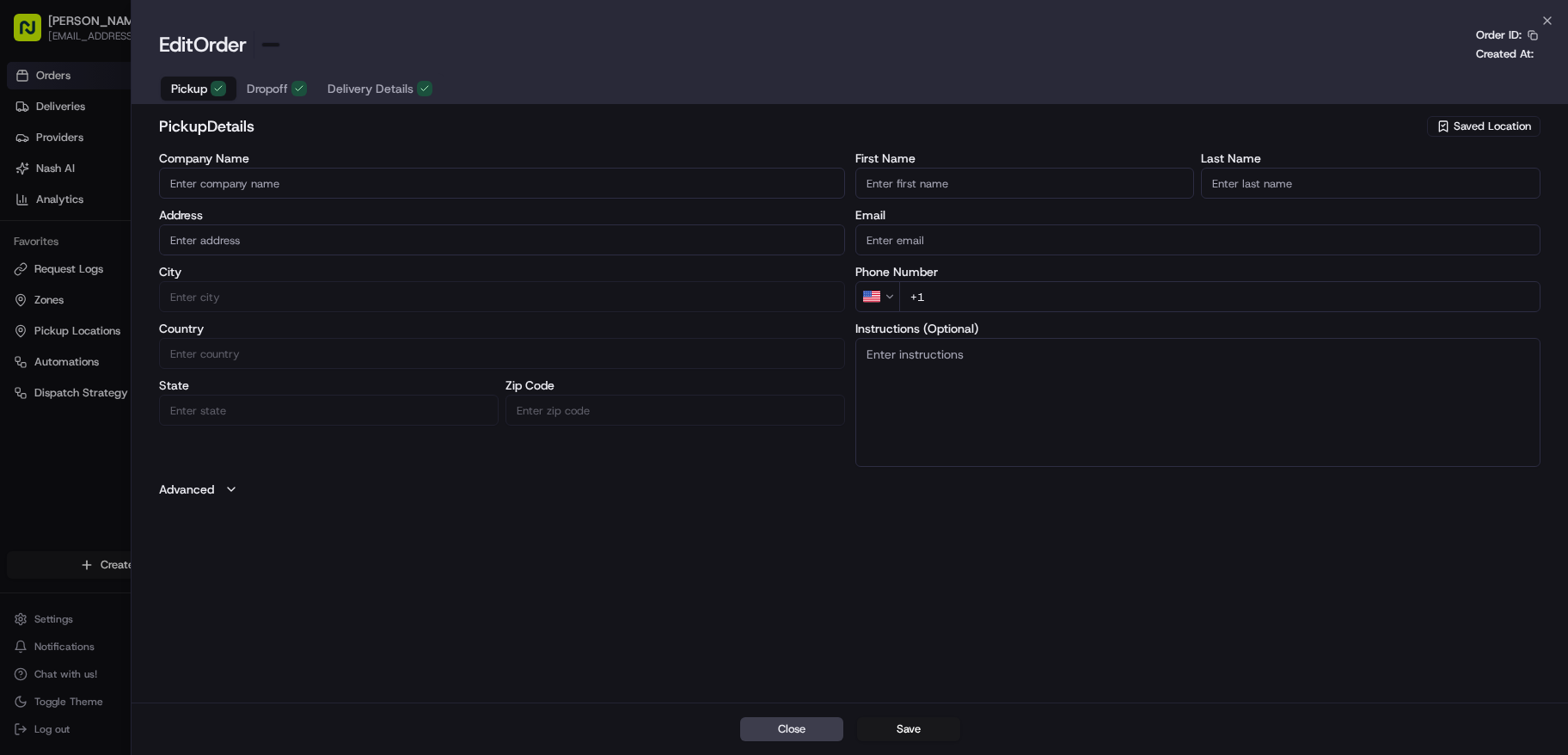
click at [93, 55] on div at bounding box center [784, 378] width 1568 height 755
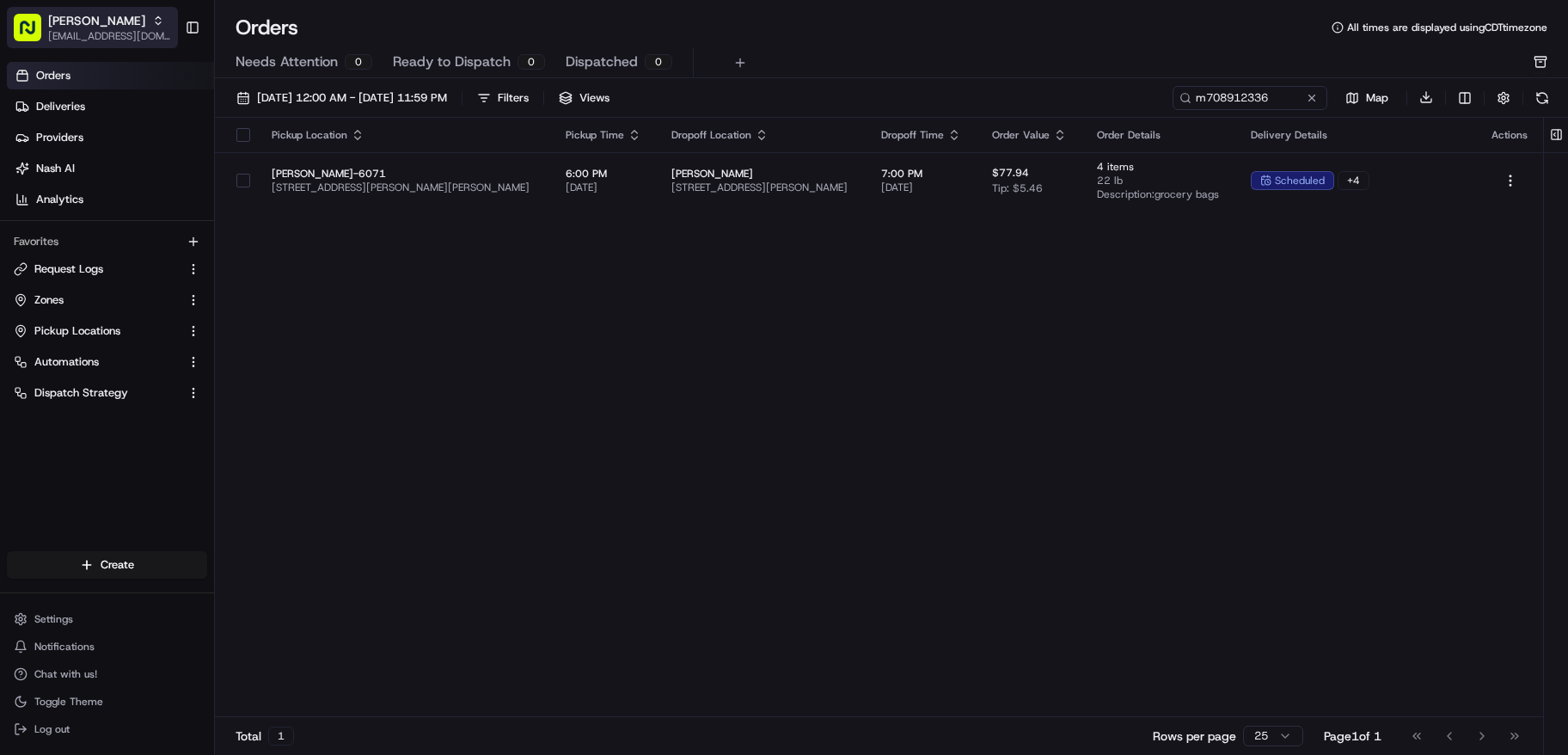
click at [95, 39] on span "[EMAIL_ADDRESS][DOMAIN_NAME]" at bounding box center [109, 36] width 123 height 14
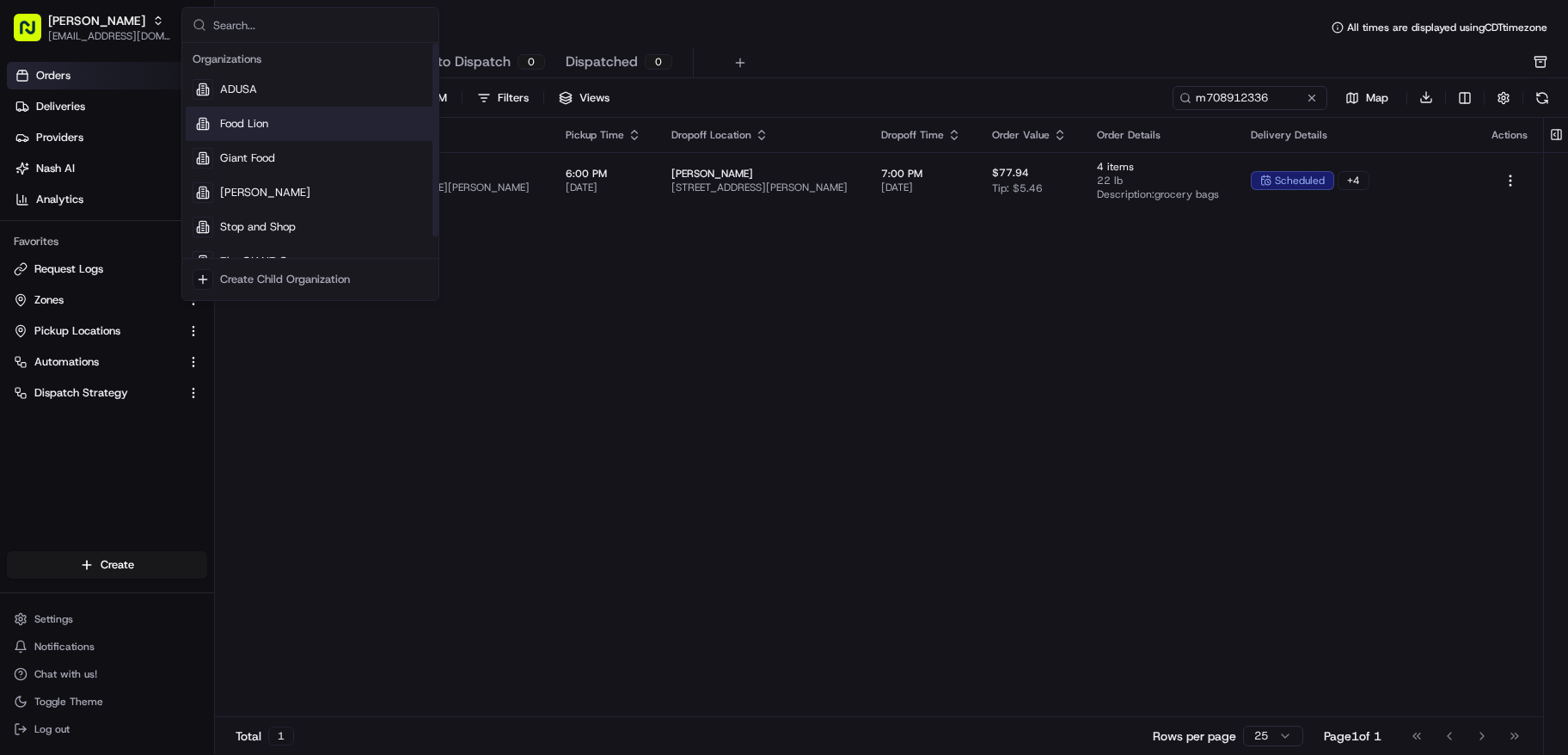
click at [270, 132] on div "Food Lion" at bounding box center [310, 123] width 250 height 34
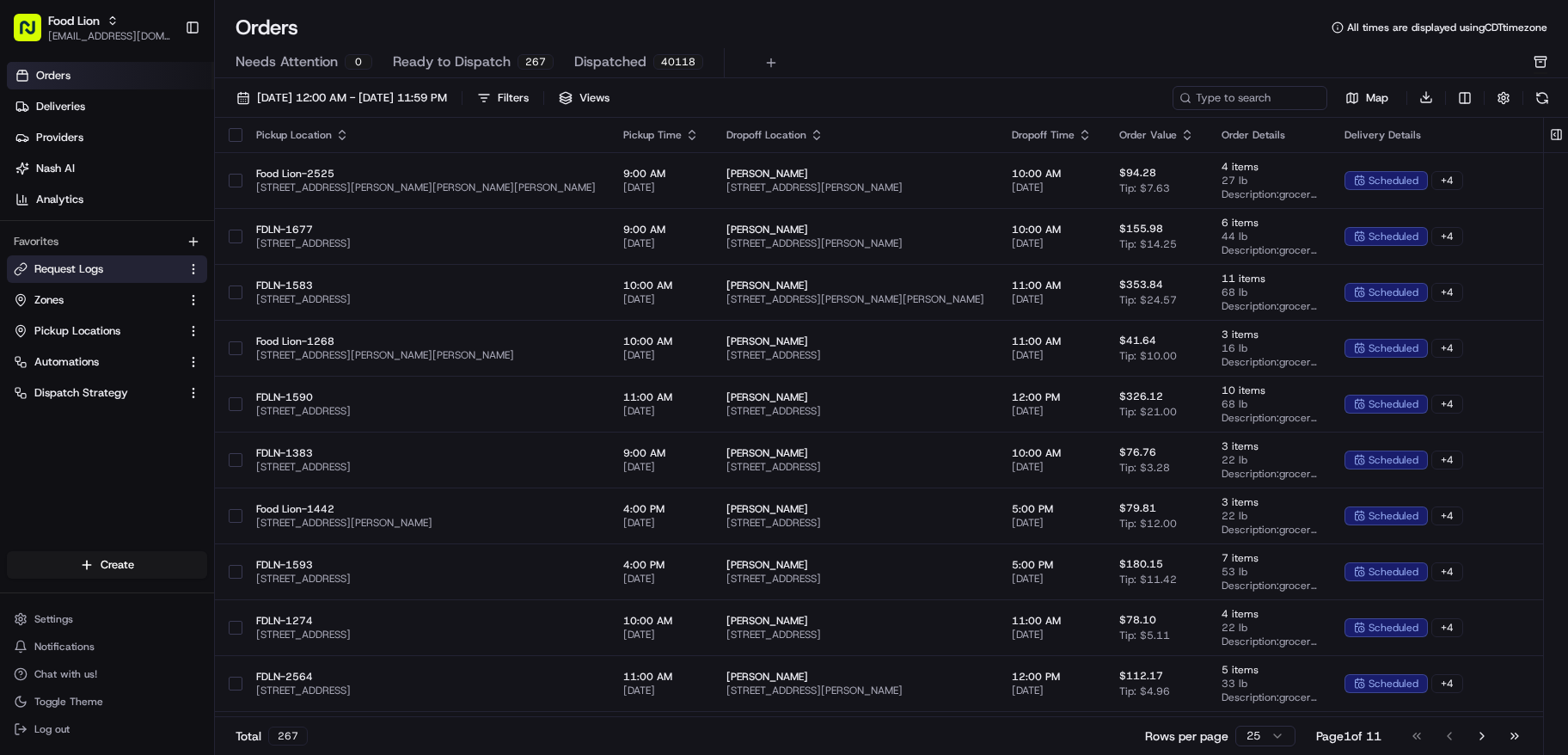
click at [95, 271] on span "Request Logs" at bounding box center [68, 270] width 69 height 16
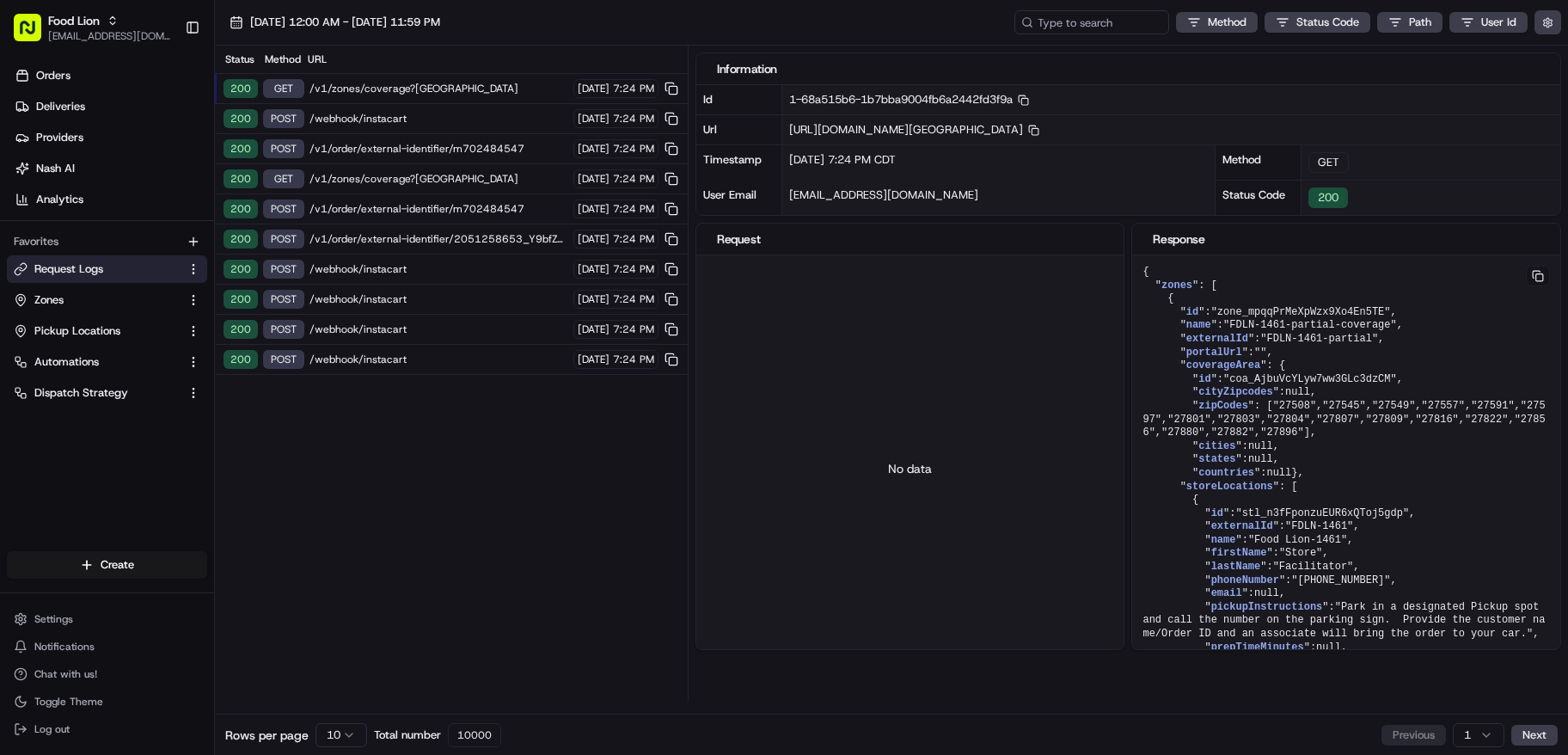
click at [451, 149] on span "/v1/order/external-identifier/m702484547" at bounding box center [439, 149] width 259 height 14
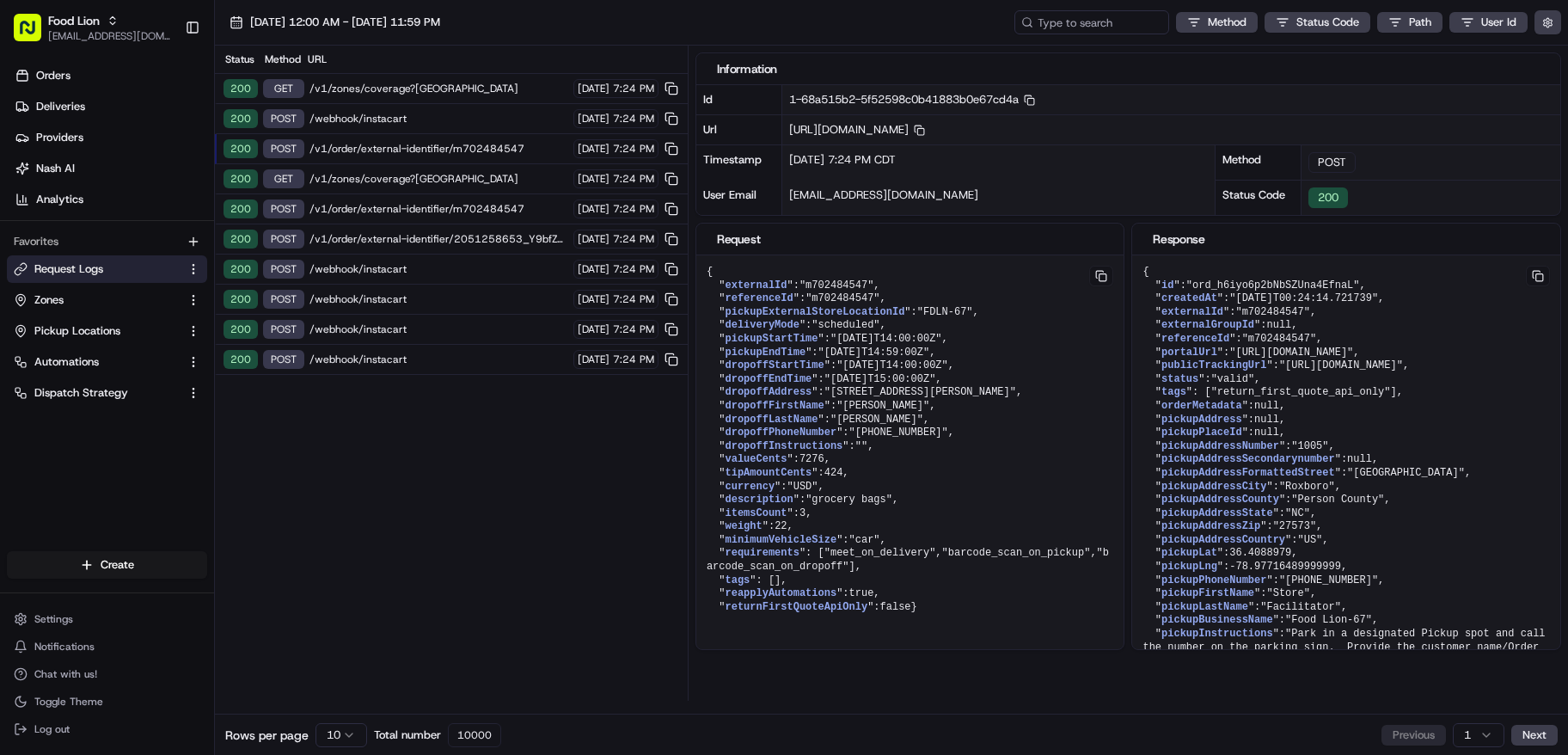
click at [351, 736] on html "Food Lion asiyat.adzhieva@adusa.com Toggle Sidebar Orders Deliveries Providers …" at bounding box center [784, 378] width 1568 height 755
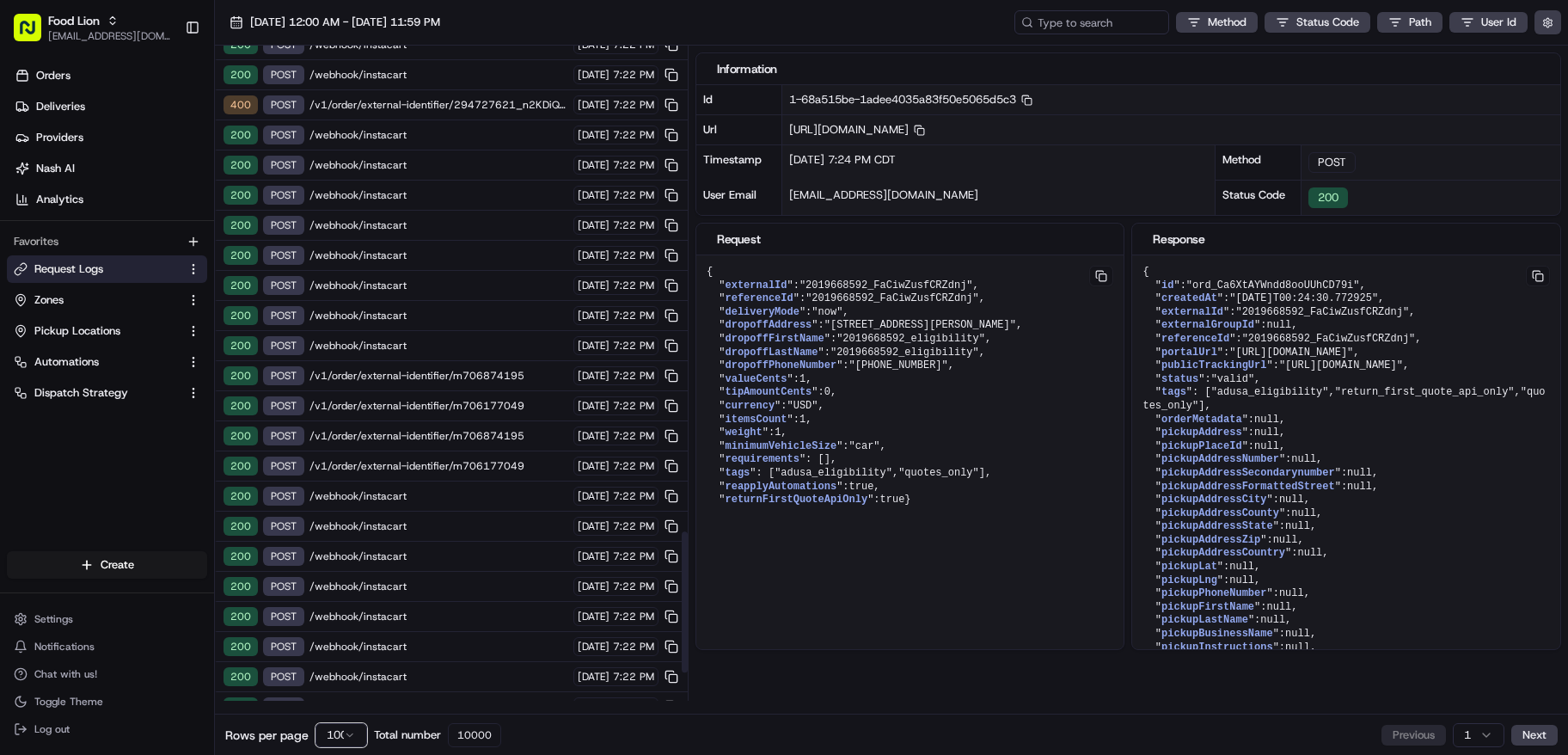
scroll to position [2252, 0]
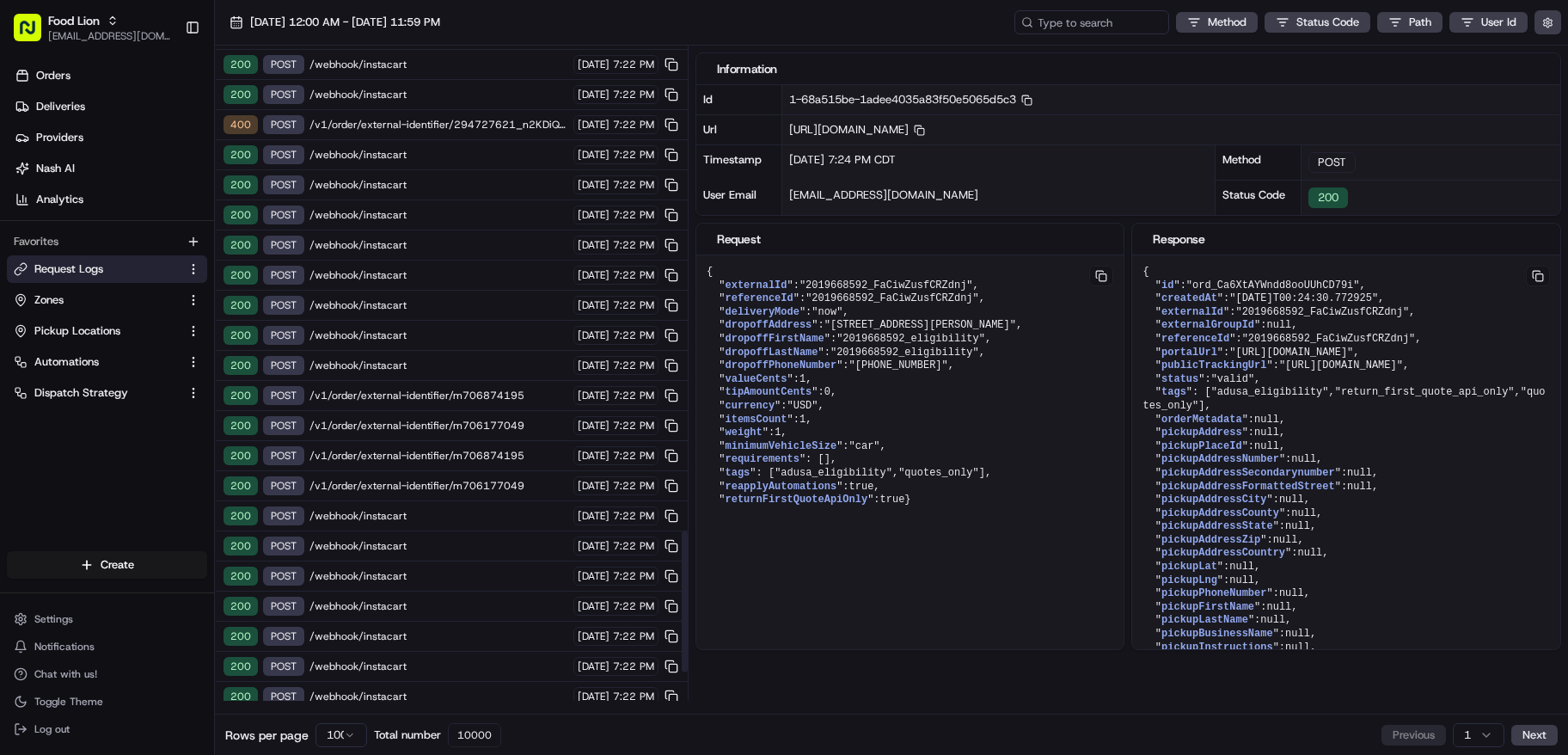
click at [446, 121] on span "/v1/order/external-identifier/294727621_n2KDiQNcr90KreJl" at bounding box center [439, 125] width 259 height 14
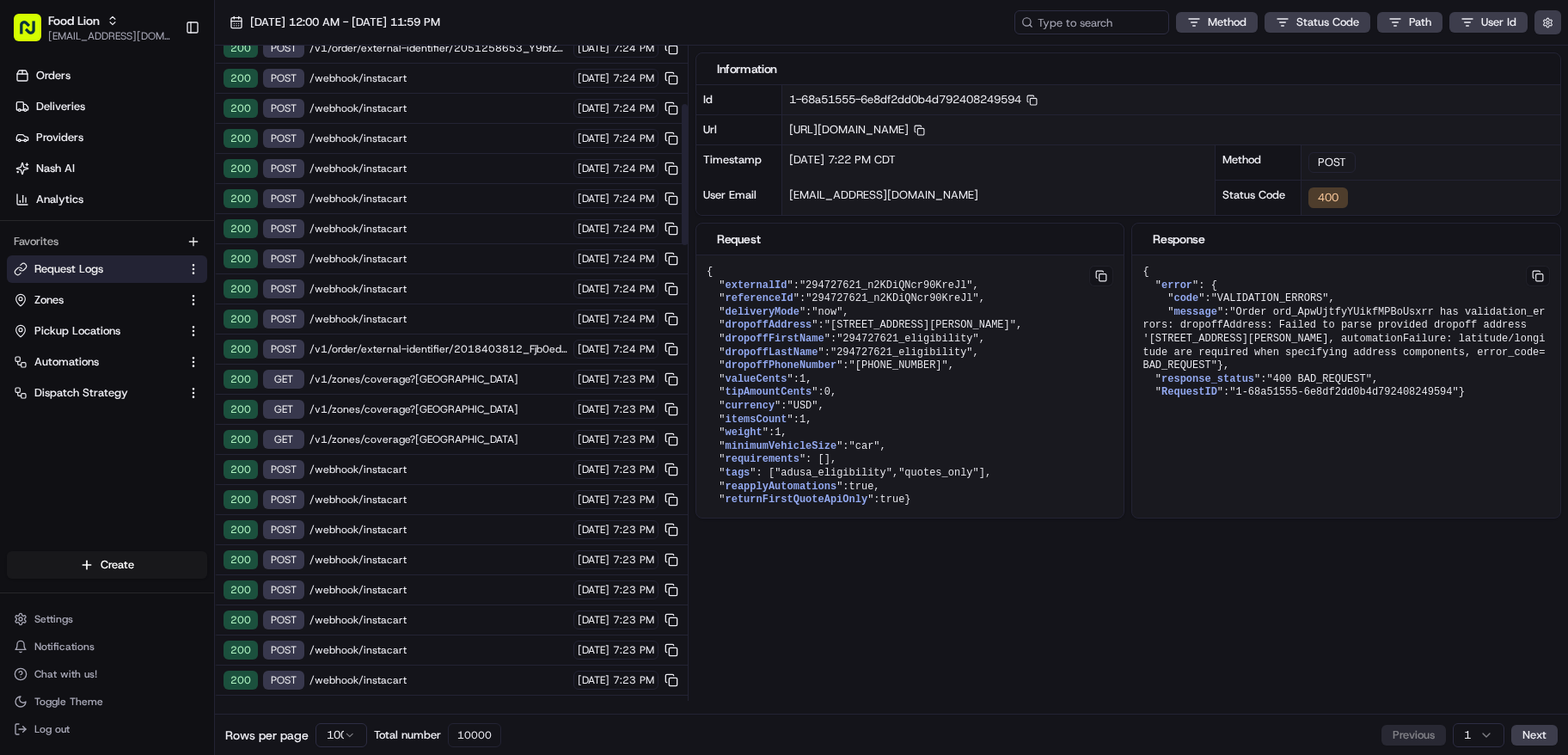
scroll to position [0, 0]
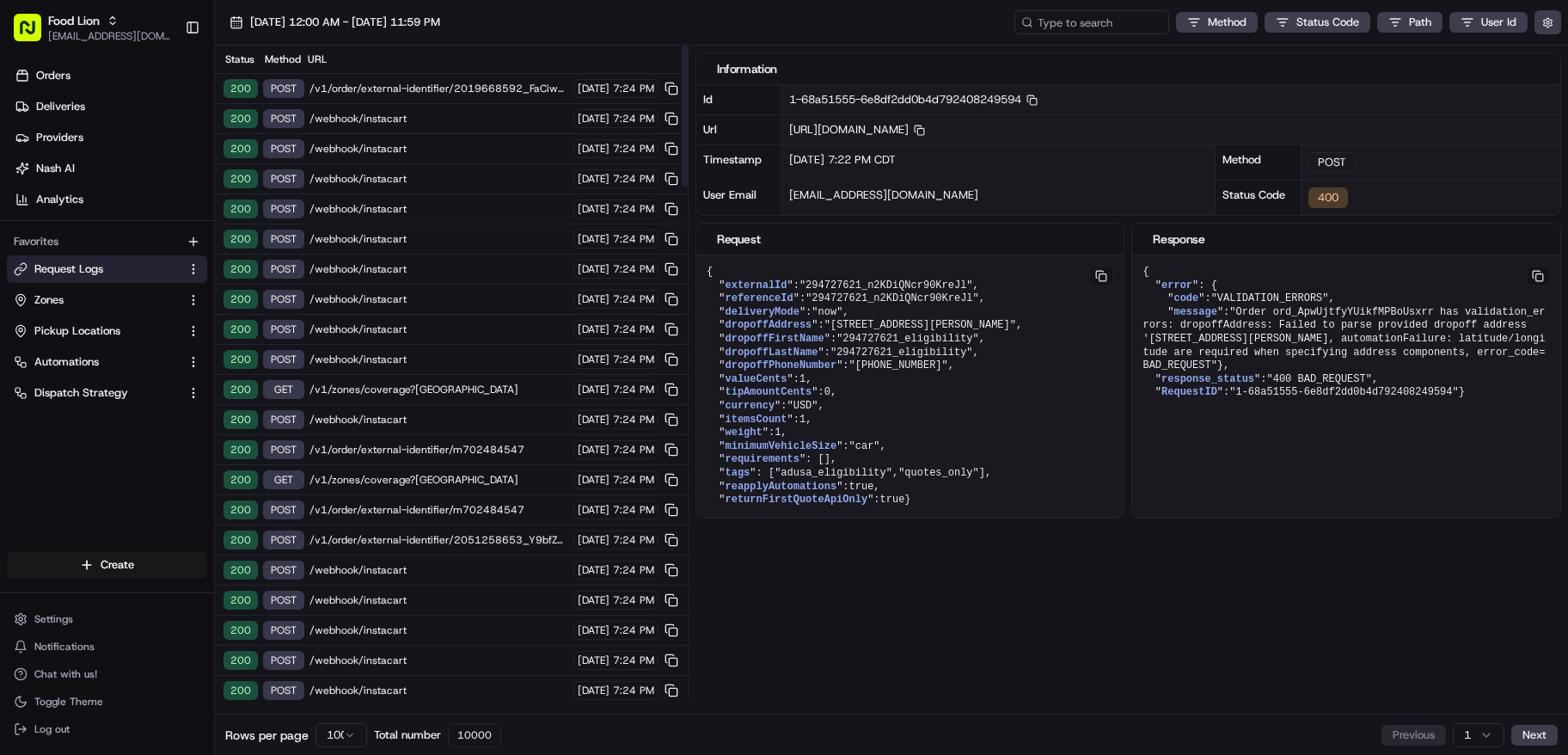
click at [383, 497] on div "200 POST /v1/order/external-identifier/m702484547 08/19/2025 7:24 PM" at bounding box center [452, 511] width 473 height 30
